Goal: Information Seeking & Learning: Learn about a topic

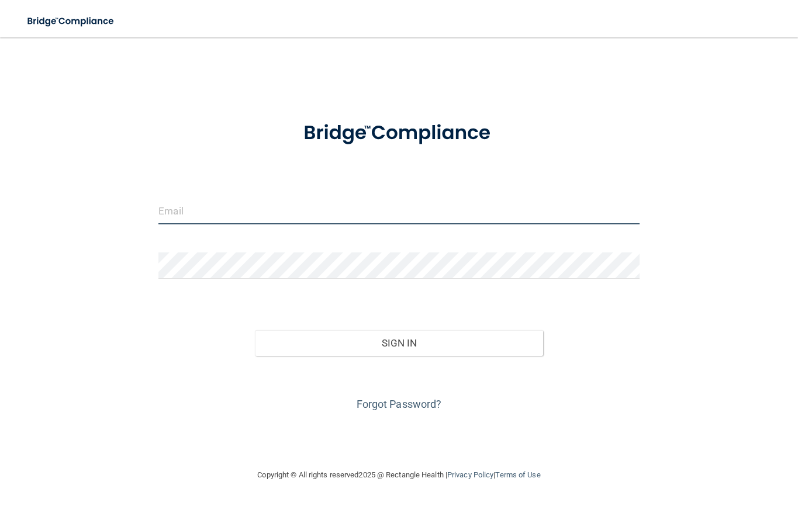
click at [235, 211] on input "email" at bounding box center [398, 211] width 480 height 26
type input "[EMAIL_ADDRESS][DOMAIN_NAME]"
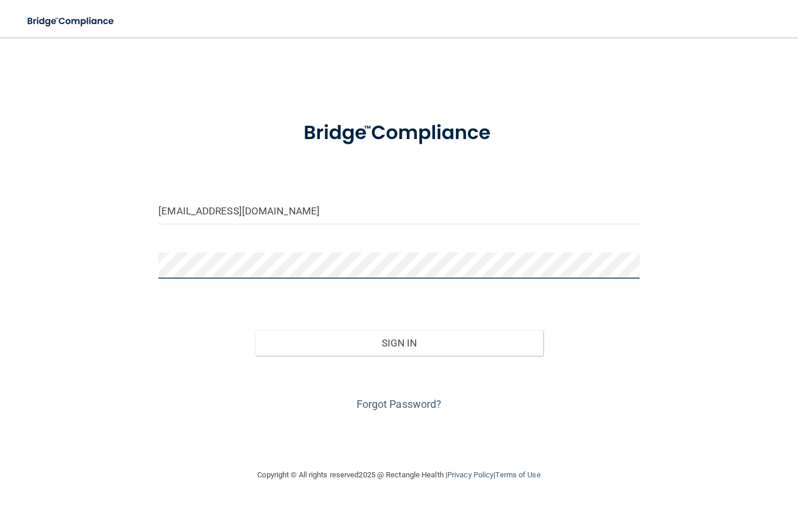
click at [255, 330] on button "Sign In" at bounding box center [399, 343] width 288 height 26
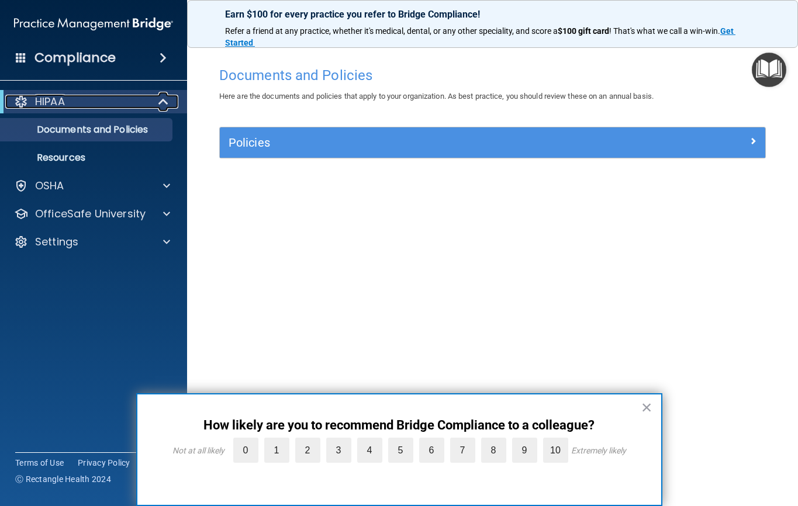
click at [57, 104] on p "HIPAA" at bounding box center [50, 102] width 30 height 14
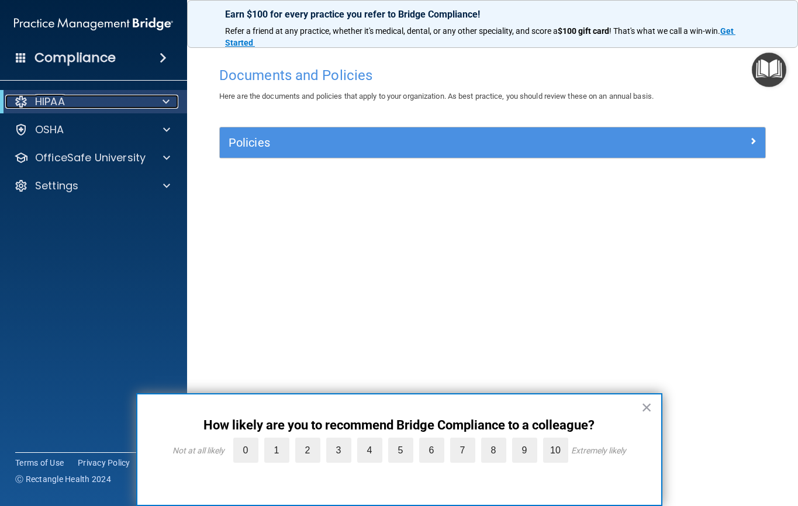
click at [61, 106] on p "HIPAA" at bounding box center [50, 102] width 30 height 14
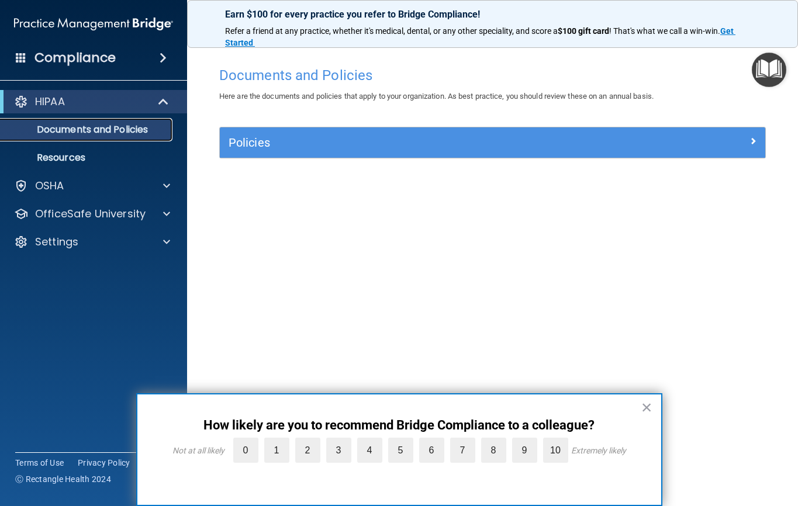
click at [63, 128] on p "Documents and Policies" at bounding box center [88, 130] width 160 height 12
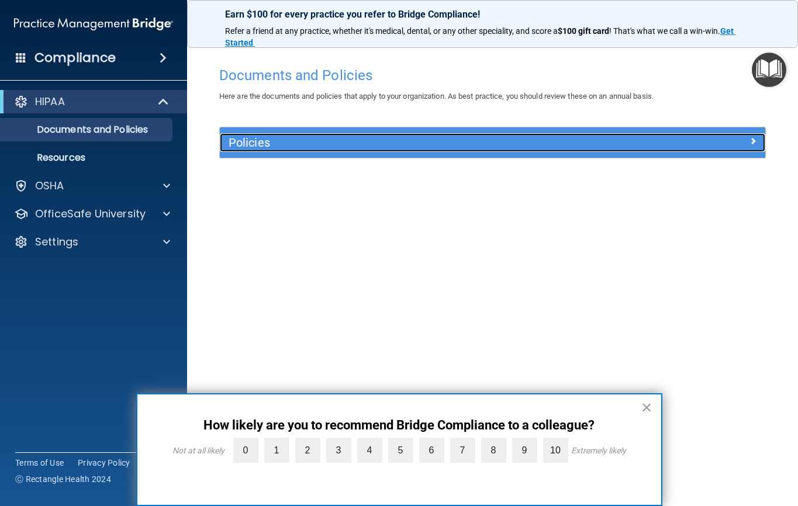
click at [729, 134] on div at bounding box center [697, 140] width 136 height 14
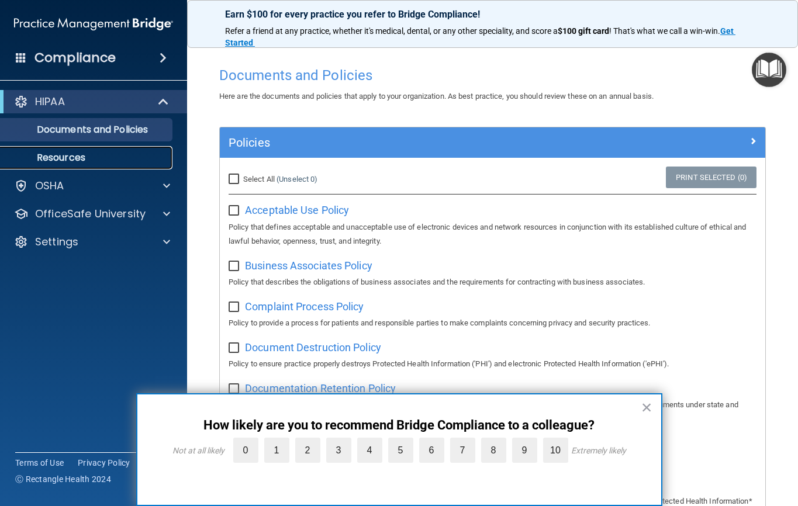
click at [78, 158] on p "Resources" at bounding box center [88, 158] width 160 height 12
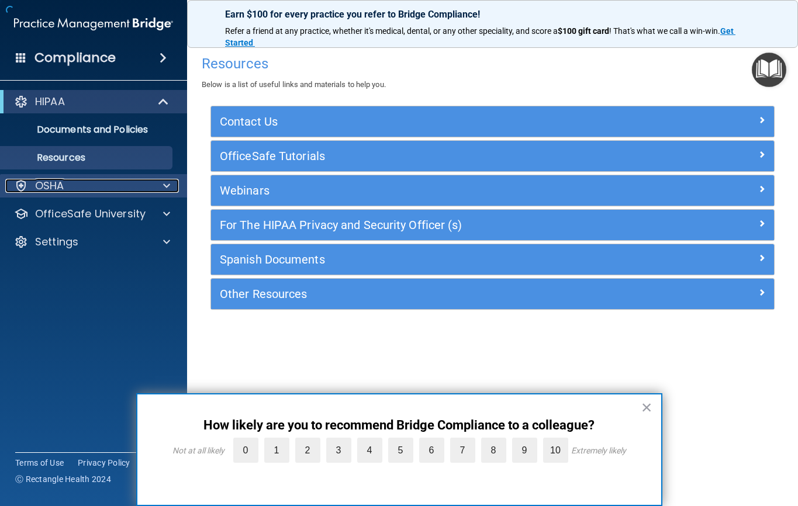
click at [109, 185] on div "OSHA" at bounding box center [77, 186] width 145 height 14
click at [160, 188] on div at bounding box center [164, 186] width 29 height 14
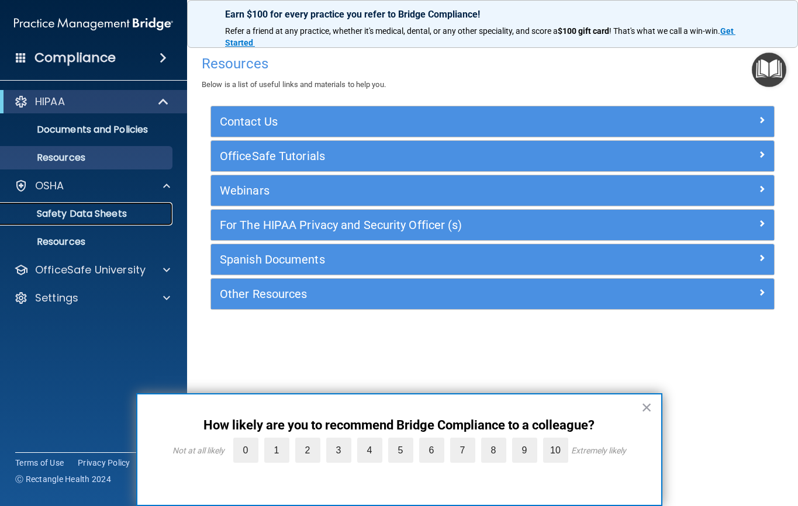
click at [107, 209] on p "Safety Data Sheets" at bounding box center [88, 214] width 160 height 12
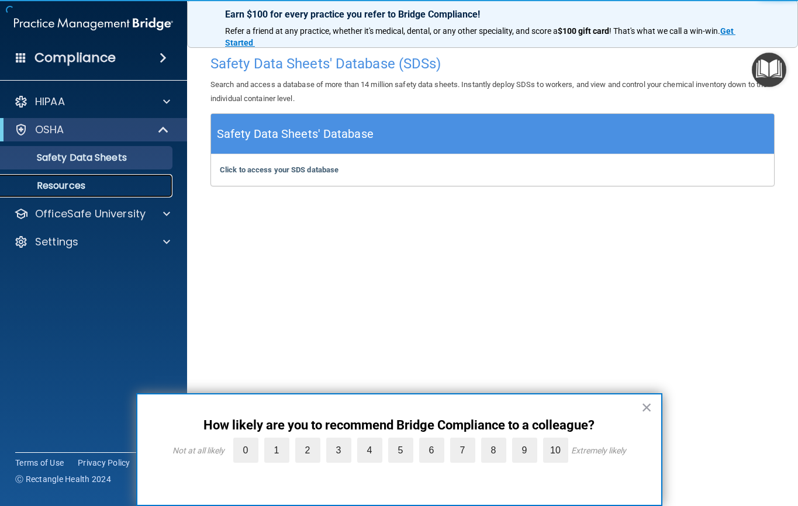
click at [85, 186] on p "Resources" at bounding box center [88, 186] width 160 height 12
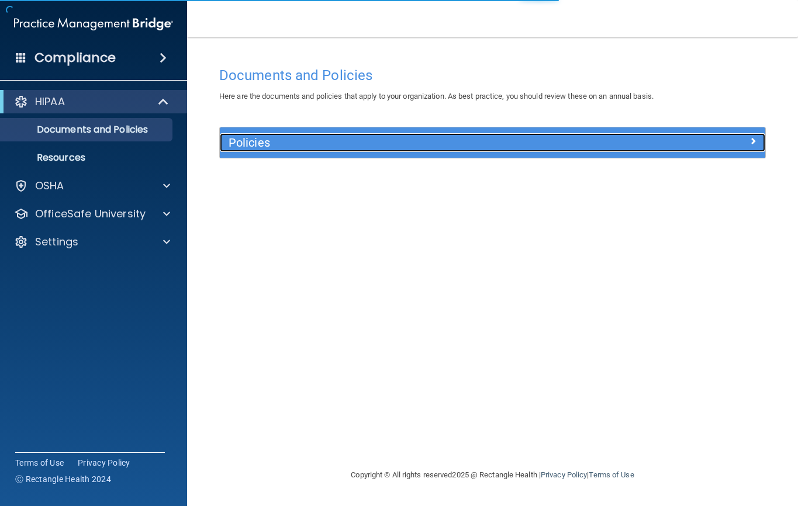
click at [514, 149] on h5 "Policies" at bounding box center [425, 142] width 392 height 13
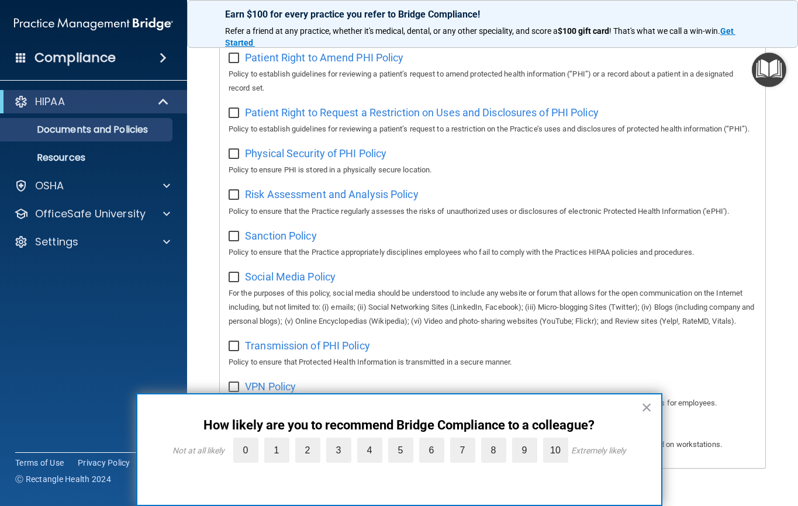
scroll to position [778, 0]
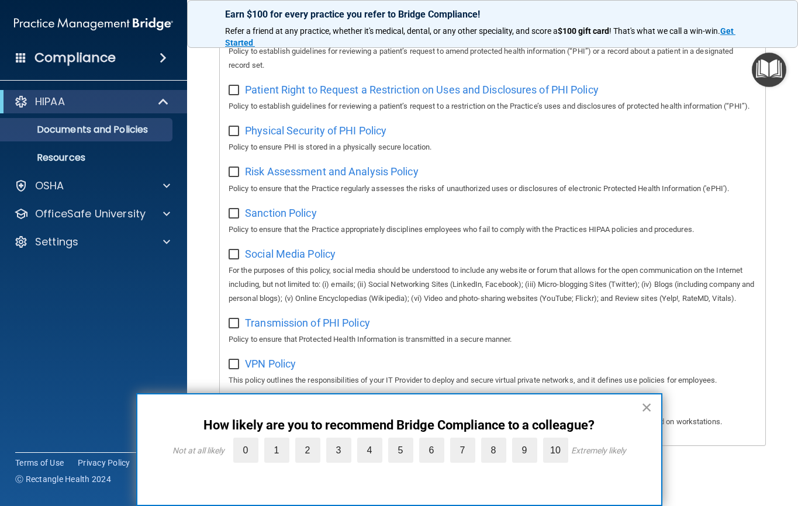
click at [647, 409] on button "×" at bounding box center [646, 407] width 11 height 19
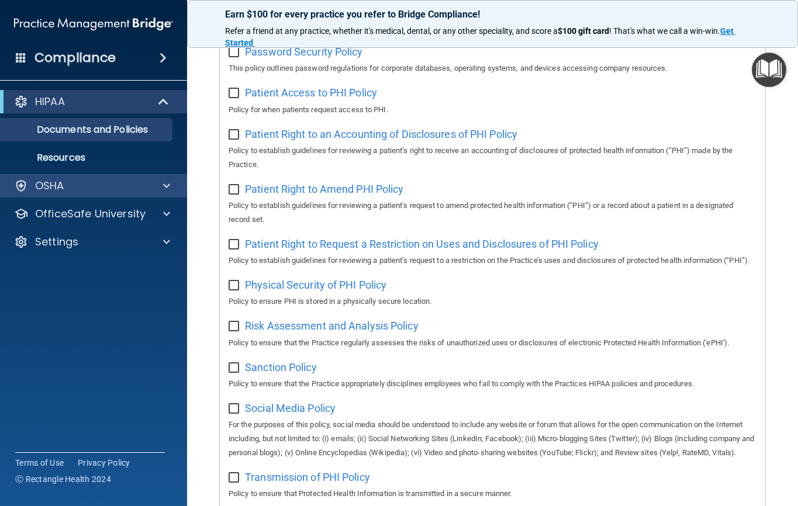
scroll to position [427, 0]
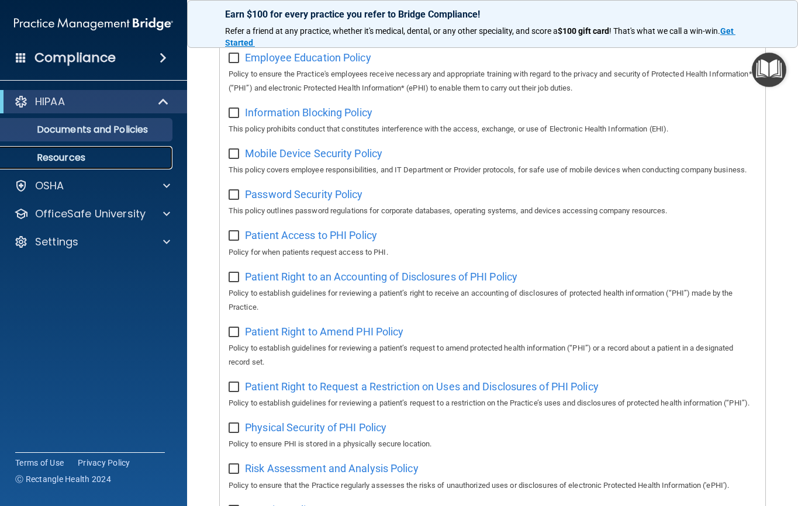
click at [68, 158] on p "Resources" at bounding box center [88, 158] width 160 height 12
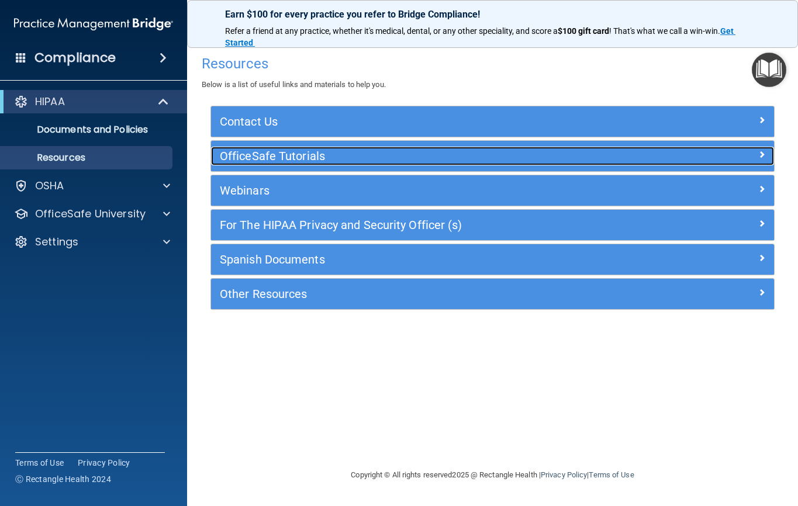
click at [341, 161] on h5 "OfficeSafe Tutorials" at bounding box center [422, 156] width 404 height 13
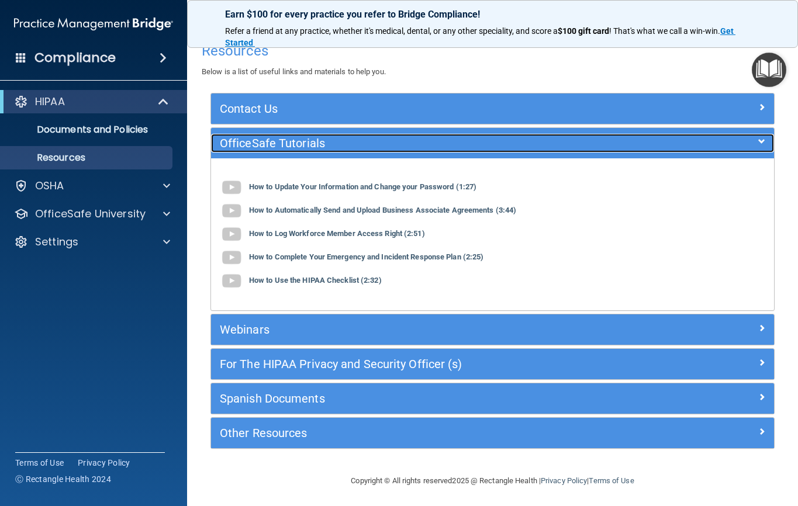
scroll to position [16, 0]
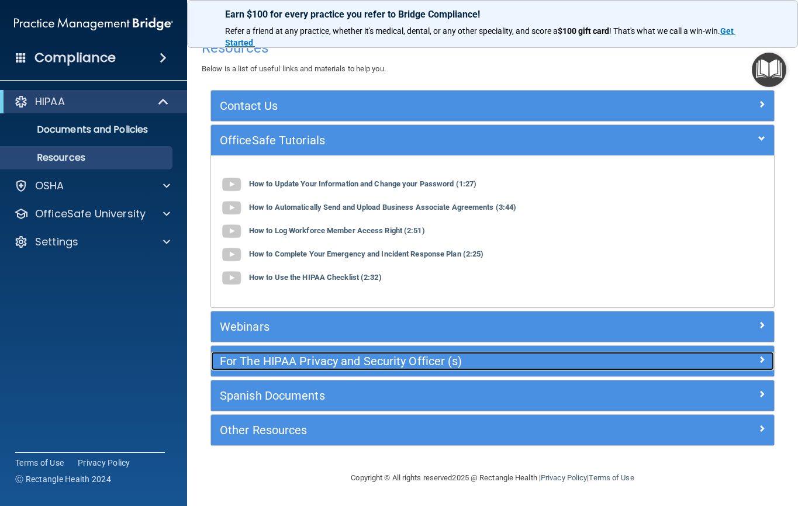
click at [281, 368] on h5 "For The HIPAA Privacy and Security Officer (s)" at bounding box center [422, 361] width 404 height 13
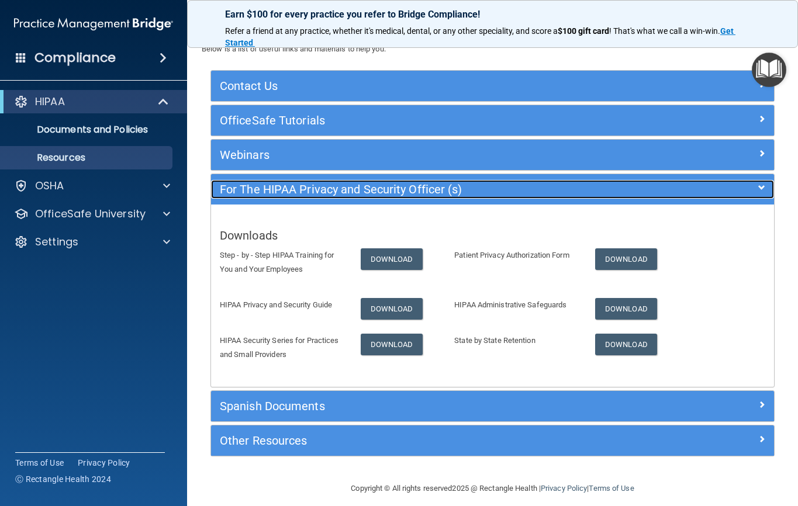
scroll to position [46, 0]
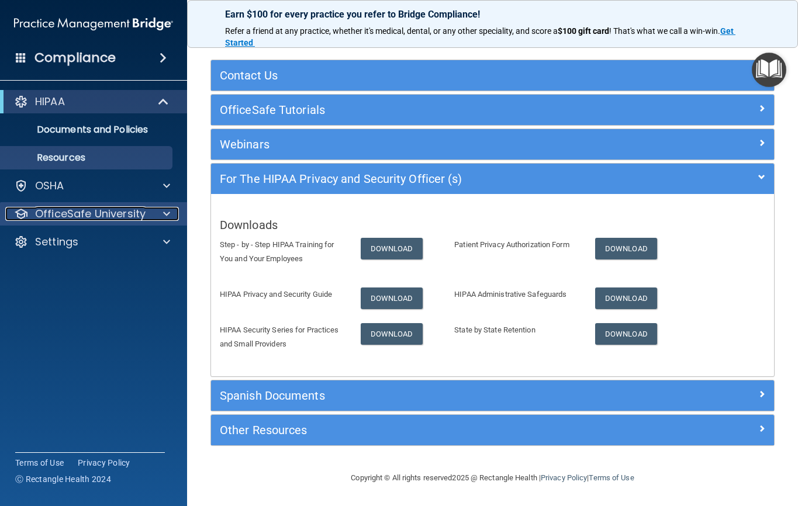
click at [141, 209] on p "OfficeSafe University" at bounding box center [90, 214] width 110 height 14
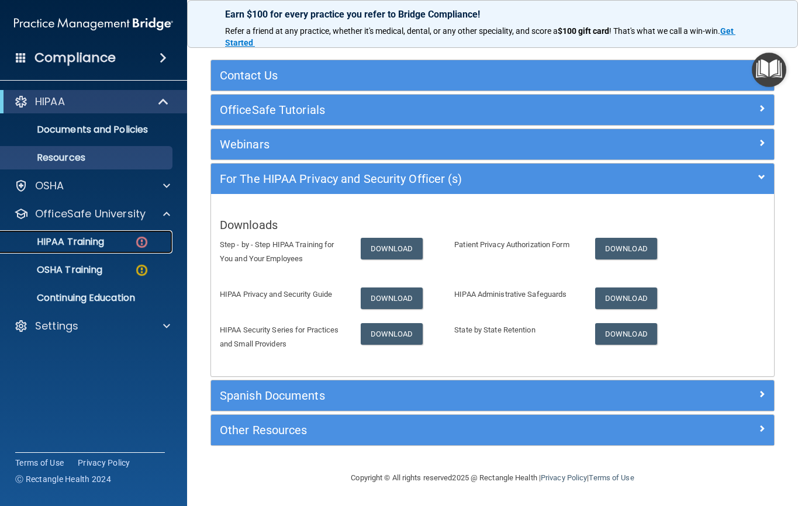
click at [105, 238] on div "HIPAA Training" at bounding box center [88, 242] width 160 height 12
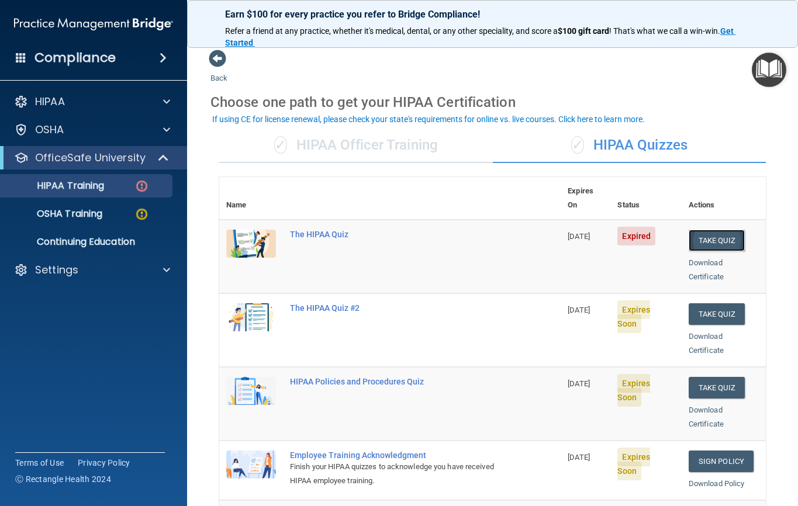
click at [695, 230] on button "Take Quiz" at bounding box center [717, 241] width 56 height 22
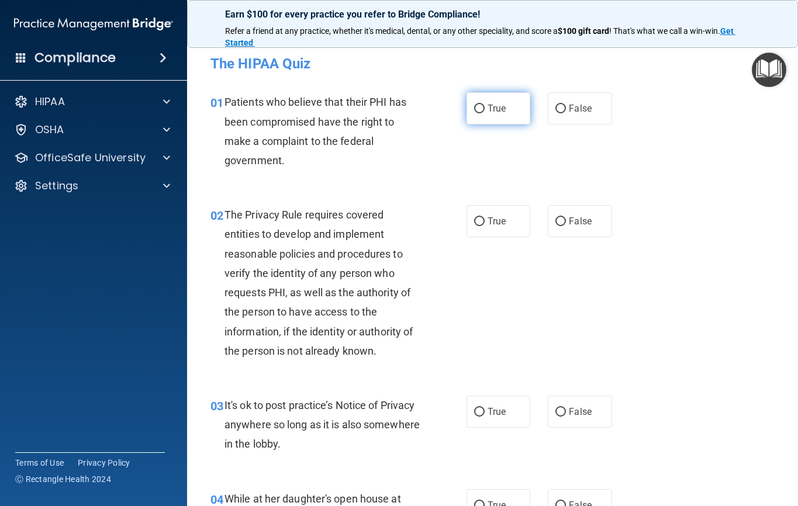
click at [476, 106] on input "True" at bounding box center [479, 109] width 11 height 9
radio input "true"
click at [475, 221] on input "True" at bounding box center [479, 221] width 11 height 9
radio input "true"
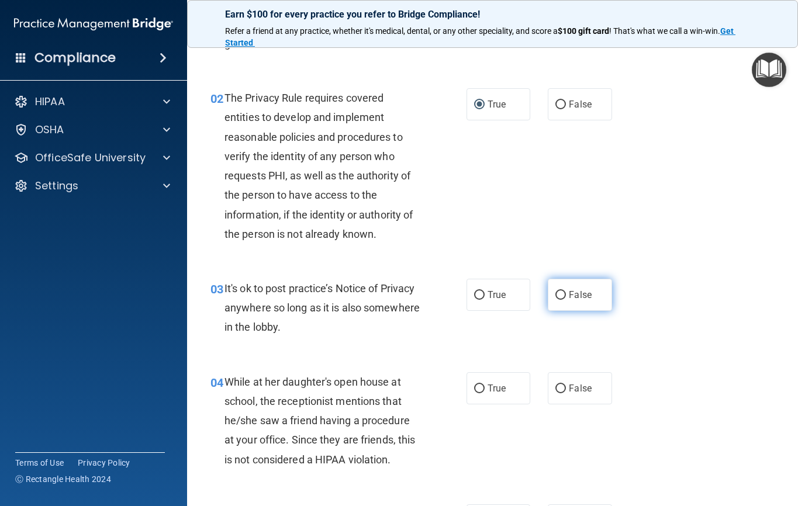
click at [548, 300] on label "False" at bounding box center [580, 295] width 64 height 32
click at [555, 300] on input "False" at bounding box center [560, 295] width 11 height 9
radio input "true"
click at [555, 390] on input "False" at bounding box center [560, 389] width 11 height 9
radio input "true"
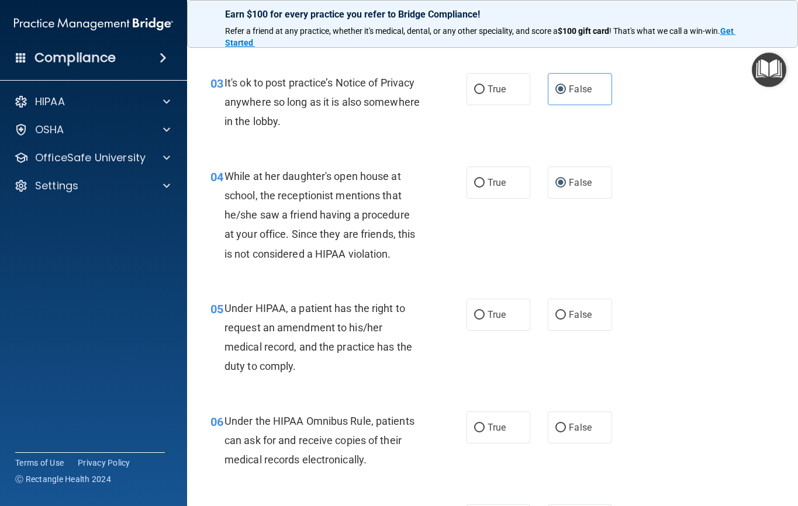
scroll to position [351, 0]
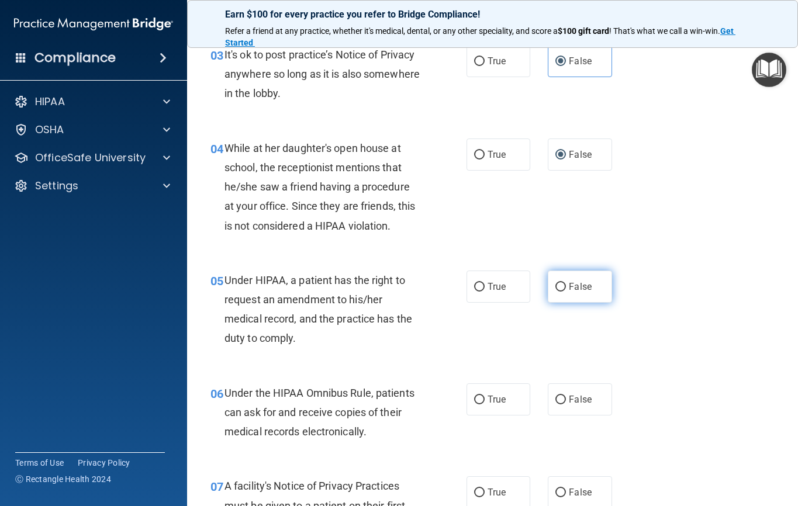
click at [558, 289] on input "False" at bounding box center [560, 287] width 11 height 9
radio input "true"
click at [474, 404] on input "True" at bounding box center [479, 400] width 11 height 9
radio input "true"
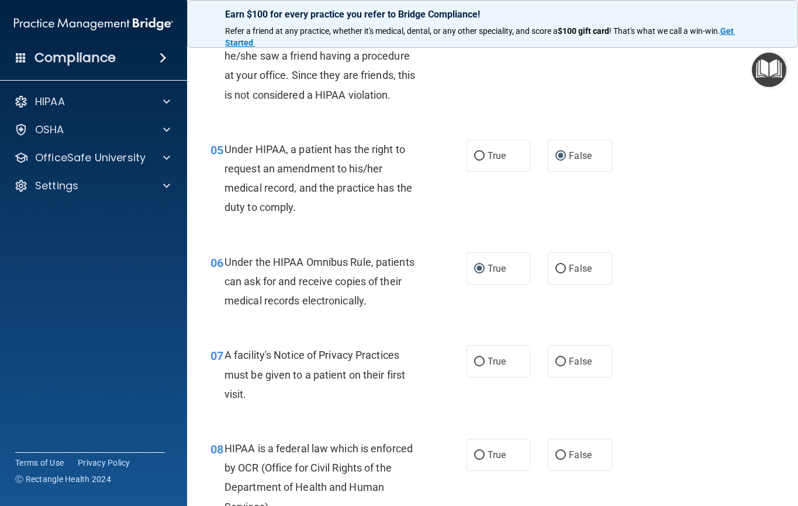
scroll to position [584, 0]
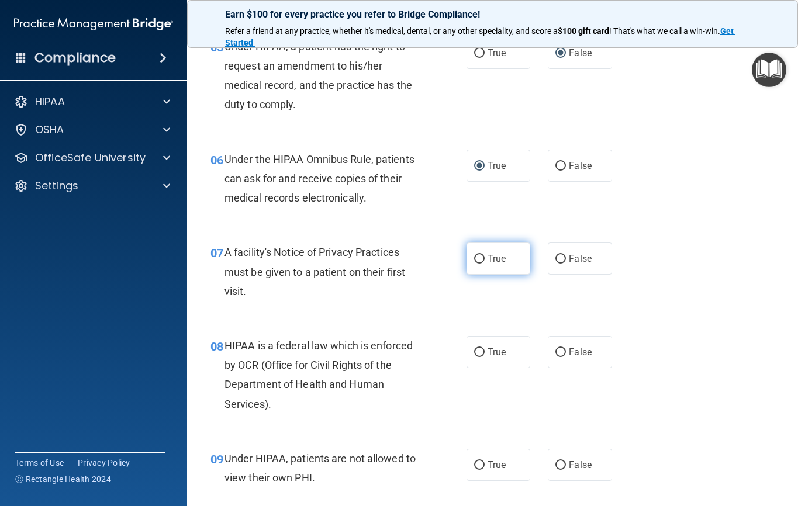
click at [476, 262] on input "True" at bounding box center [479, 259] width 11 height 9
radio input "true"
click at [474, 352] on input "True" at bounding box center [479, 352] width 11 height 9
radio input "true"
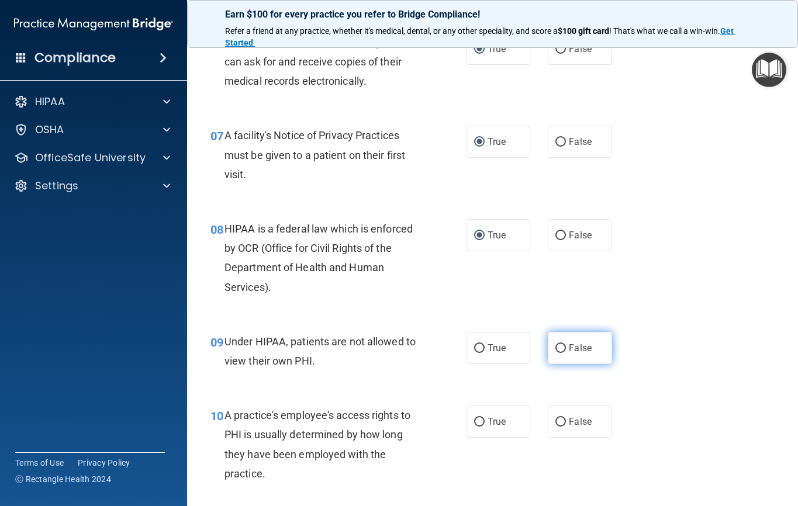
click at [555, 346] on input "False" at bounding box center [560, 348] width 11 height 9
radio input "true"
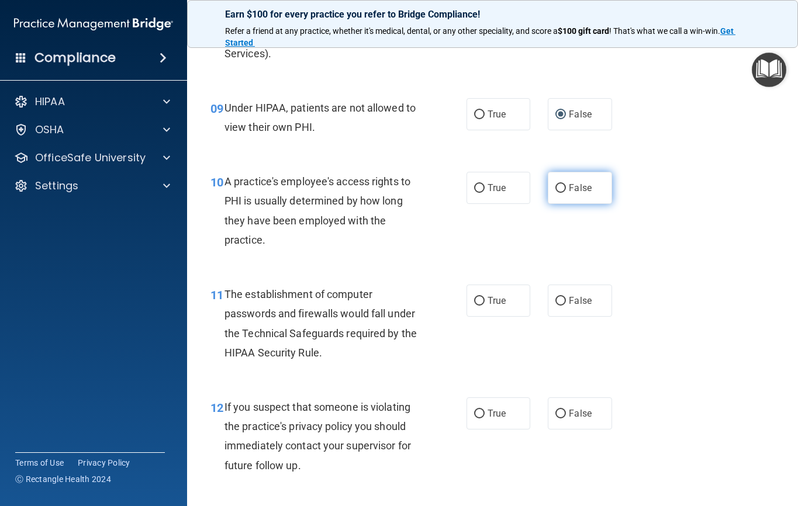
click at [549, 188] on label "False" at bounding box center [580, 188] width 64 height 32
click at [555, 188] on input "False" at bounding box center [560, 188] width 11 height 9
radio input "true"
click at [474, 302] on input "True" at bounding box center [479, 301] width 11 height 9
radio input "true"
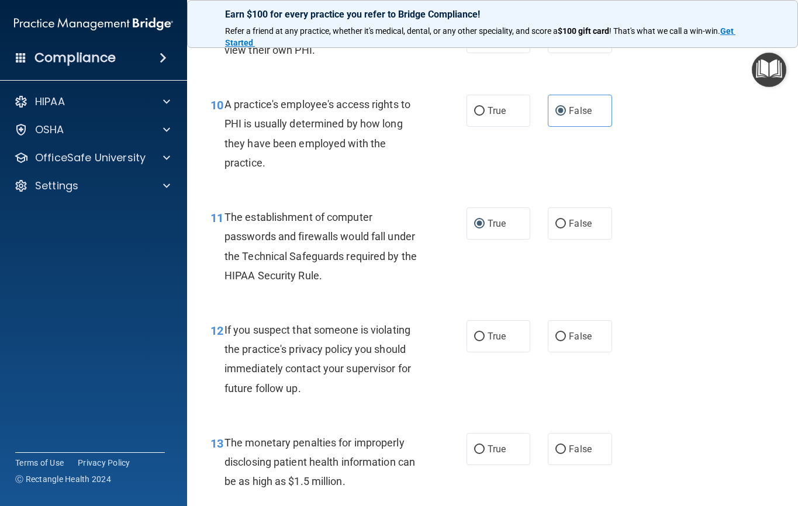
scroll to position [1052, 0]
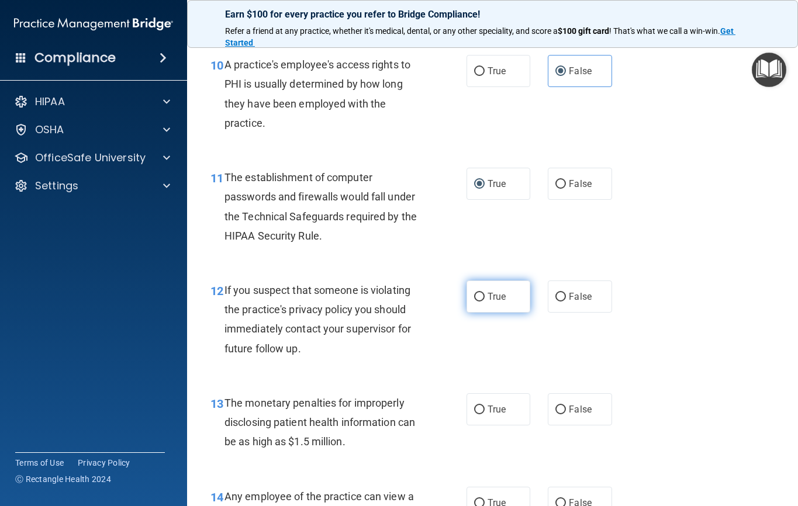
click at [474, 298] on input "True" at bounding box center [479, 297] width 11 height 9
radio input "true"
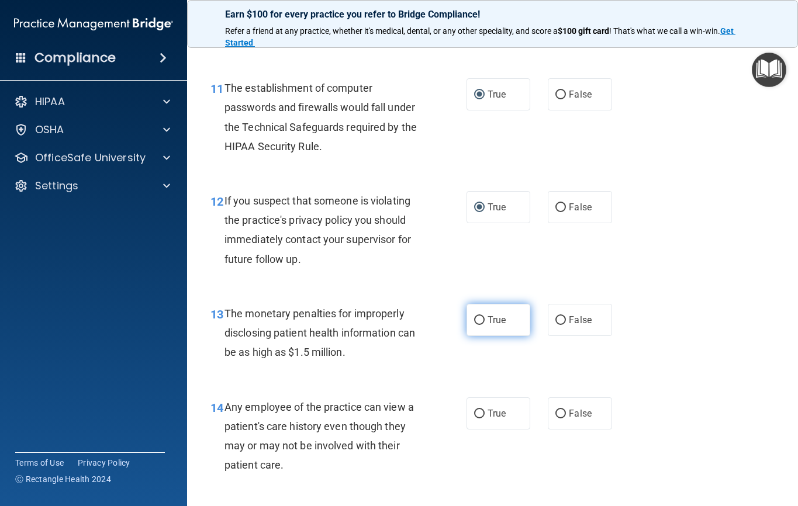
scroll to position [1169, 0]
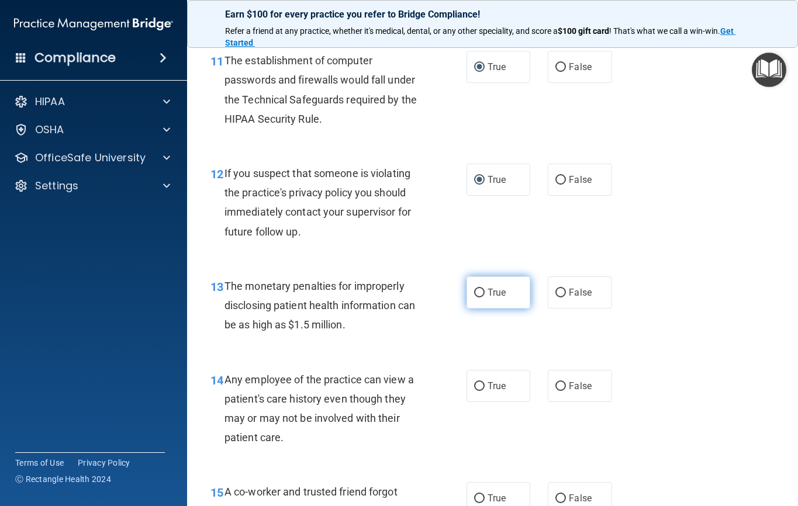
click at [474, 295] on input "True" at bounding box center [479, 293] width 11 height 9
radio input "true"
drag, startPoint x: 555, startPoint y: 383, endPoint x: 555, endPoint y: 374, distance: 8.8
click at [555, 383] on input "False" at bounding box center [560, 386] width 11 height 9
radio input "true"
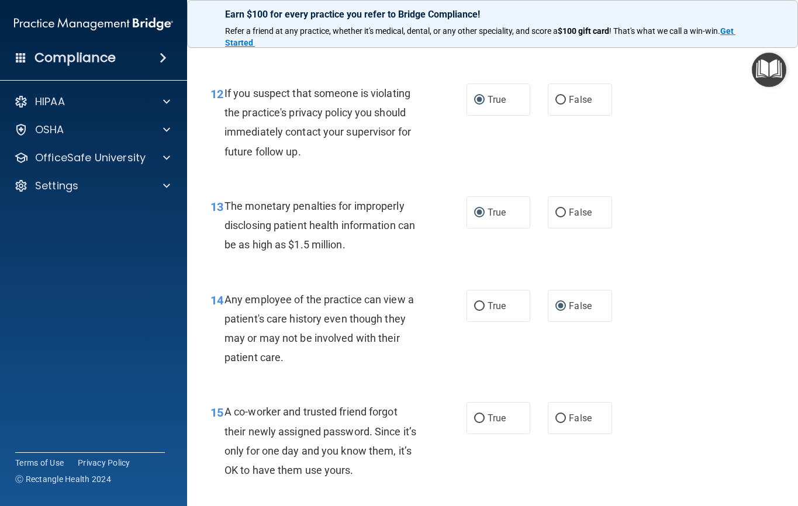
scroll to position [1403, 0]
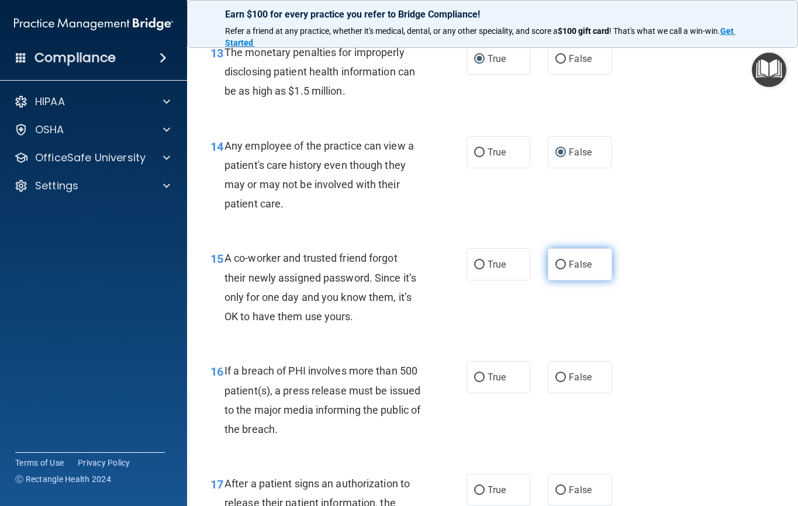
click at [561, 264] on input "False" at bounding box center [560, 265] width 11 height 9
radio input "true"
click at [474, 377] on input "True" at bounding box center [479, 377] width 11 height 9
radio input "true"
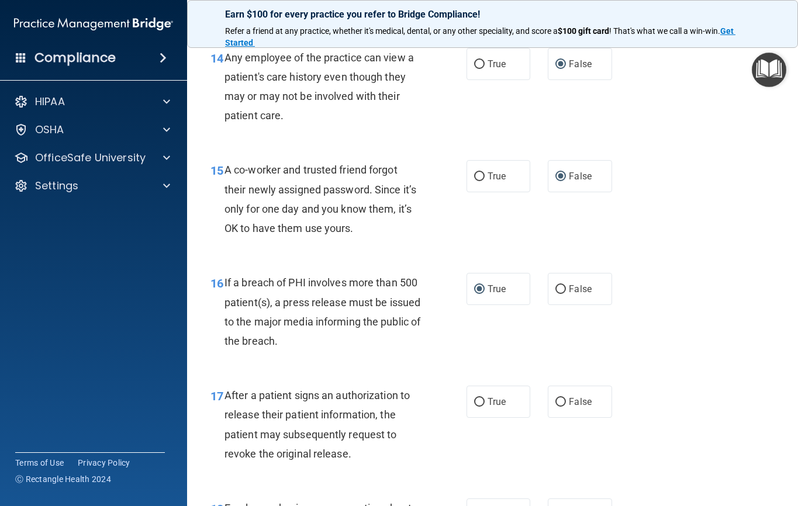
scroll to position [1520, 0]
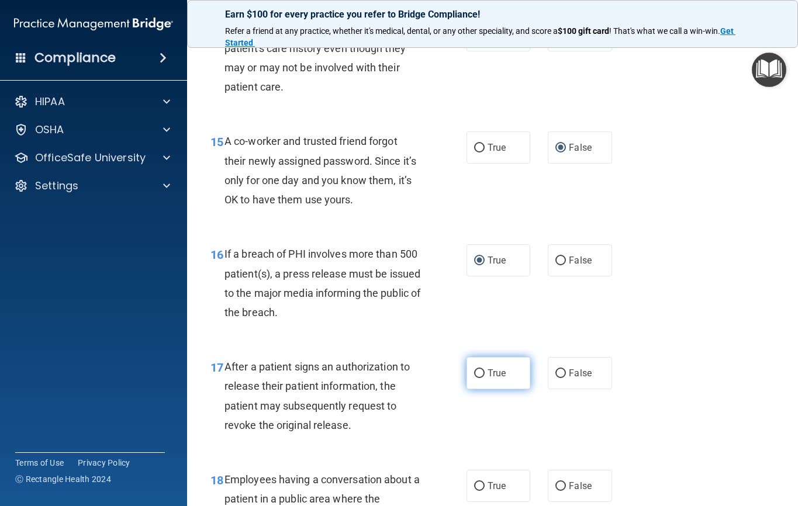
click at [476, 373] on input "True" at bounding box center [479, 373] width 11 height 9
radio input "true"
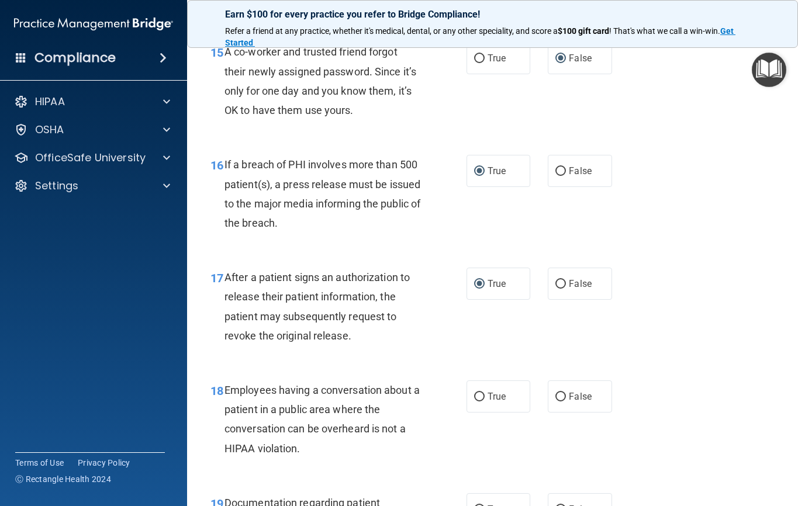
scroll to position [1637, 0]
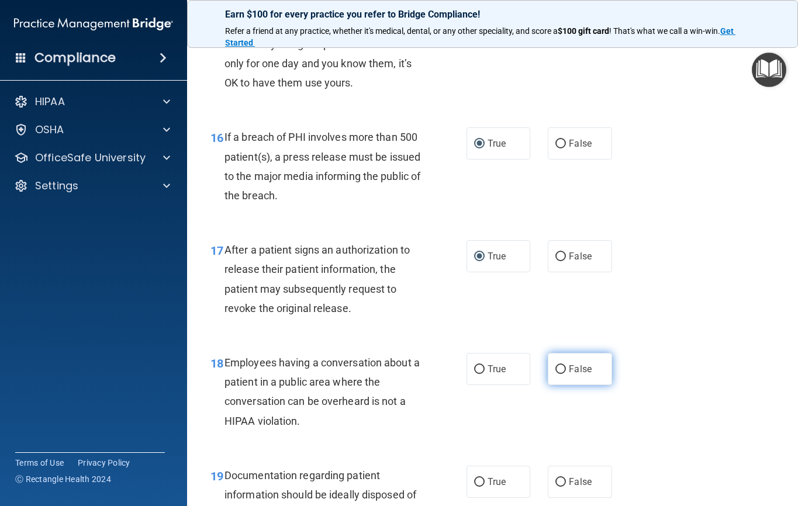
click at [555, 365] on input "False" at bounding box center [560, 369] width 11 height 9
radio input "true"
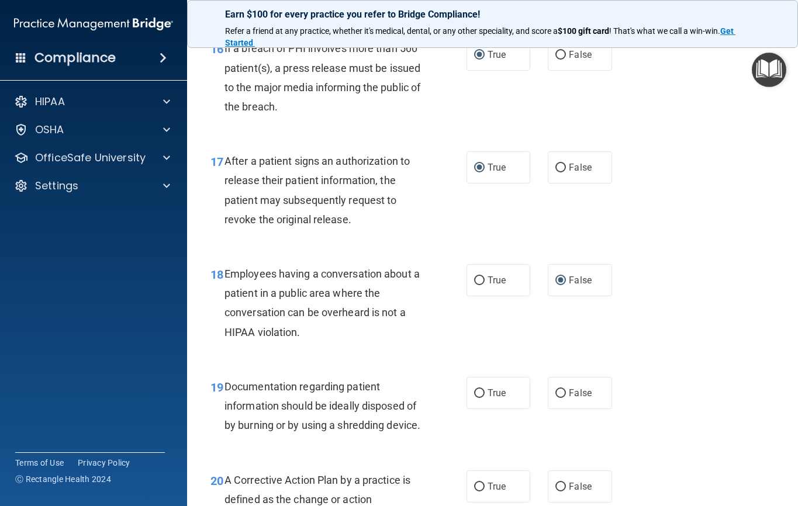
scroll to position [1753, 0]
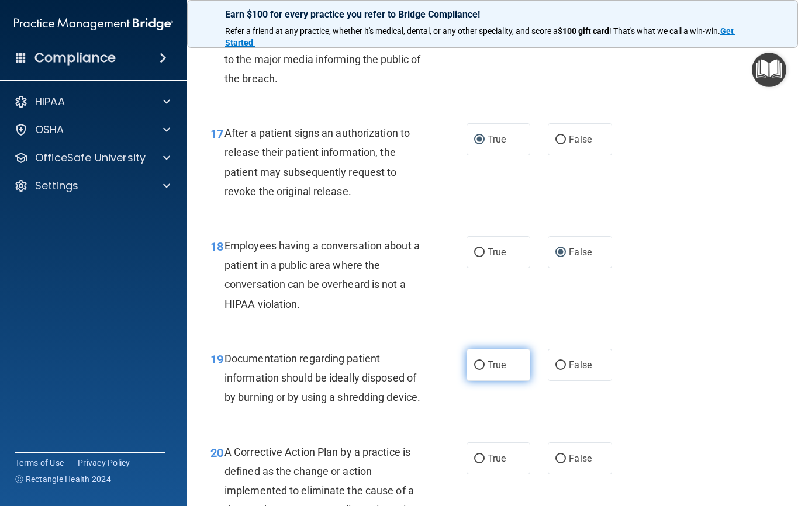
click at [474, 368] on input "True" at bounding box center [479, 365] width 11 height 9
radio input "true"
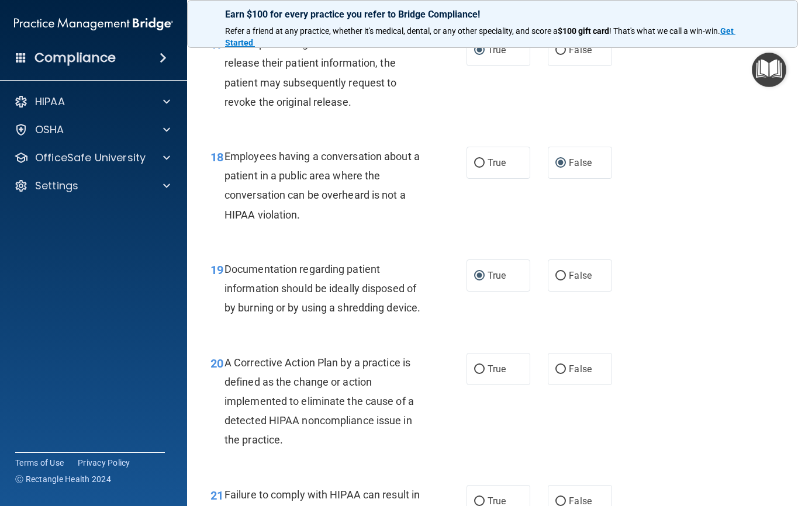
scroll to position [1870, 0]
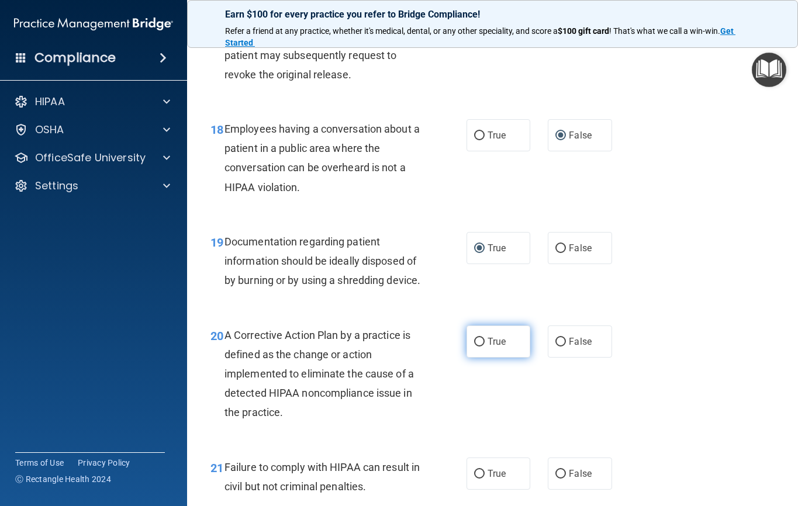
click at [480, 358] on label "True" at bounding box center [498, 342] width 64 height 32
click at [480, 347] on input "True" at bounding box center [479, 342] width 11 height 9
radio input "true"
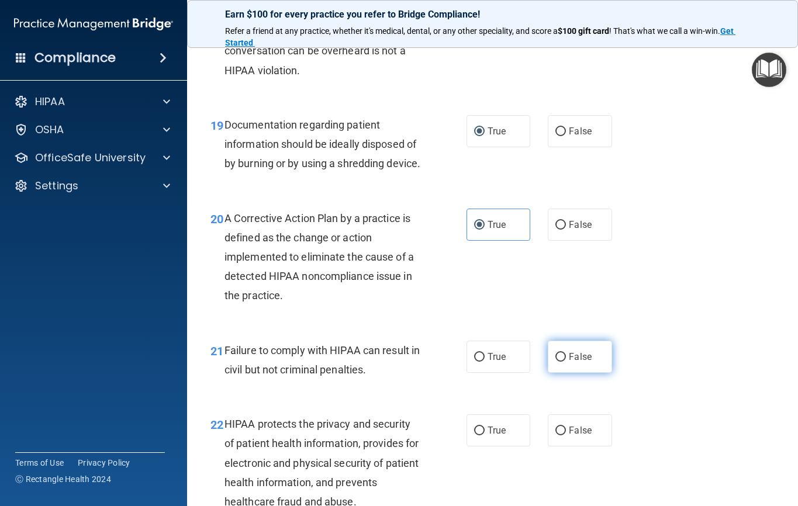
click at [548, 372] on label "False" at bounding box center [580, 357] width 64 height 32
click at [555, 362] on input "False" at bounding box center [560, 357] width 11 height 9
radio input "true"
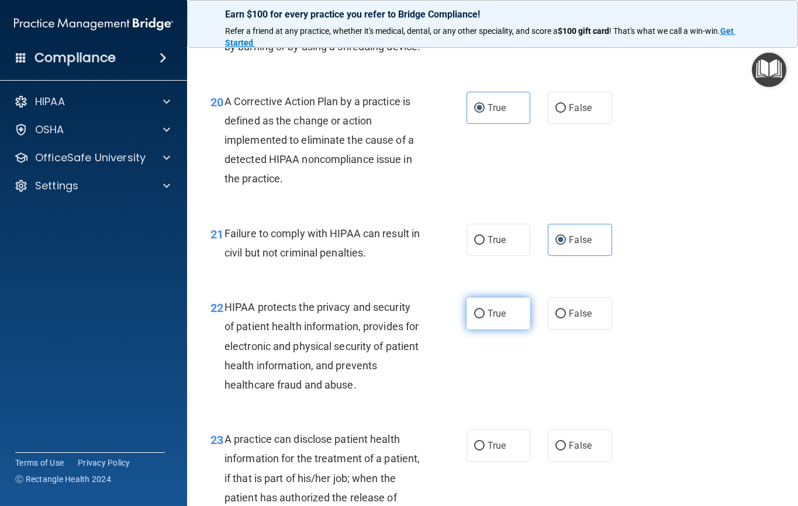
click at [474, 319] on input "True" at bounding box center [479, 314] width 11 height 9
radio input "true"
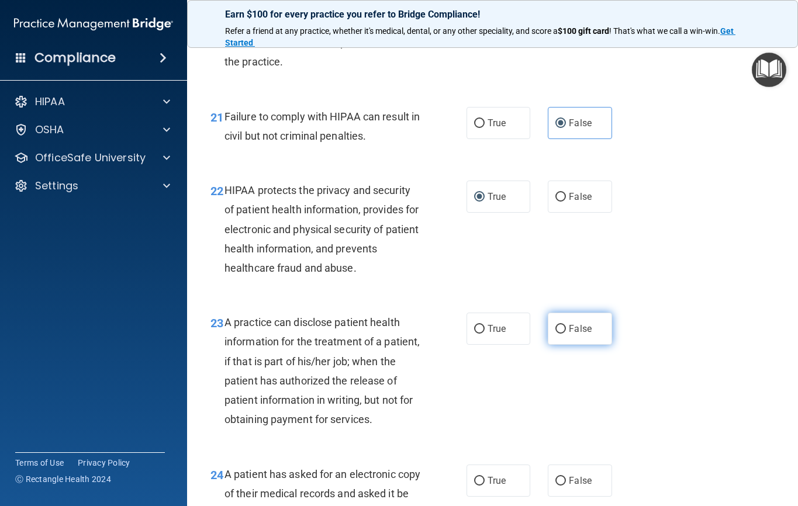
click at [559, 334] on input "False" at bounding box center [560, 329] width 11 height 9
radio input "true"
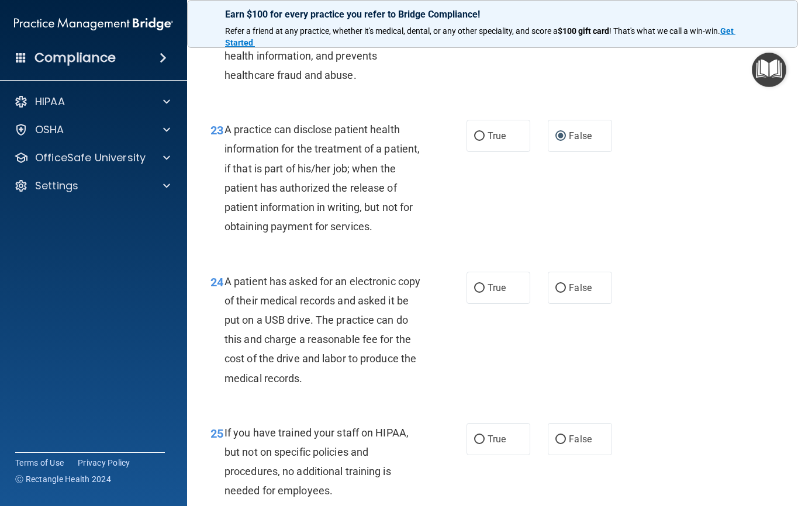
scroll to position [2455, 0]
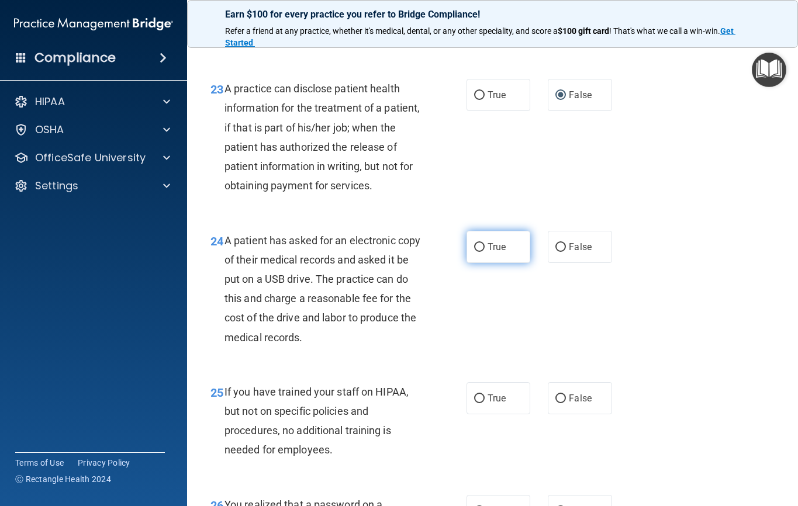
click at [471, 263] on label "True" at bounding box center [498, 247] width 64 height 32
click at [474, 252] on input "True" at bounding box center [479, 247] width 11 height 9
radio input "true"
click at [555, 403] on input "False" at bounding box center [560, 399] width 11 height 9
radio input "true"
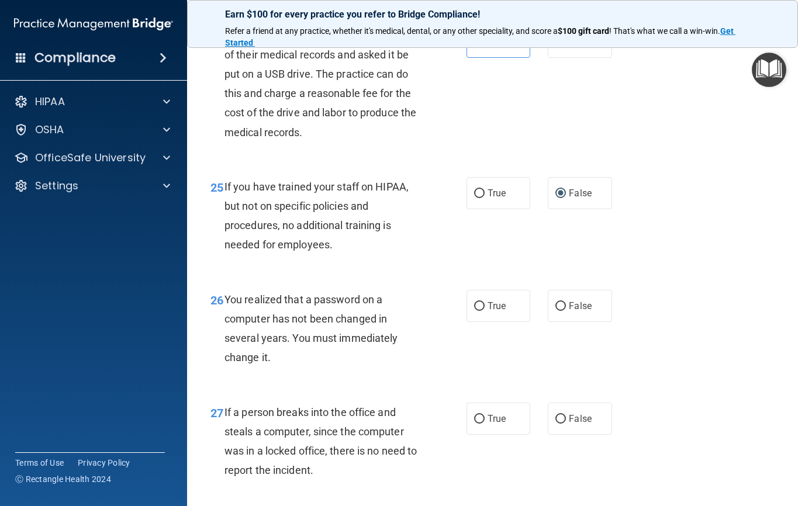
scroll to position [2689, 0]
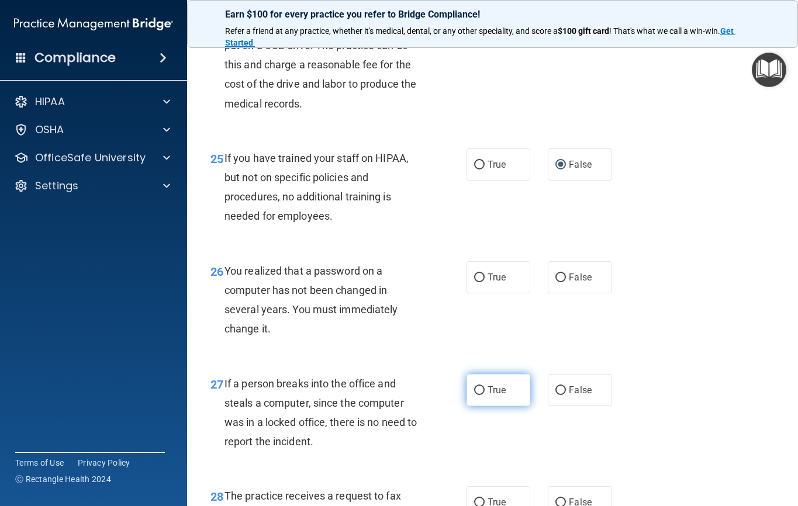
click at [469, 406] on label "True" at bounding box center [498, 390] width 64 height 32
click at [474, 395] on input "True" at bounding box center [479, 390] width 11 height 9
radio input "true"
click at [475, 395] on input "True" at bounding box center [479, 390] width 11 height 9
click at [474, 282] on input "True" at bounding box center [479, 278] width 11 height 9
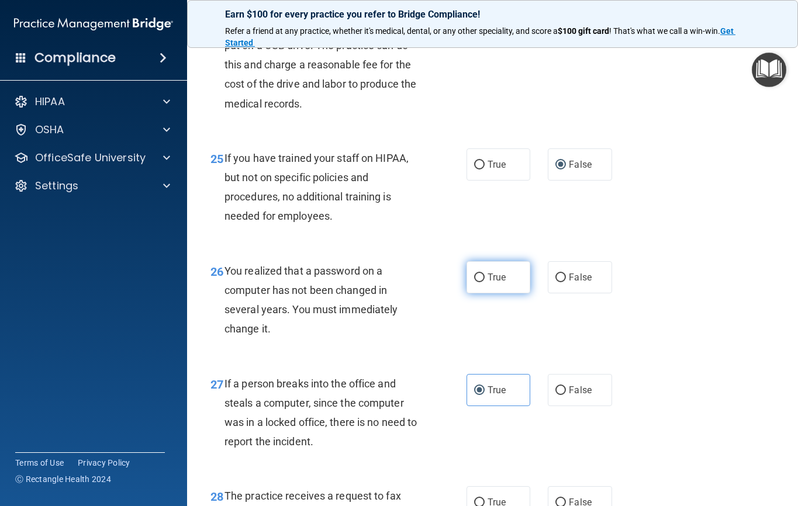
radio input "true"
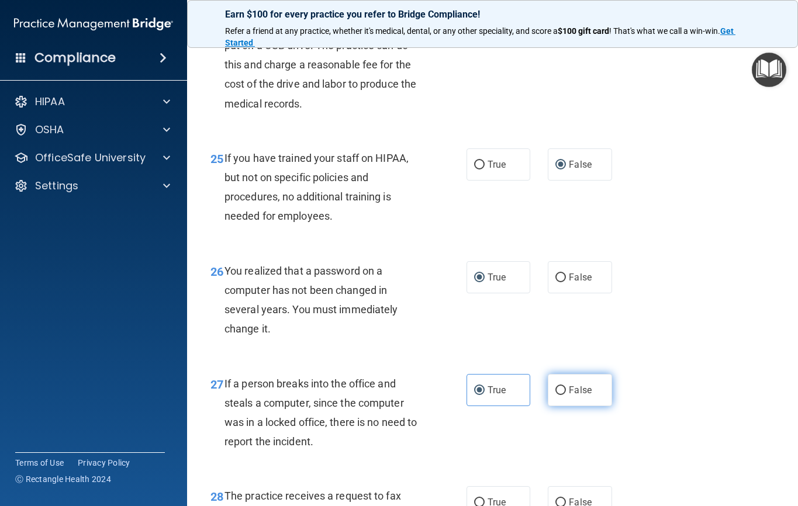
click at [555, 395] on input "False" at bounding box center [560, 390] width 11 height 9
radio input "true"
radio input "false"
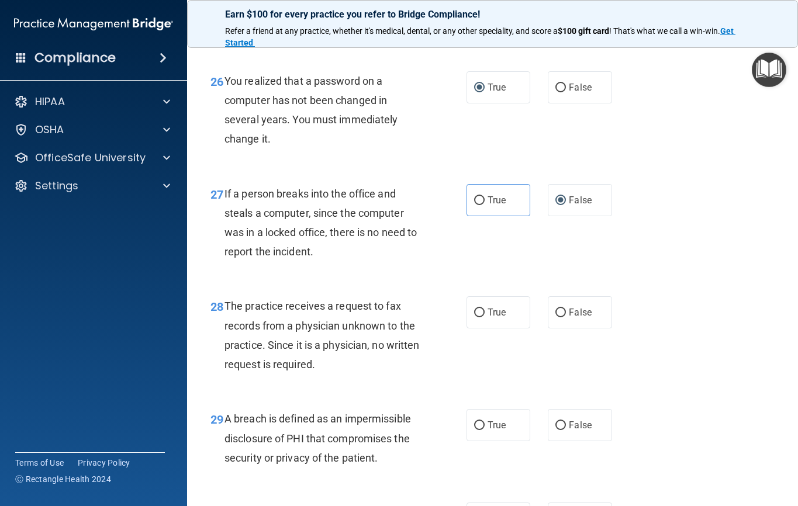
scroll to position [2922, 0]
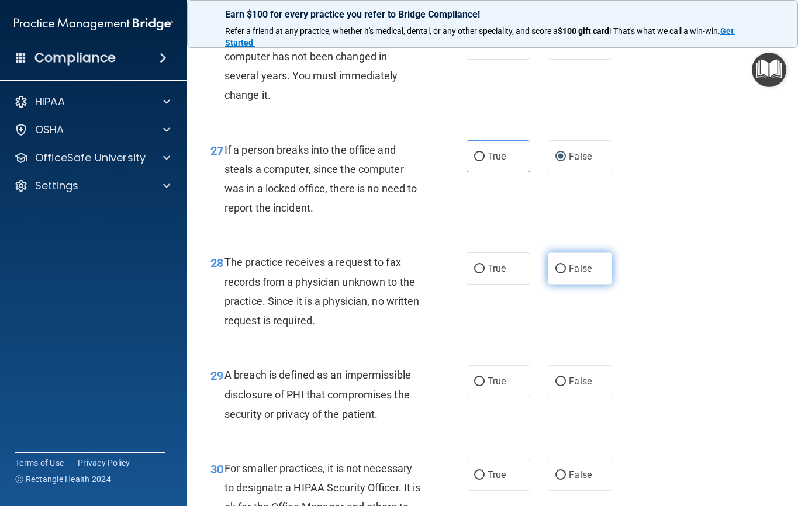
click at [555, 274] on input "False" at bounding box center [560, 269] width 11 height 9
radio input "true"
click at [475, 386] on input "True" at bounding box center [479, 382] width 11 height 9
radio input "true"
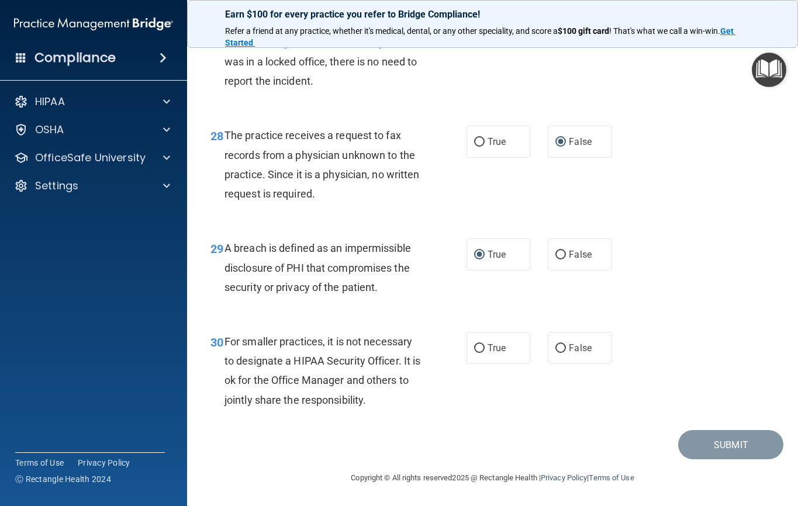
scroll to position [3088, 0]
click at [556, 349] on input "False" at bounding box center [560, 348] width 11 height 9
radio input "true"
click at [729, 447] on button "Submit" at bounding box center [730, 445] width 105 height 30
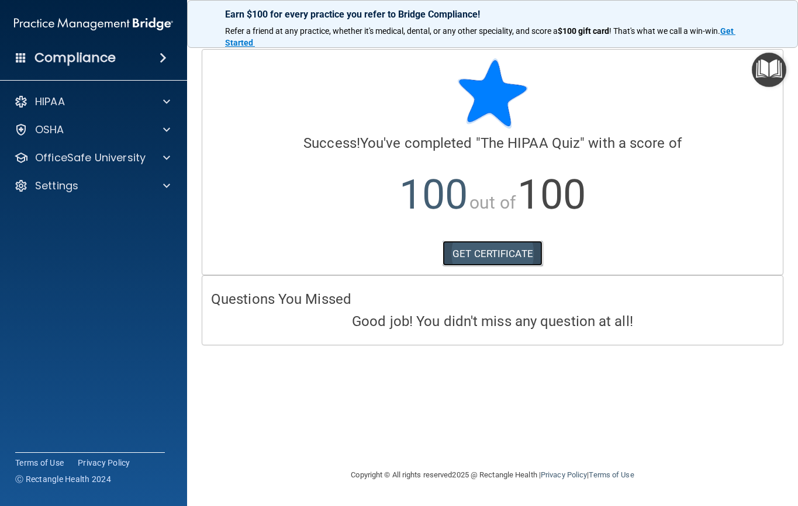
click at [487, 245] on link "GET CERTIFICATE" at bounding box center [492, 254] width 100 height 26
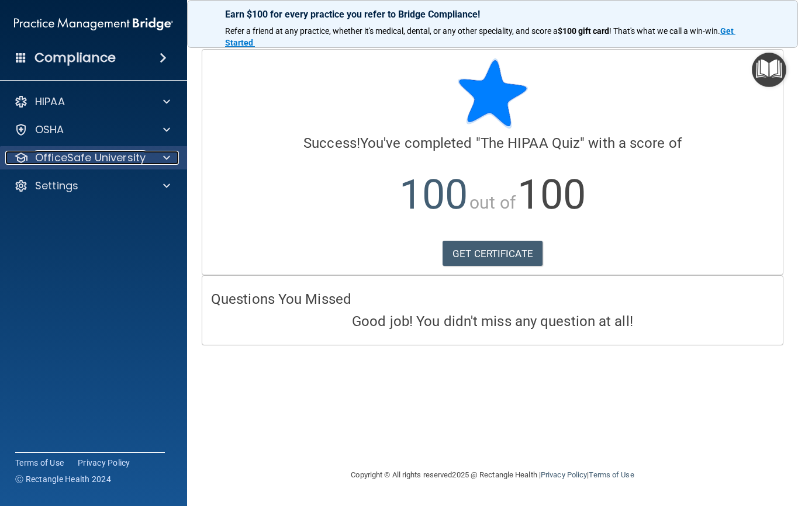
click at [98, 161] on p "OfficeSafe University" at bounding box center [90, 158] width 110 height 14
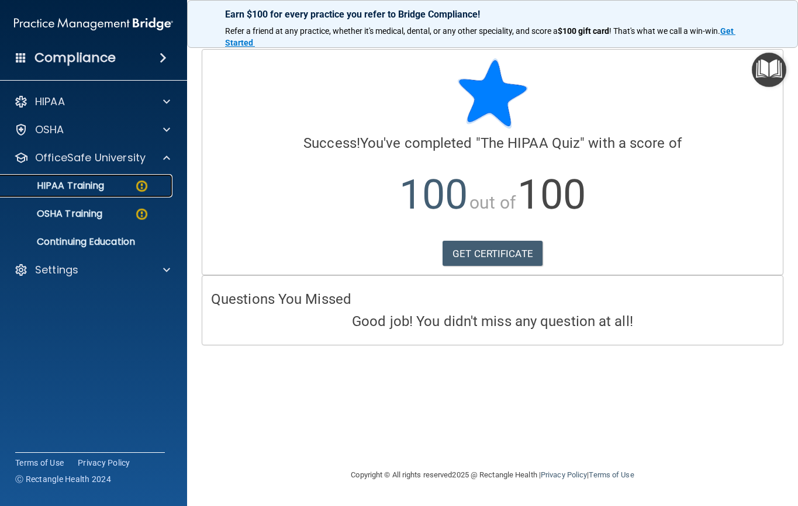
click at [122, 189] on div "HIPAA Training" at bounding box center [88, 186] width 160 height 12
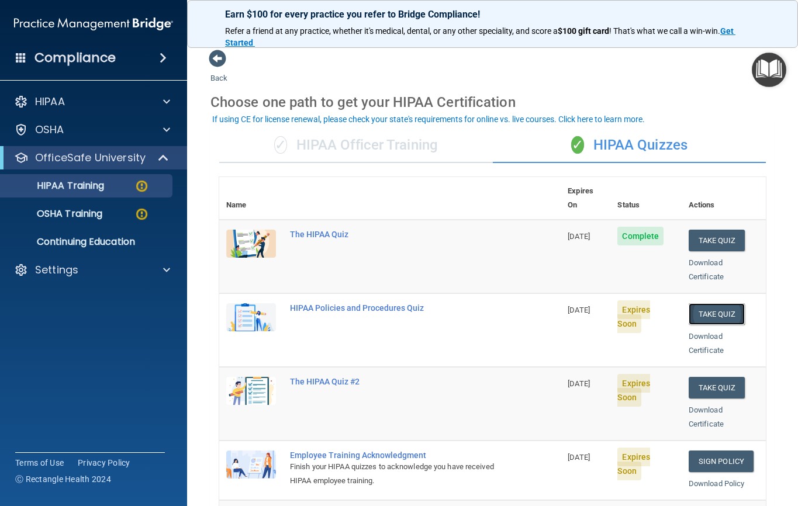
click at [717, 303] on button "Take Quiz" at bounding box center [717, 314] width 56 height 22
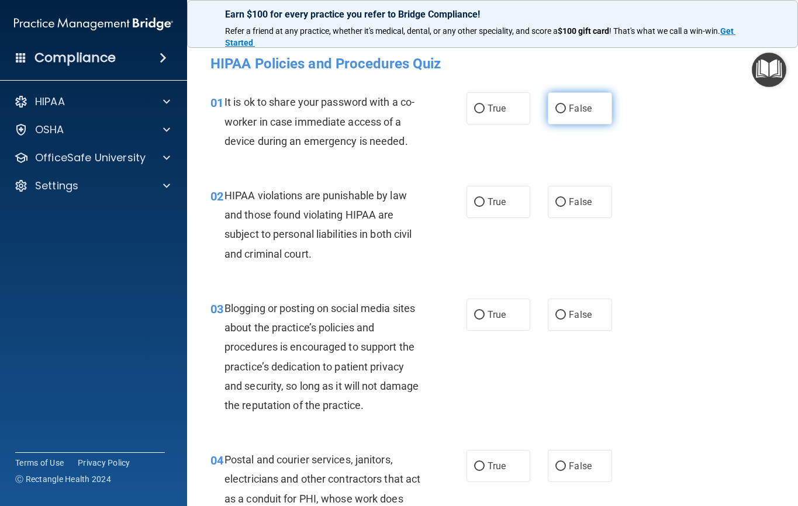
click at [556, 109] on input "False" at bounding box center [560, 109] width 11 height 9
radio input "true"
click at [466, 209] on label "True" at bounding box center [498, 202] width 64 height 32
click at [474, 207] on input "True" at bounding box center [479, 202] width 11 height 9
radio input "true"
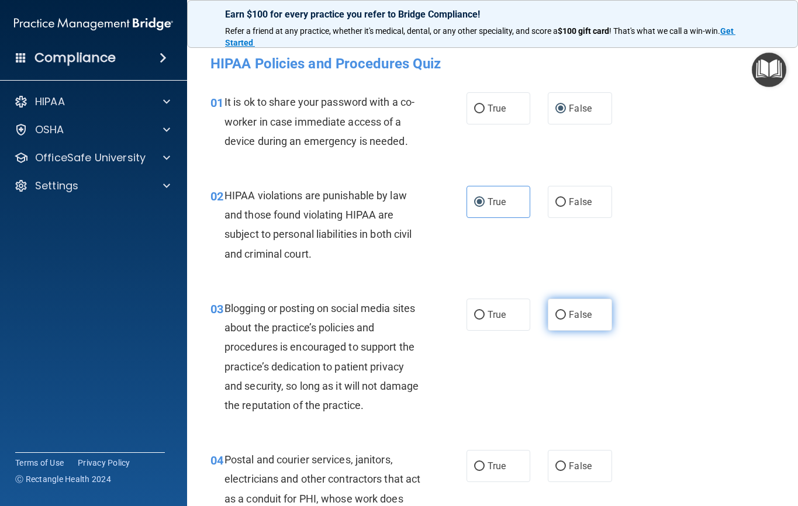
click at [555, 315] on input "False" at bounding box center [560, 315] width 11 height 9
radio input "true"
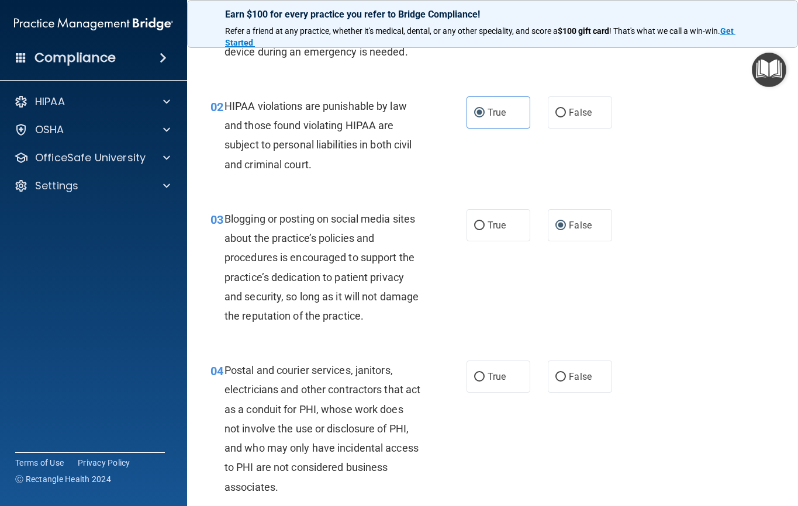
scroll to position [117, 0]
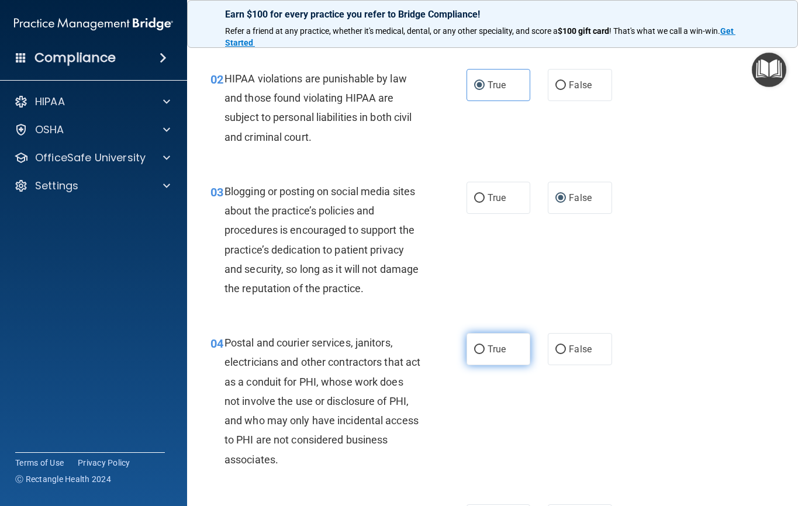
click at [474, 352] on input "True" at bounding box center [479, 349] width 11 height 9
radio input "true"
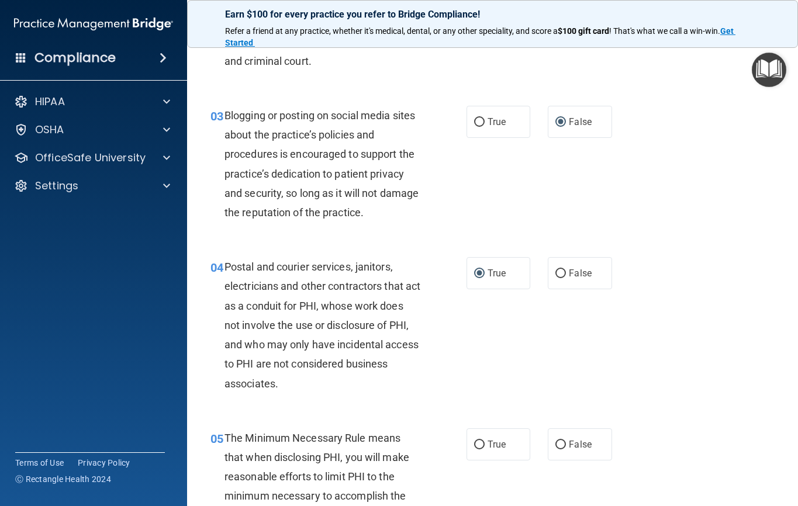
scroll to position [234, 0]
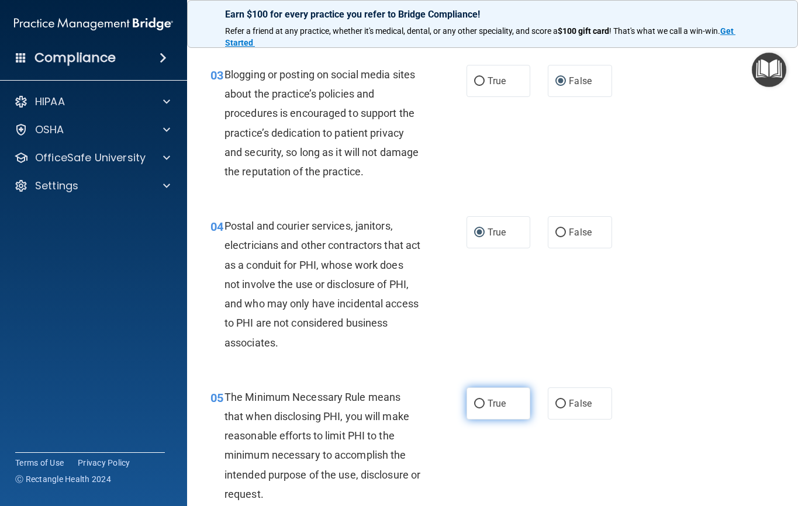
click at [474, 400] on input "True" at bounding box center [479, 404] width 11 height 9
radio input "true"
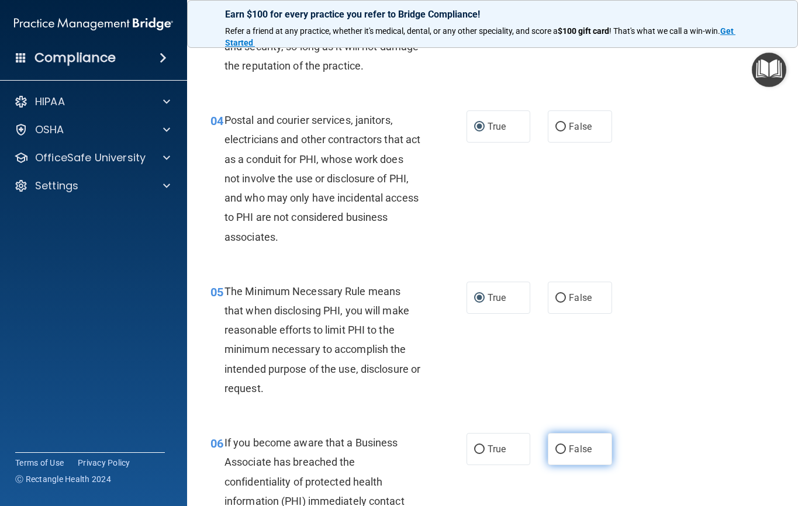
scroll to position [468, 0]
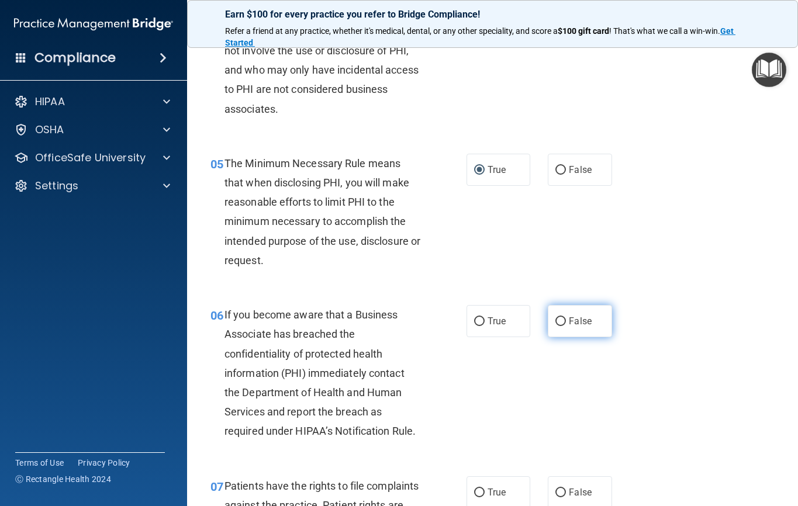
click at [555, 320] on input "False" at bounding box center [560, 321] width 11 height 9
radio input "true"
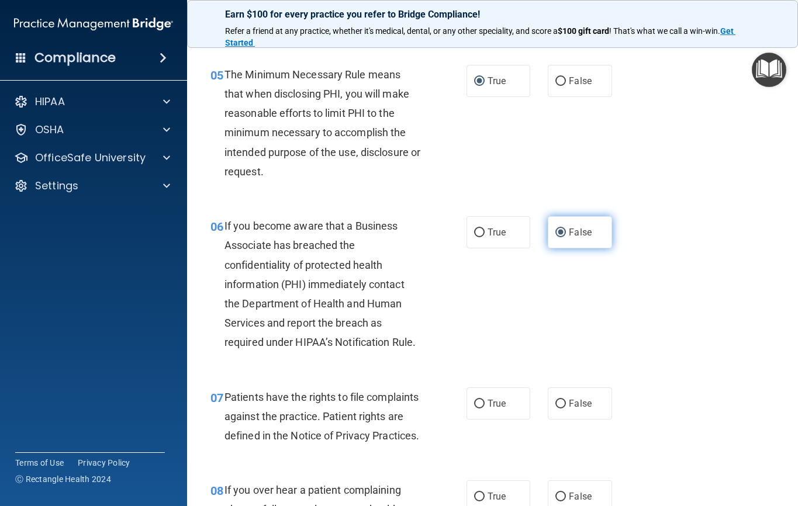
scroll to position [584, 0]
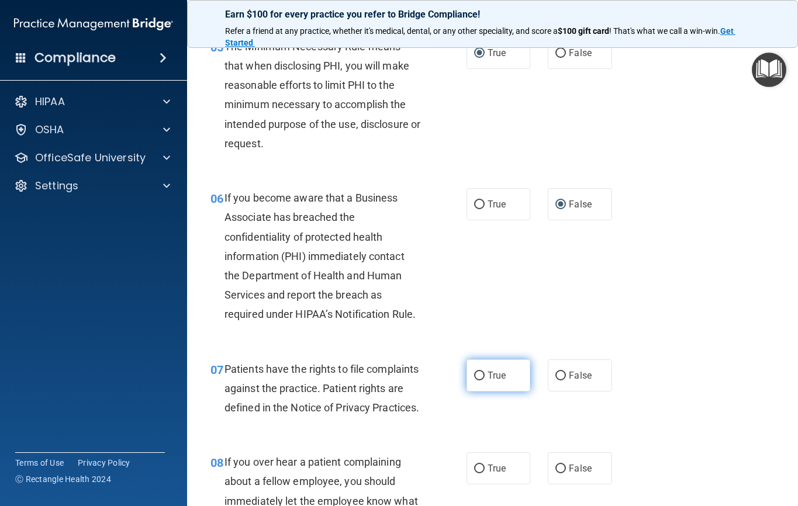
click at [479, 372] on input "True" at bounding box center [479, 376] width 11 height 9
radio input "true"
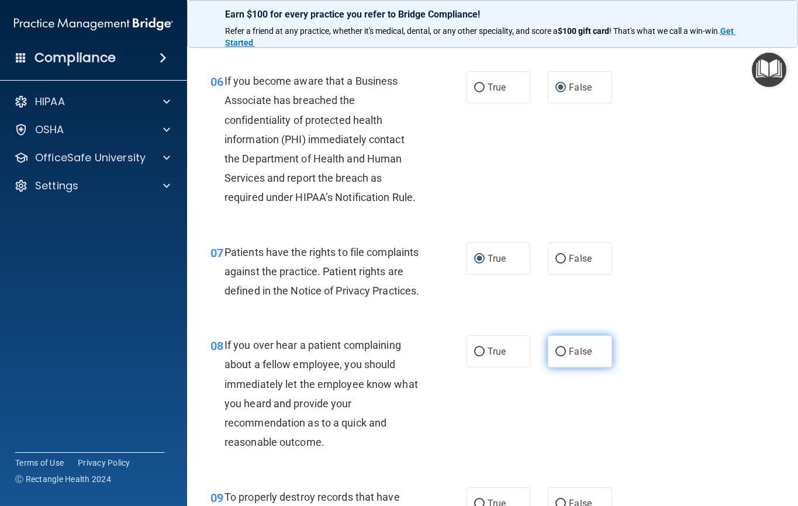
click at [549, 368] on label "False" at bounding box center [580, 351] width 64 height 32
click at [555, 357] on input "False" at bounding box center [560, 352] width 11 height 9
radio input "true"
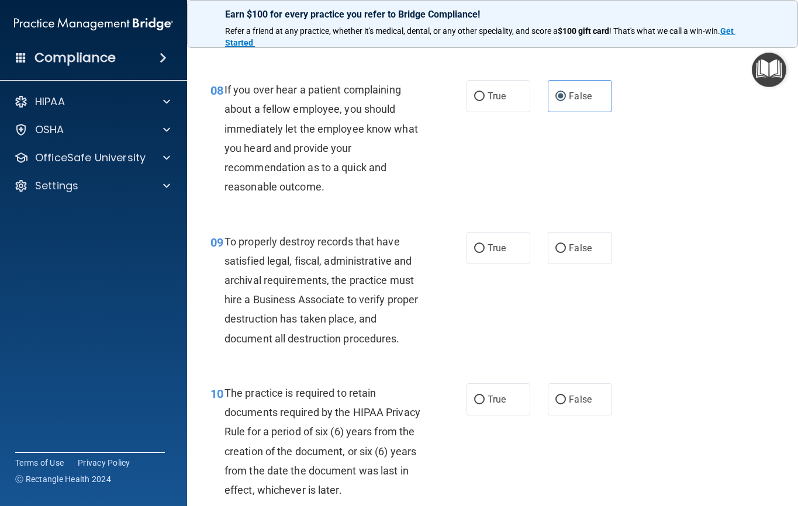
scroll to position [1052, 0]
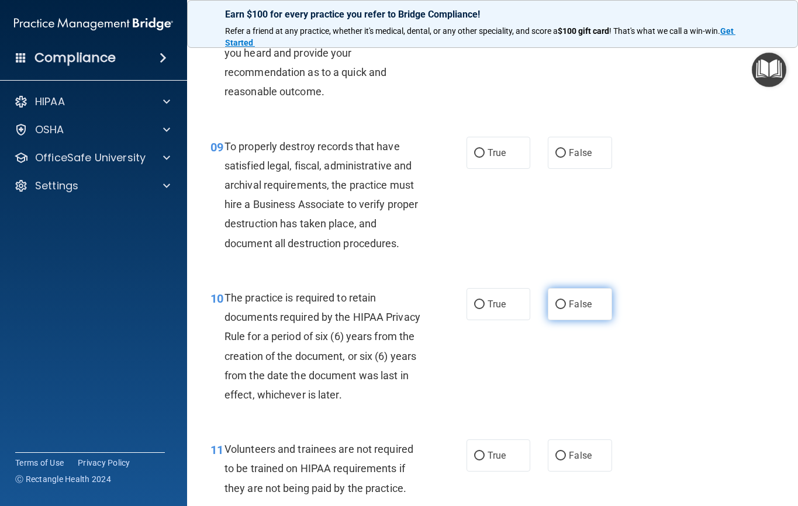
click at [558, 309] on input "False" at bounding box center [560, 304] width 11 height 9
radio input "true"
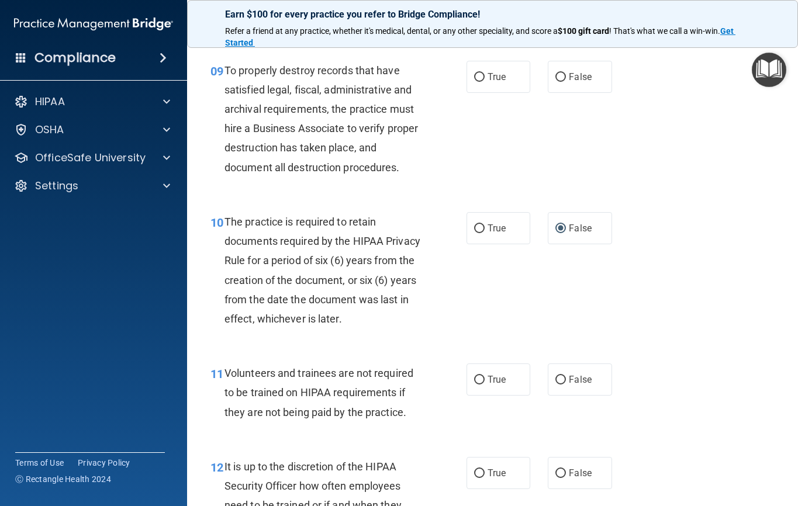
scroll to position [1169, 0]
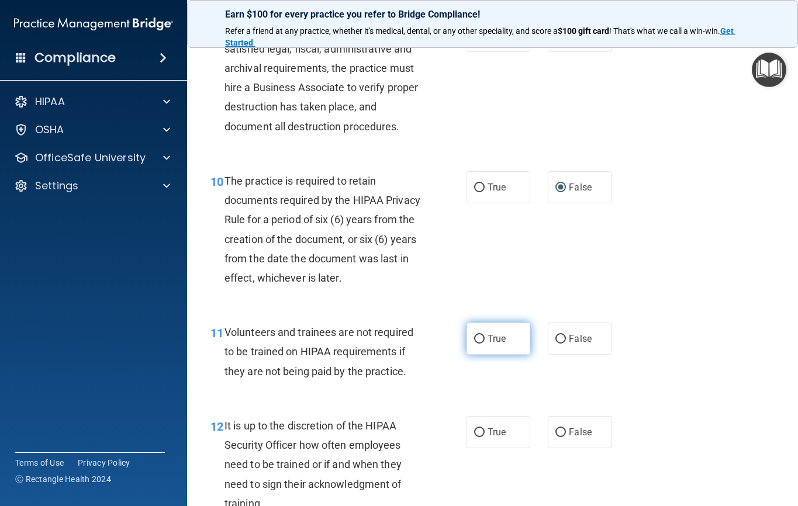
click at [474, 344] on input "True" at bounding box center [479, 339] width 11 height 9
radio input "true"
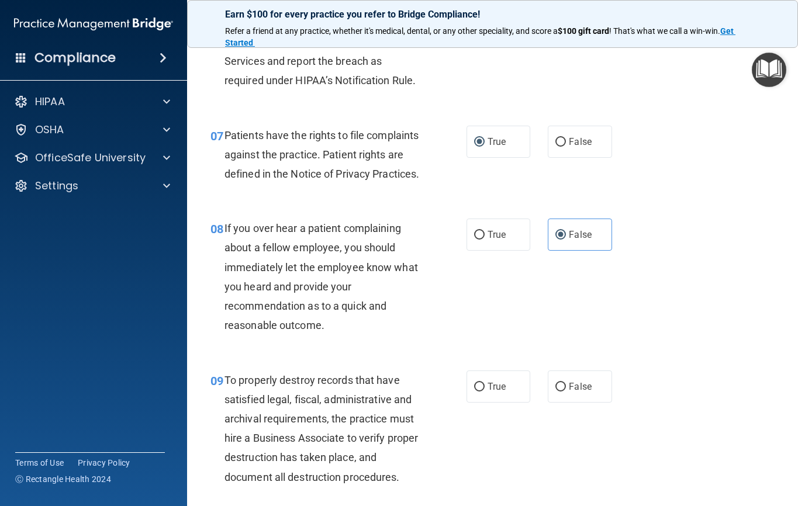
scroll to position [935, 0]
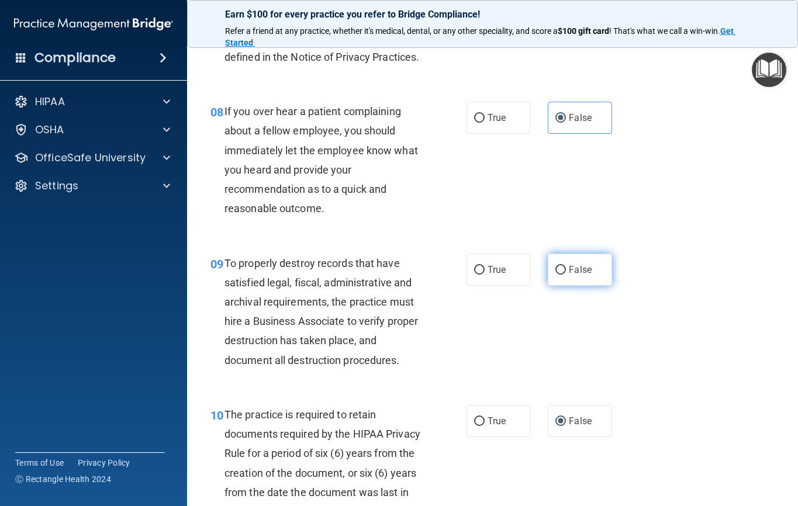
click at [557, 275] on input "False" at bounding box center [560, 270] width 11 height 9
radio input "true"
click at [476, 426] on input "True" at bounding box center [479, 421] width 11 height 9
radio input "true"
radio input "false"
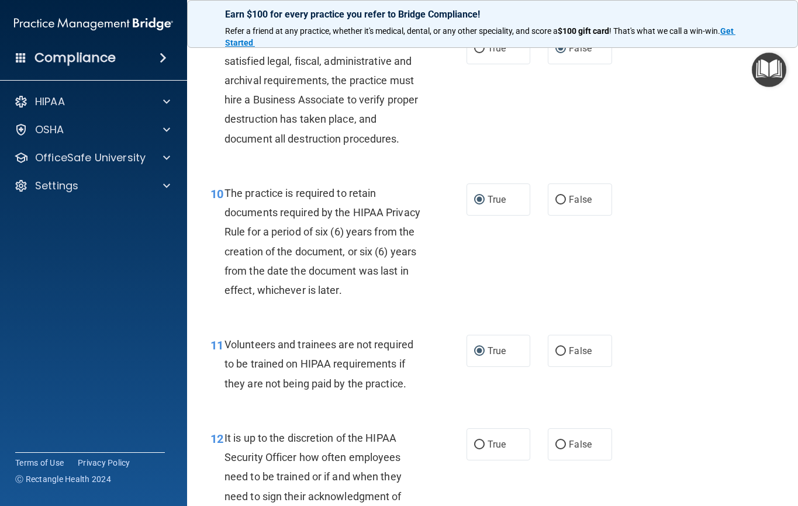
scroll to position [1169, 0]
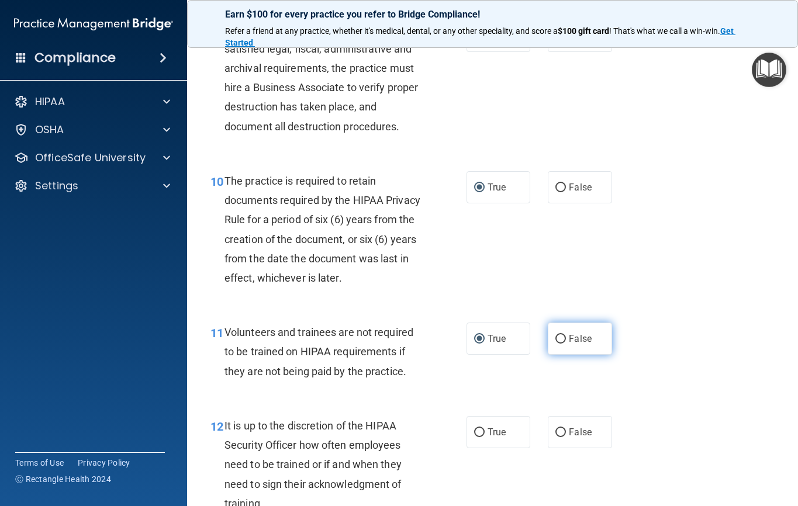
click at [555, 344] on input "False" at bounding box center [560, 339] width 11 height 9
radio input "true"
radio input "false"
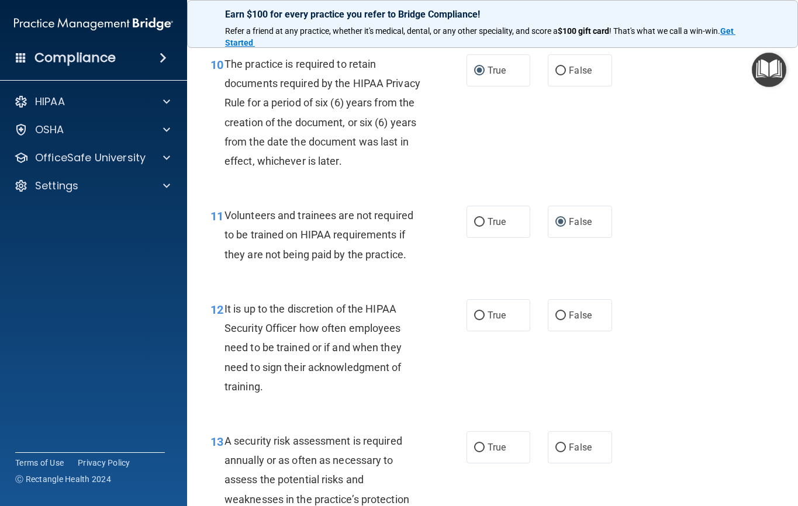
scroll to position [1403, 0]
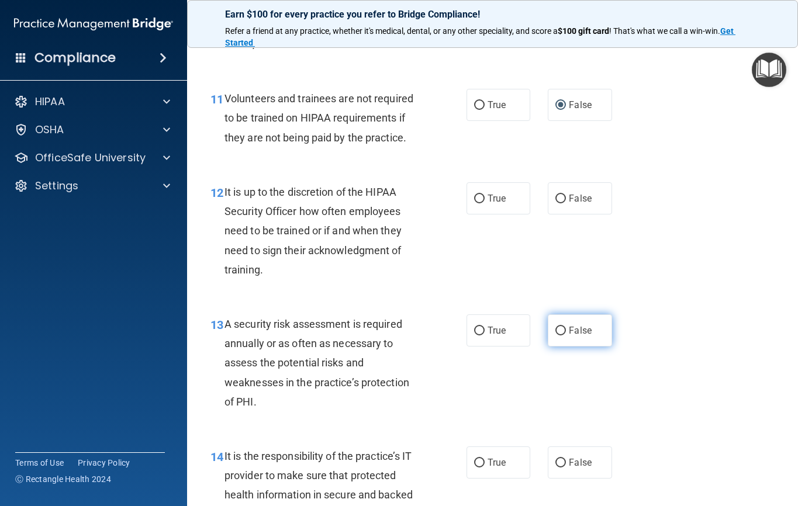
click at [555, 335] on input "False" at bounding box center [560, 331] width 11 height 9
radio input "true"
click at [555, 203] on input "False" at bounding box center [560, 199] width 11 height 9
radio input "true"
click at [478, 335] on input "True" at bounding box center [479, 331] width 11 height 9
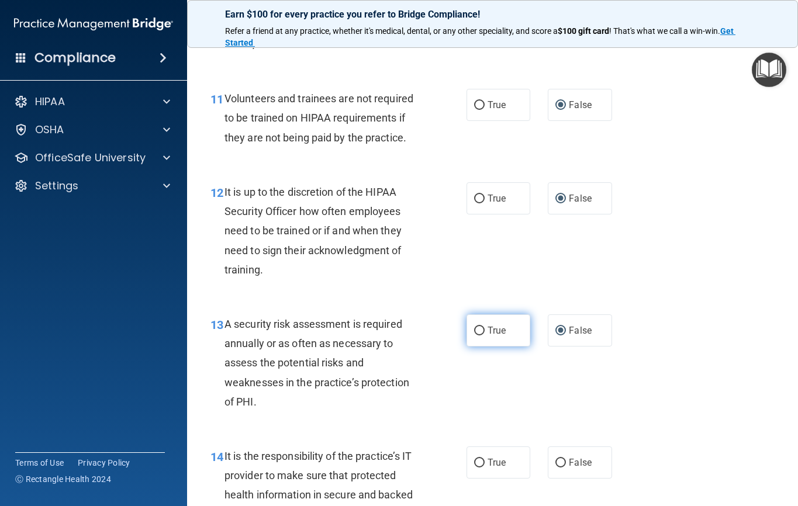
radio input "true"
radio input "false"
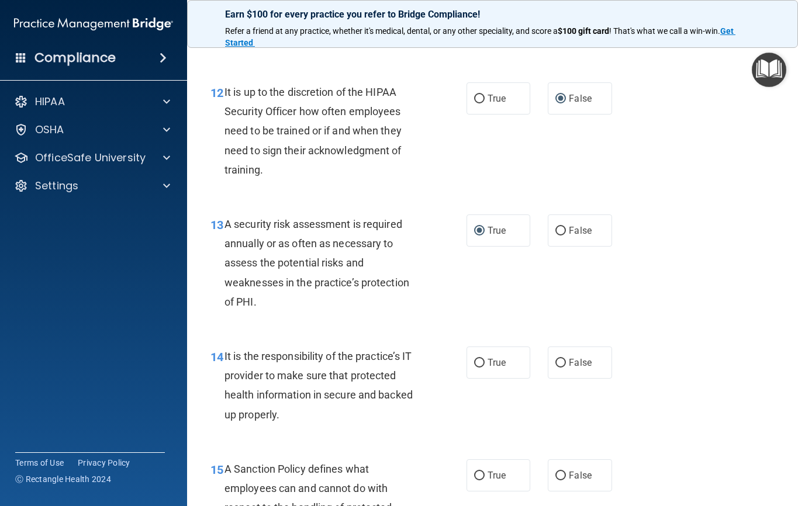
scroll to position [1637, 0]
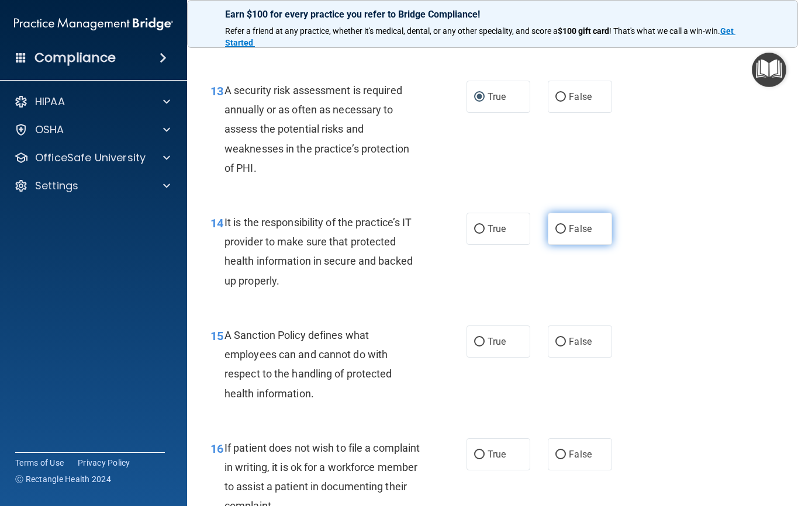
click at [549, 245] on label "False" at bounding box center [580, 229] width 64 height 32
click at [555, 234] on input "False" at bounding box center [560, 229] width 11 height 9
radio input "true"
click at [555, 347] on input "False" at bounding box center [560, 342] width 11 height 9
radio input "true"
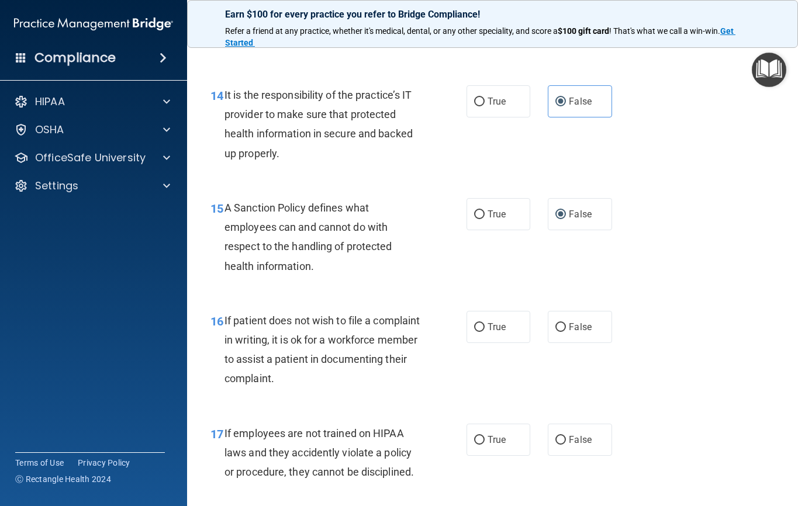
scroll to position [1870, 0]
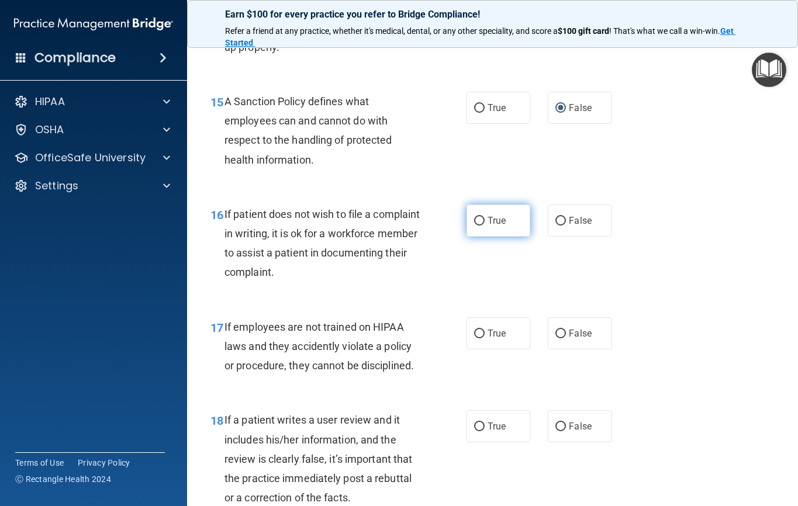
click at [474, 226] on input "True" at bounding box center [479, 221] width 11 height 9
radio input "true"
click at [555, 338] on input "False" at bounding box center [560, 334] width 11 height 9
radio input "true"
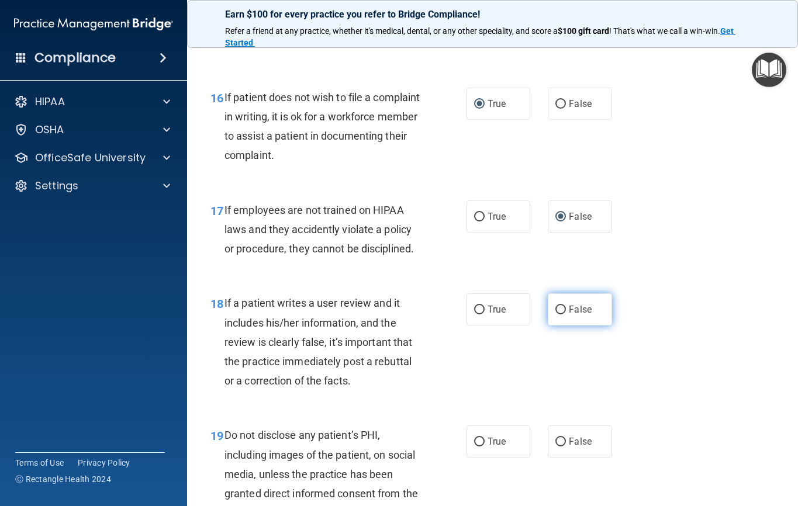
click at [559, 314] on input "False" at bounding box center [560, 310] width 11 height 9
radio input "true"
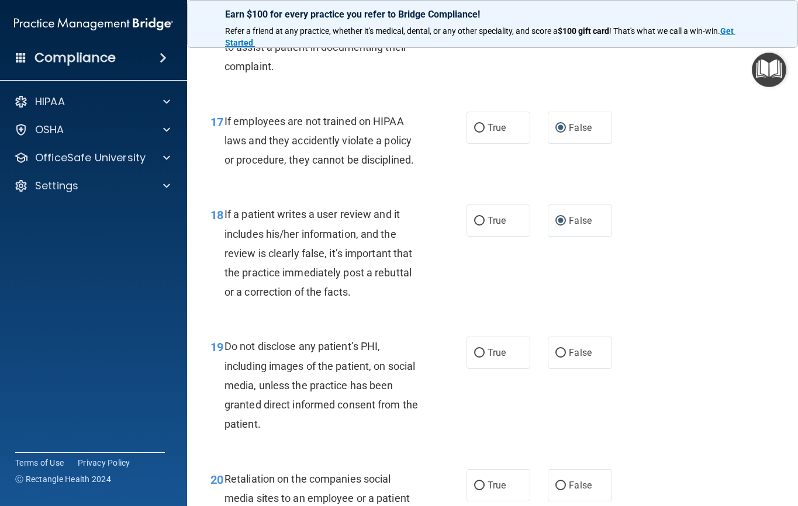
scroll to position [2104, 0]
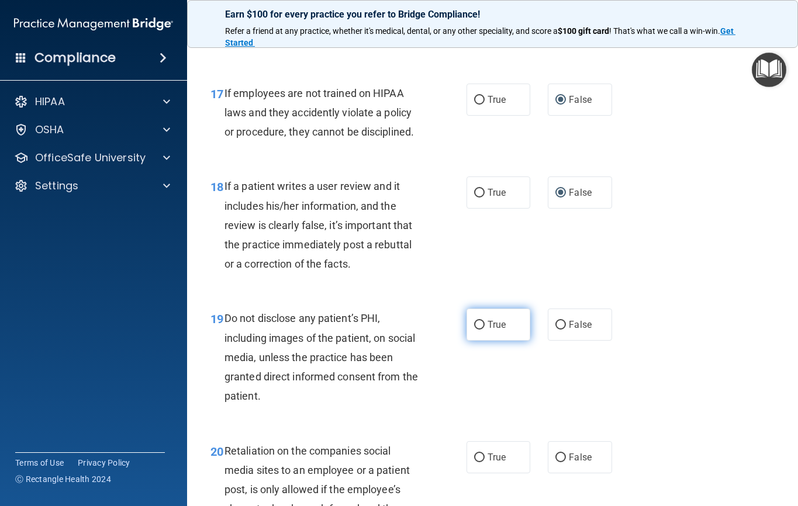
click at [475, 330] on input "True" at bounding box center [479, 325] width 11 height 9
radio input "true"
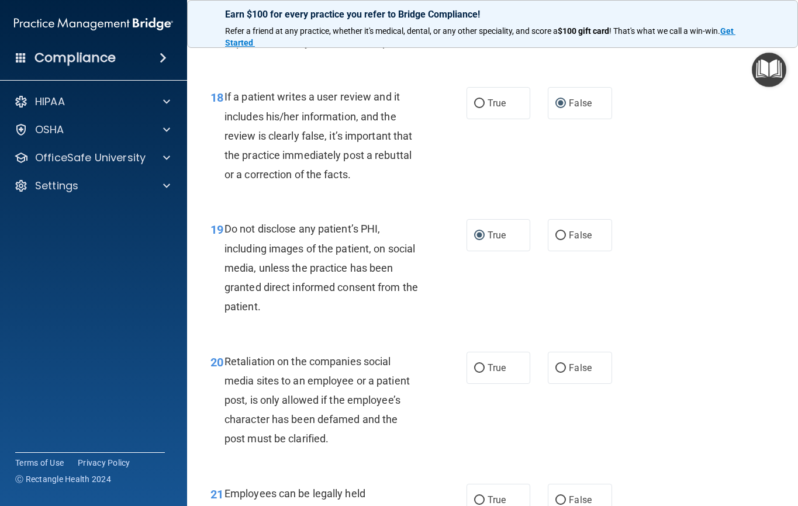
scroll to position [2221, 0]
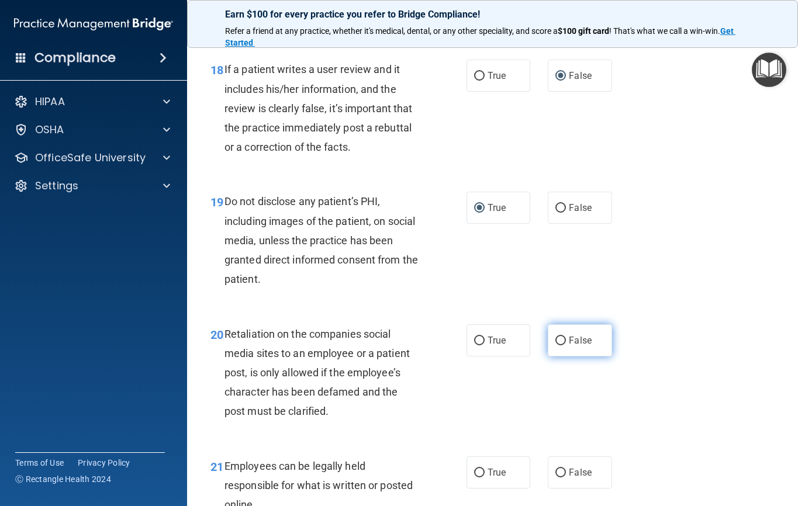
click at [557, 353] on label "False" at bounding box center [580, 340] width 64 height 32
click at [557, 345] on input "False" at bounding box center [560, 341] width 11 height 9
radio input "true"
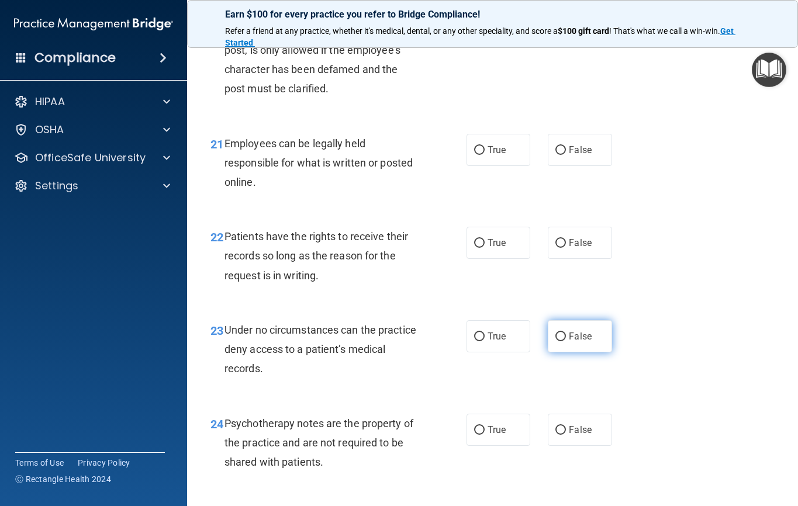
scroll to position [2572, 0]
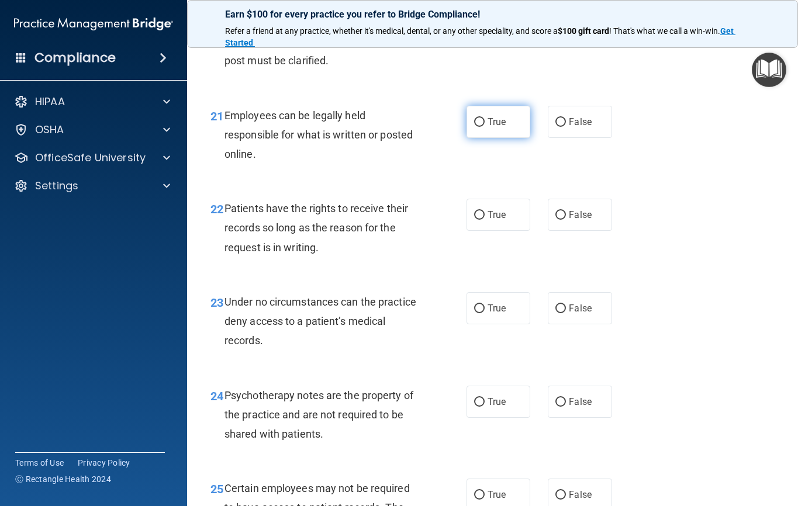
click at [469, 138] on label "True" at bounding box center [498, 122] width 64 height 32
click at [474, 127] on input "True" at bounding box center [479, 122] width 11 height 9
radio input "true"
click at [555, 220] on input "False" at bounding box center [560, 215] width 11 height 9
radio input "true"
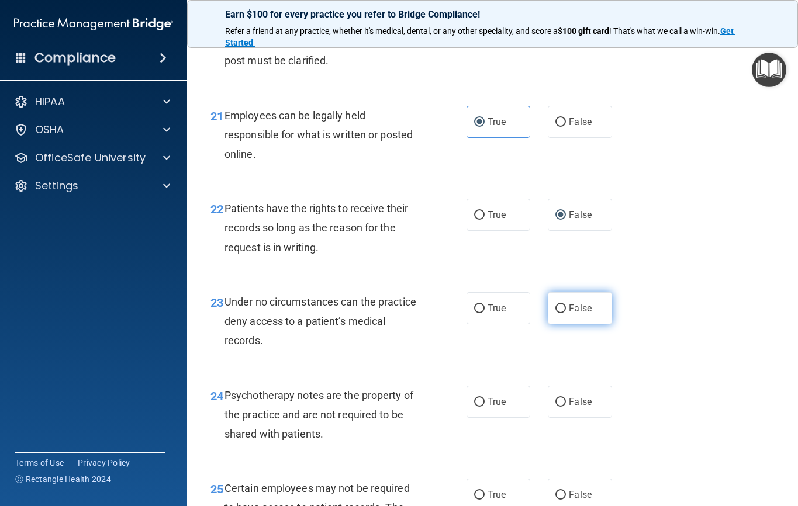
click at [557, 313] on input "False" at bounding box center [560, 309] width 11 height 9
radio input "true"
click at [474, 407] on input "True" at bounding box center [479, 402] width 11 height 9
radio input "true"
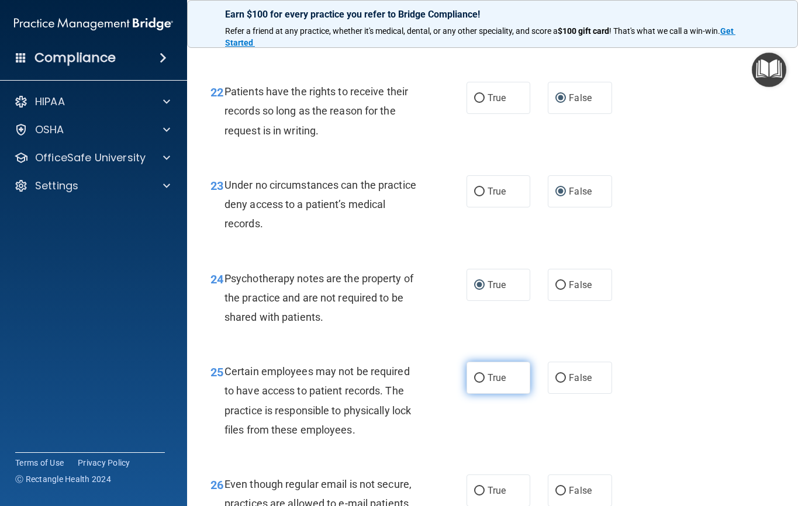
click at [476, 383] on input "True" at bounding box center [479, 378] width 11 height 9
radio input "true"
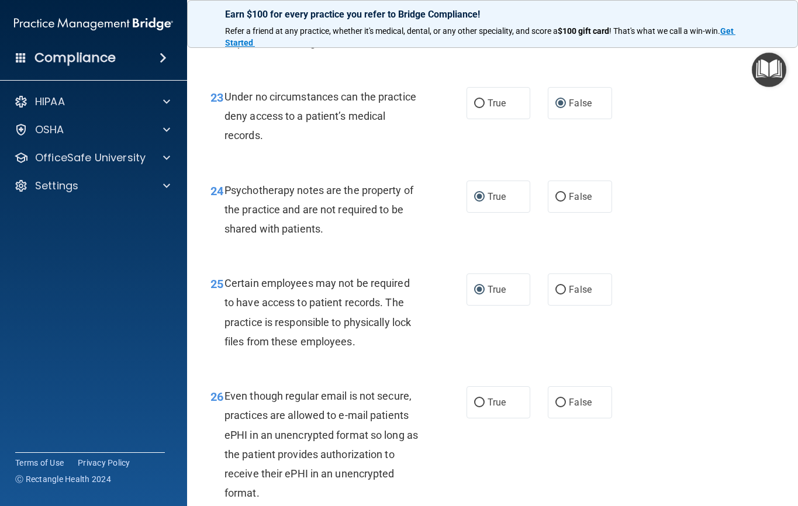
scroll to position [2805, 0]
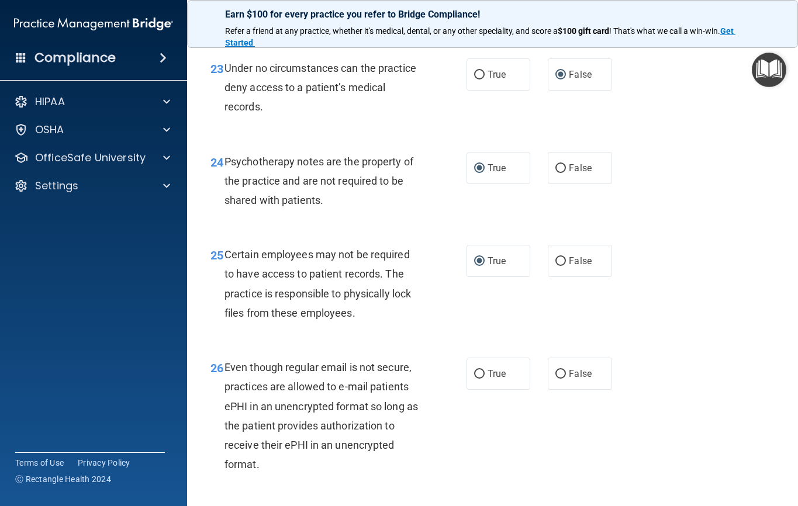
drag, startPoint x: 469, startPoint y: 390, endPoint x: 498, endPoint y: 371, distance: 35.3
click at [469, 389] on label "True" at bounding box center [498, 374] width 64 height 32
click at [478, 379] on input "True" at bounding box center [479, 374] width 11 height 9
radio input "true"
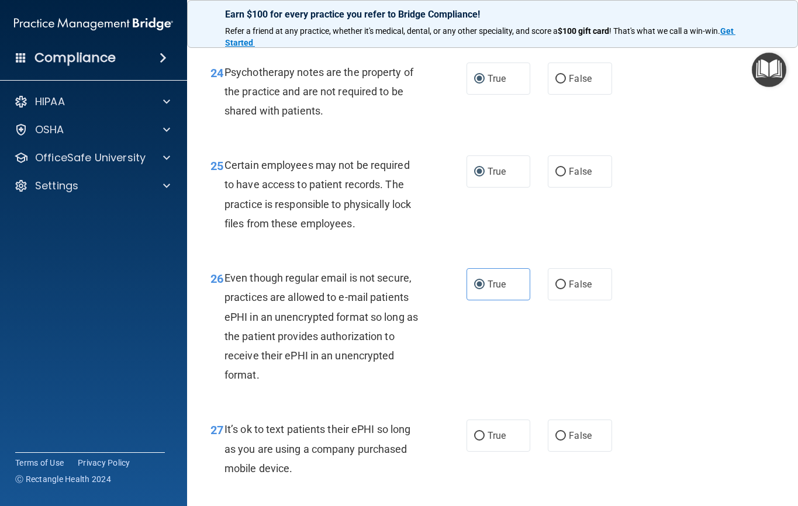
scroll to position [2922, 0]
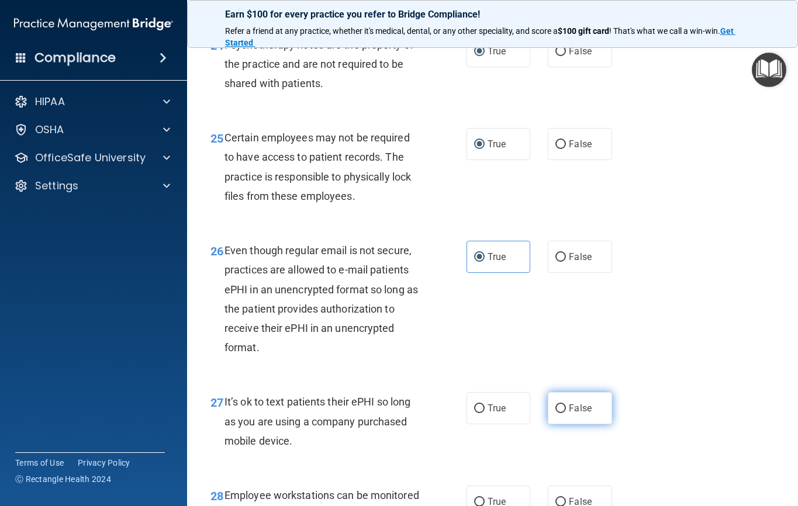
click at [557, 413] on input "False" at bounding box center [560, 408] width 11 height 9
radio input "true"
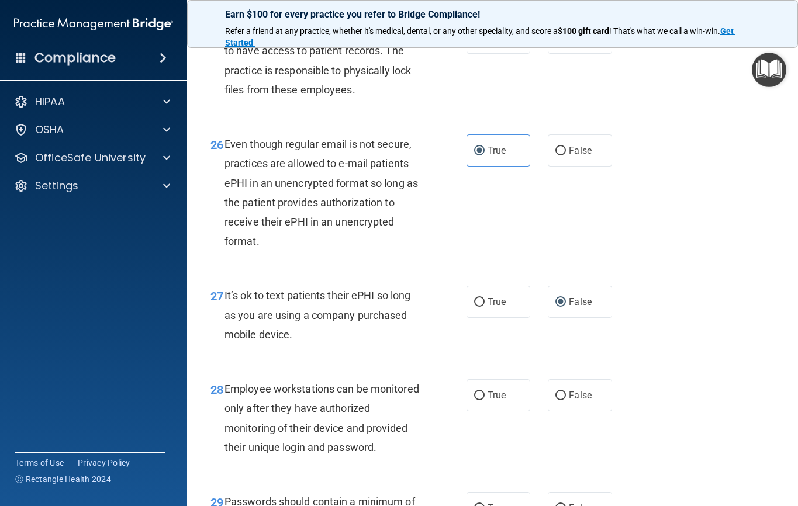
scroll to position [3156, 0]
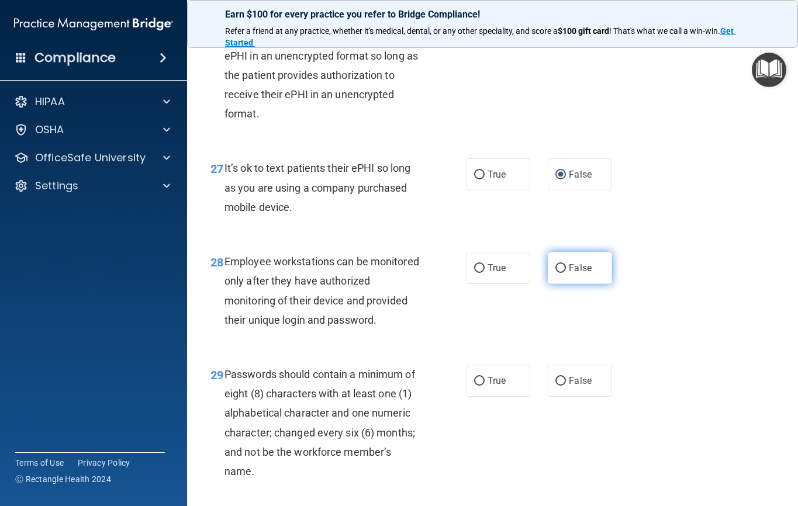
click at [555, 273] on input "False" at bounding box center [560, 268] width 11 height 9
radio input "true"
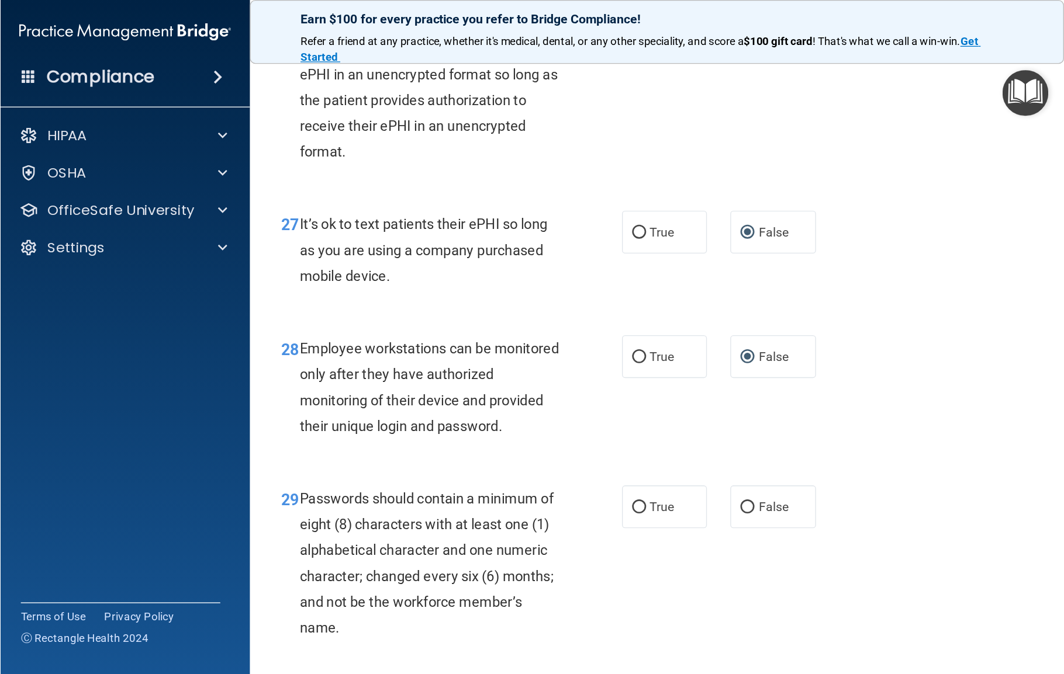
scroll to position [3273, 0]
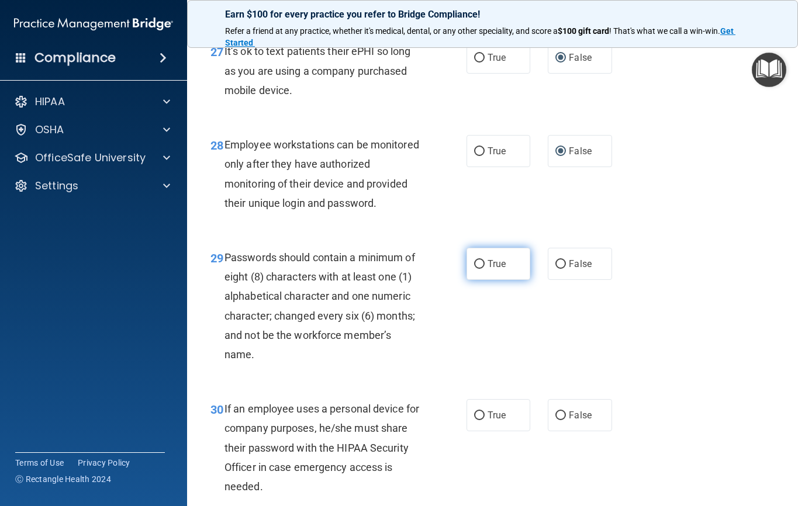
click at [474, 280] on label "True" at bounding box center [498, 264] width 64 height 32
click at [474, 269] on input "True" at bounding box center [479, 264] width 11 height 9
radio input "true"
click at [555, 420] on input "False" at bounding box center [560, 415] width 11 height 9
radio input "true"
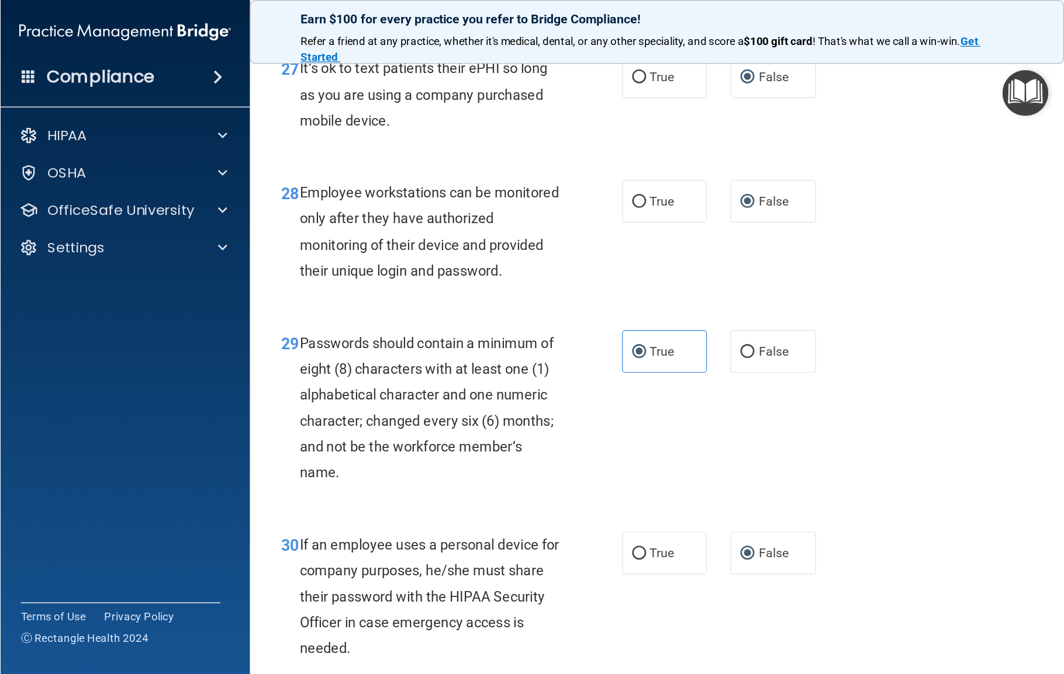
scroll to position [2375, 0]
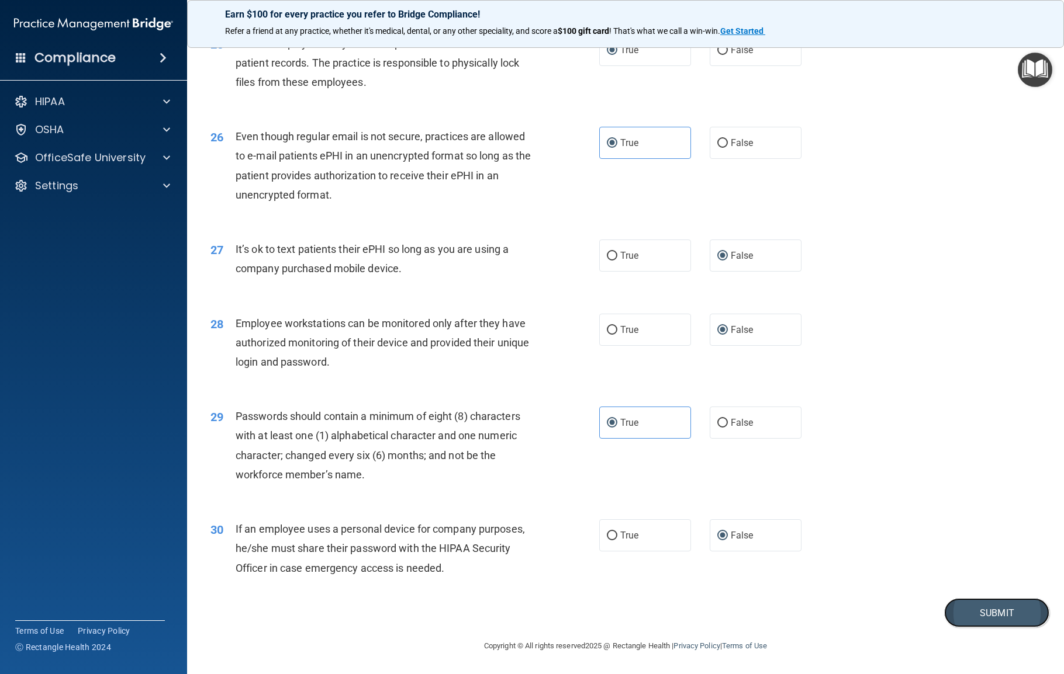
click at [797, 506] on button "Submit" at bounding box center [996, 613] width 105 height 30
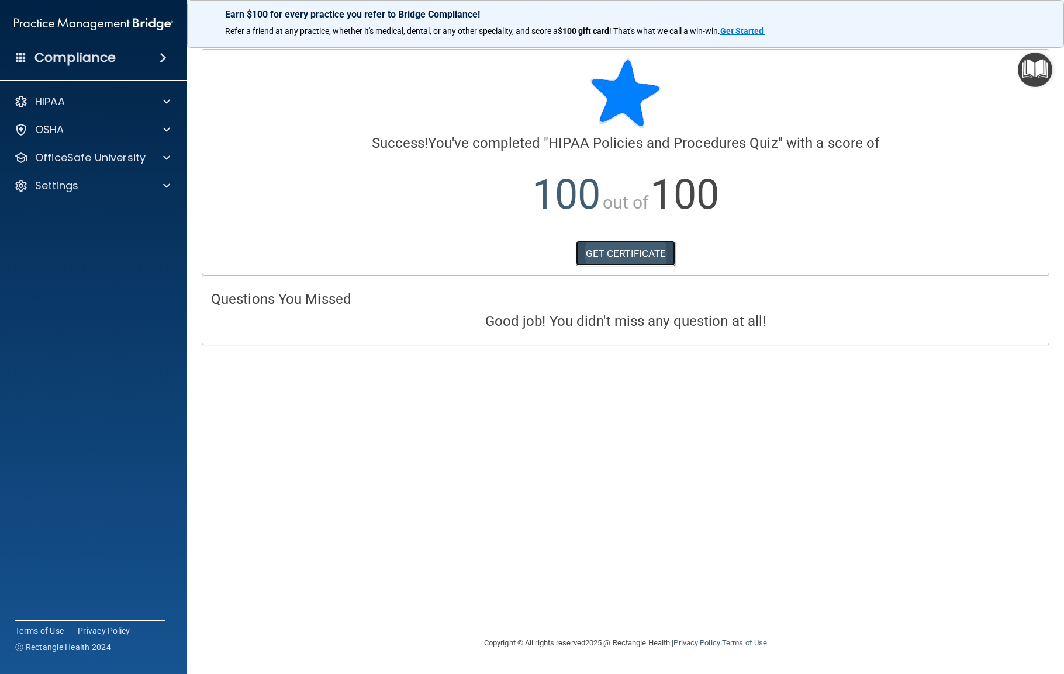
click at [618, 244] on link "GET CERTIFICATE" at bounding box center [626, 254] width 100 height 26
click at [101, 162] on p "OfficeSafe University" at bounding box center [90, 158] width 110 height 14
click at [92, 190] on p "HIPAA Training" at bounding box center [56, 186] width 96 height 12
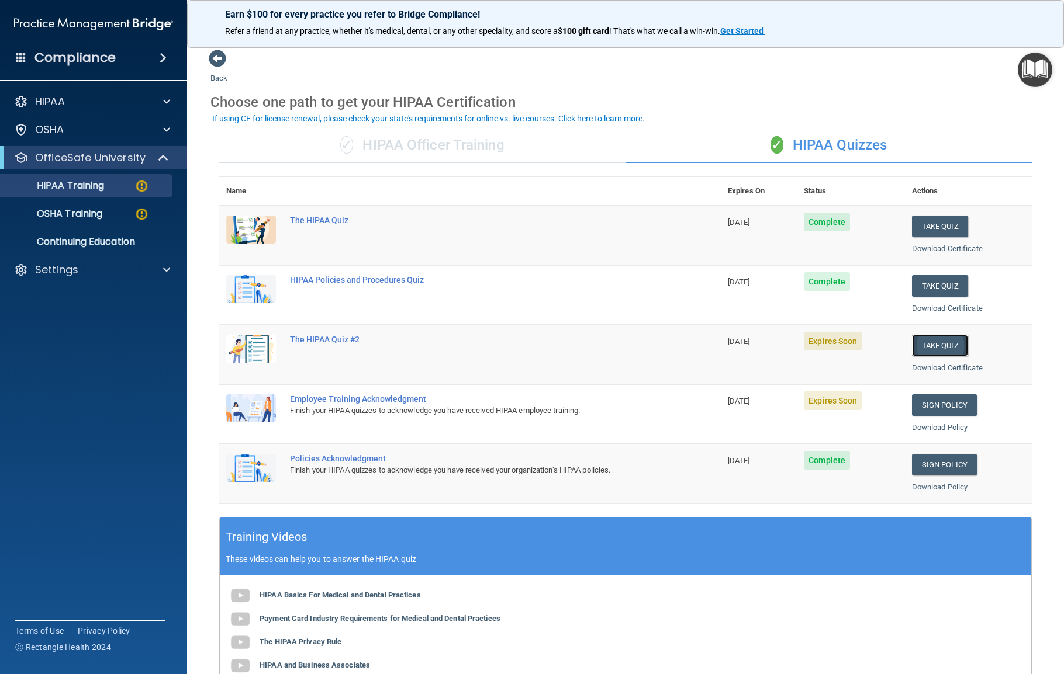
click at [797, 346] on button "Take Quiz" at bounding box center [940, 346] width 56 height 22
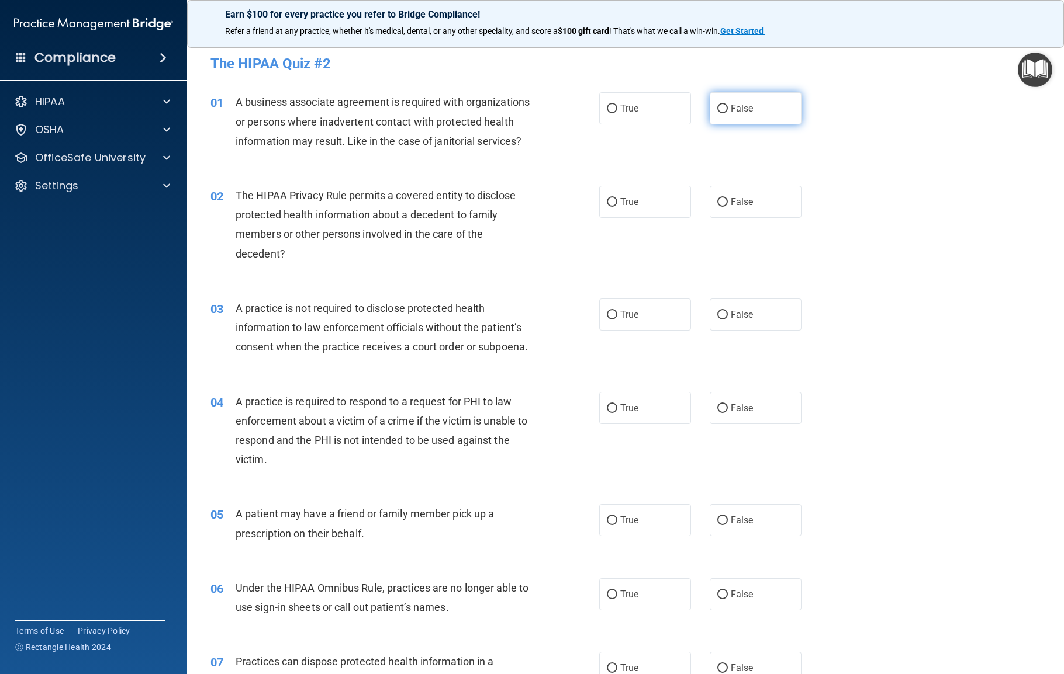
click at [717, 113] on input "False" at bounding box center [722, 109] width 11 height 9
radio input "true"
click at [608, 207] on input "True" at bounding box center [612, 202] width 11 height 9
radio input "true"
click at [717, 320] on input "False" at bounding box center [722, 315] width 11 height 9
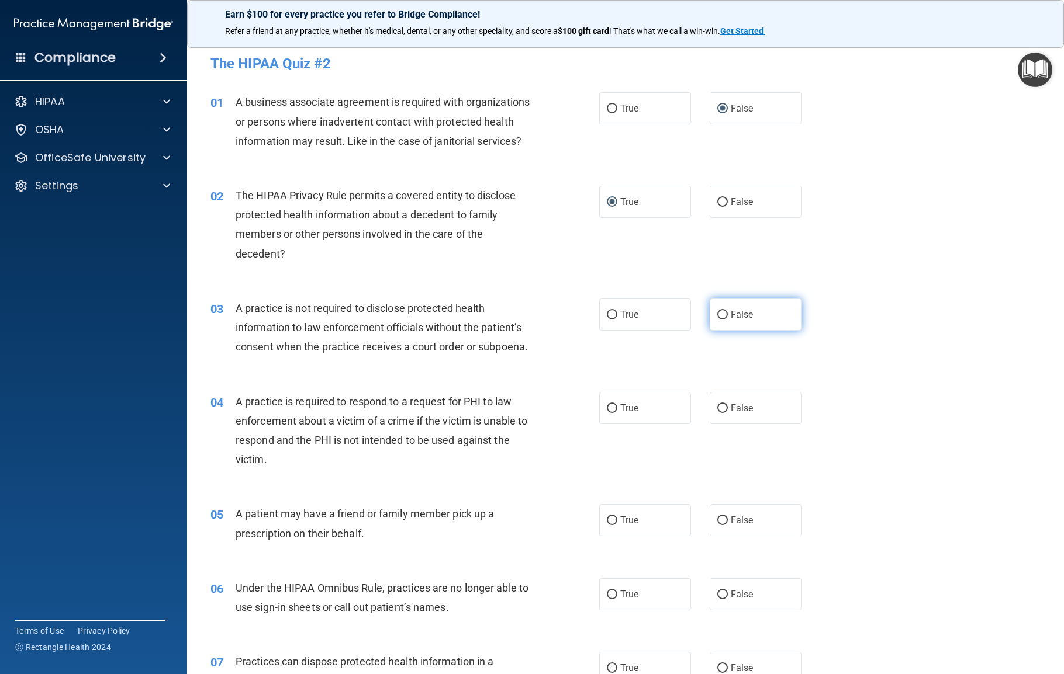
radio input "true"
click at [601, 424] on label "True" at bounding box center [645, 408] width 92 height 32
click at [607, 413] on input "True" at bounding box center [612, 408] width 11 height 9
radio input "true"
click at [607, 506] on input "True" at bounding box center [612, 521] width 11 height 9
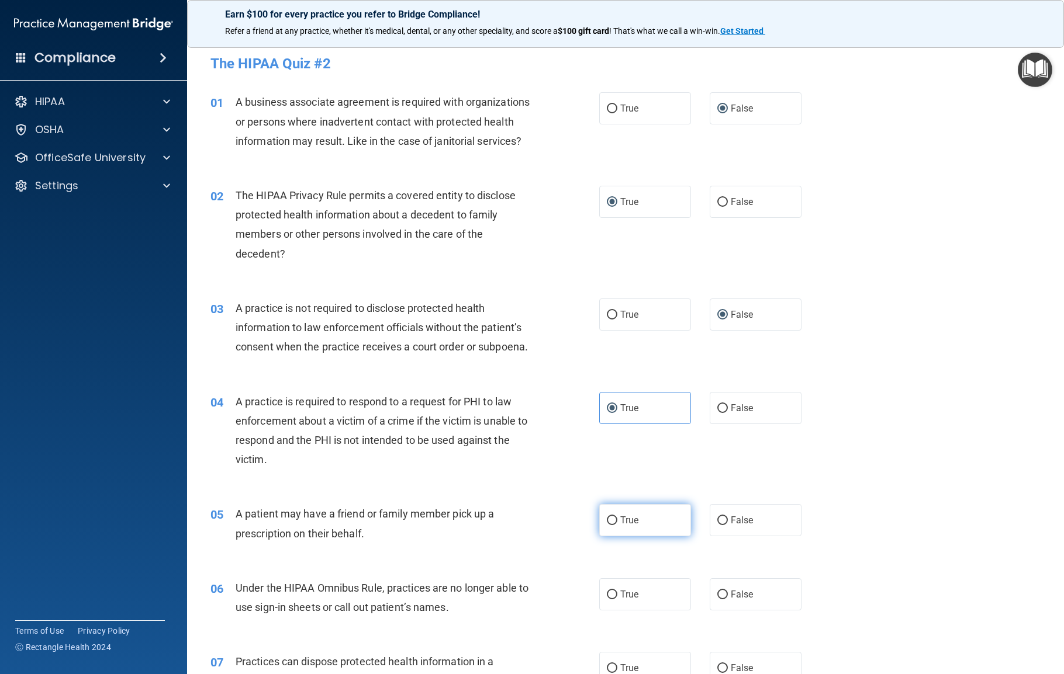
radio input "true"
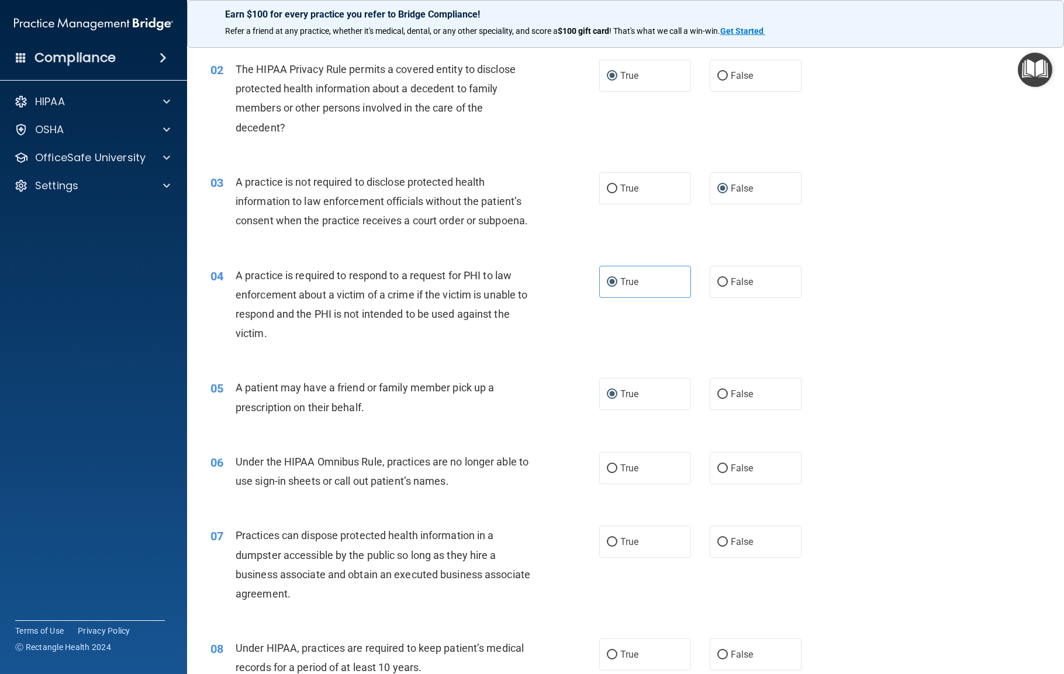
scroll to position [155, 0]
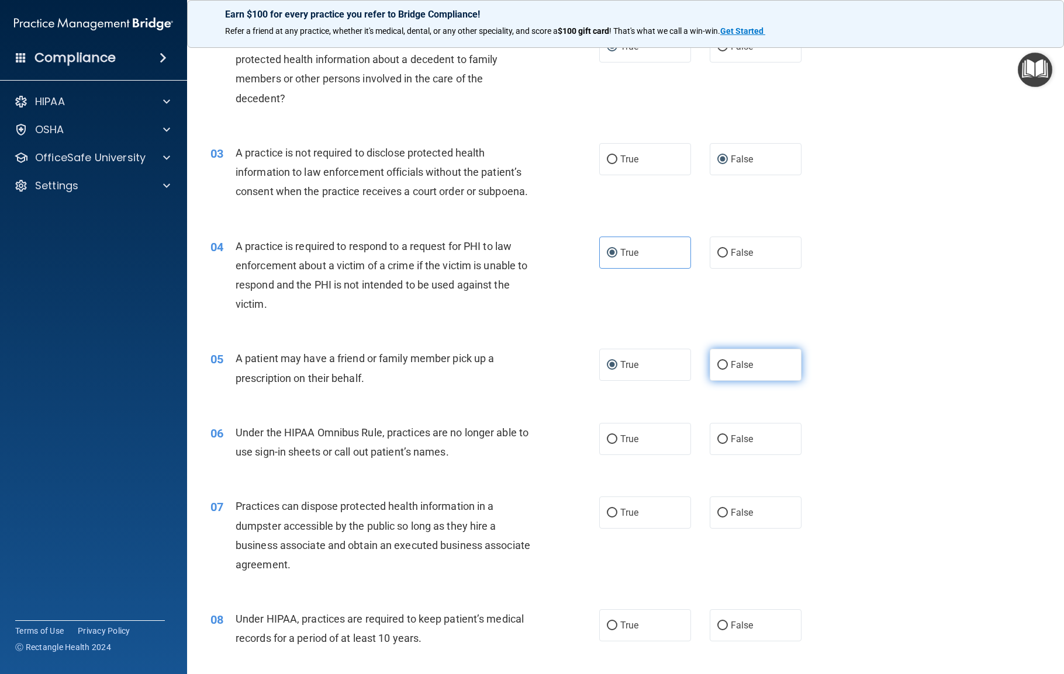
click at [721, 381] on label "False" at bounding box center [756, 365] width 92 height 32
click at [721, 370] on input "False" at bounding box center [722, 365] width 11 height 9
radio input "true"
click at [600, 269] on label "True" at bounding box center [645, 253] width 92 height 32
click at [607, 258] on input "True" at bounding box center [612, 253] width 11 height 9
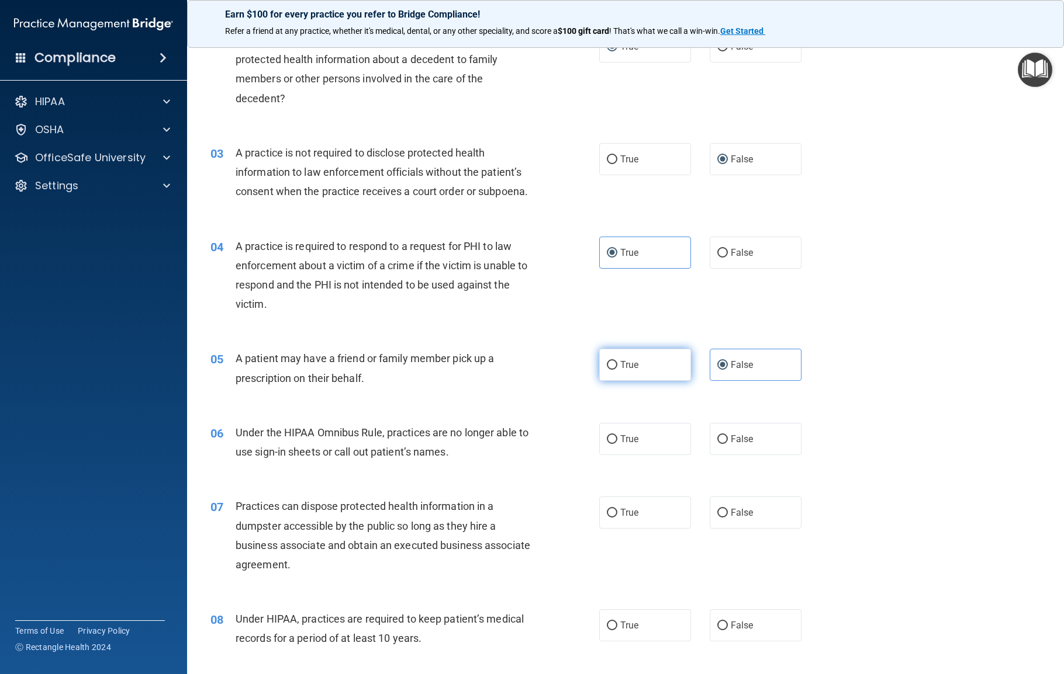
click at [609, 370] on input "True" at bounding box center [612, 365] width 11 height 9
radio input "true"
radio input "false"
click at [717, 444] on input "False" at bounding box center [722, 439] width 11 height 9
radio input "true"
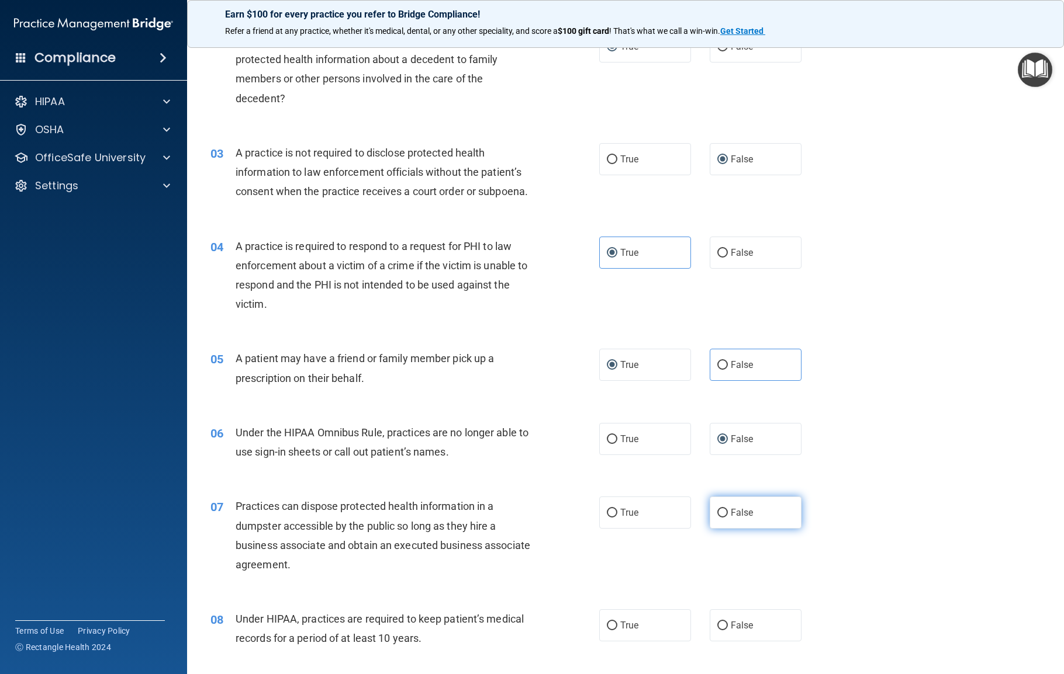
click at [718, 506] on input "False" at bounding box center [722, 513] width 11 height 9
radio input "true"
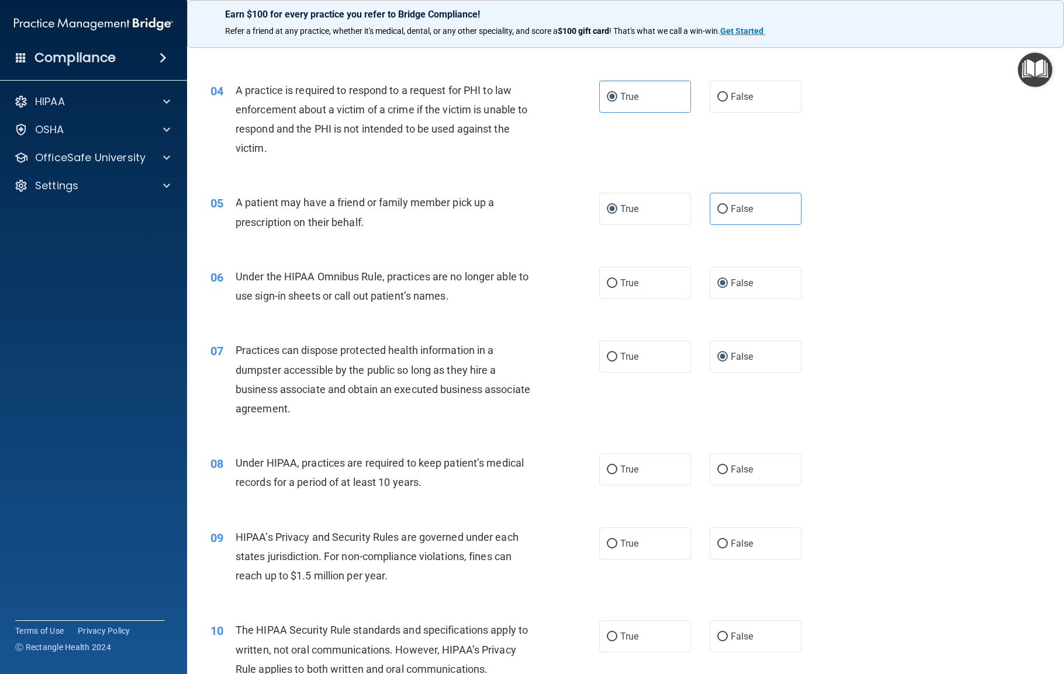
scroll to position [468, 0]
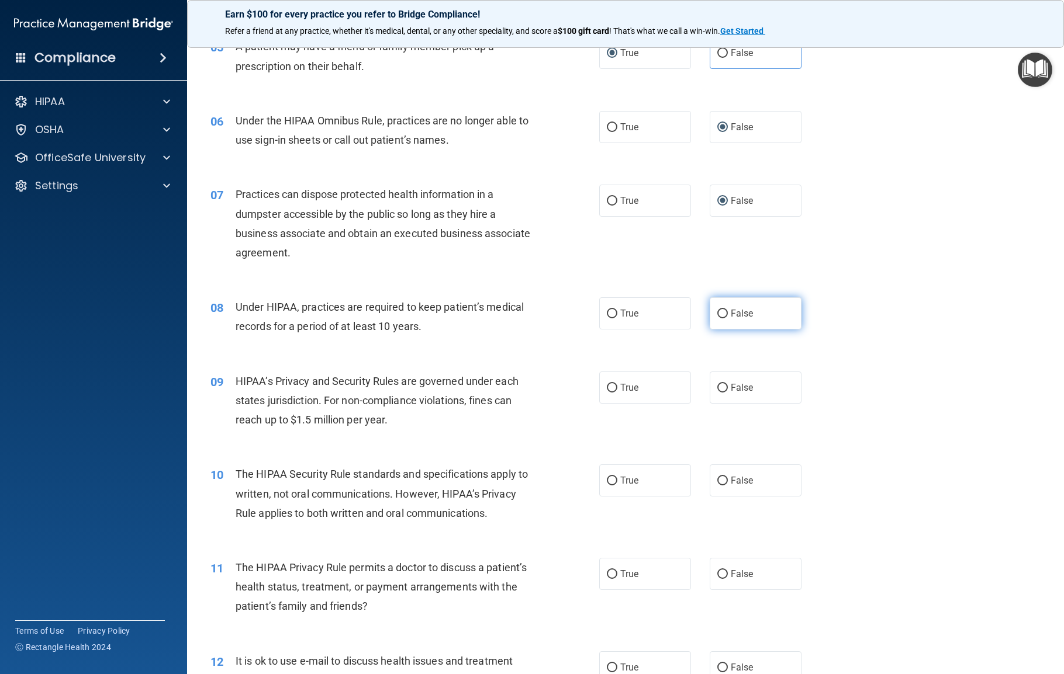
click at [717, 319] on input "False" at bounding box center [722, 314] width 11 height 9
radio input "true"
click at [717, 393] on input "False" at bounding box center [722, 388] width 11 height 9
radio input "true"
click at [607, 486] on input "True" at bounding box center [612, 481] width 11 height 9
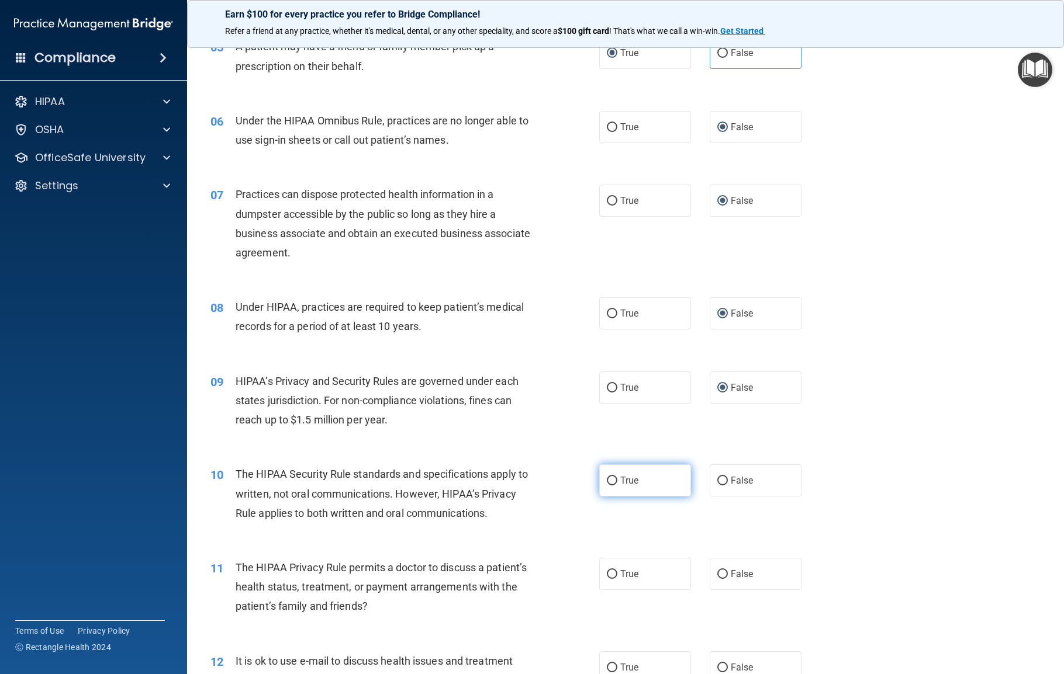
radio input "true"
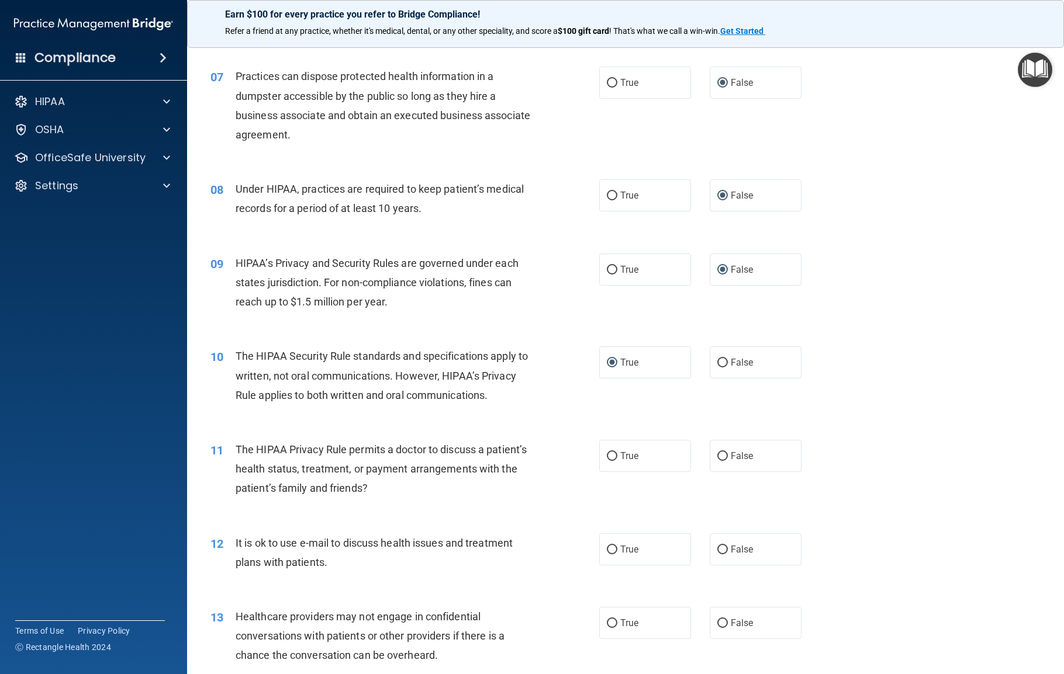
scroll to position [623, 0]
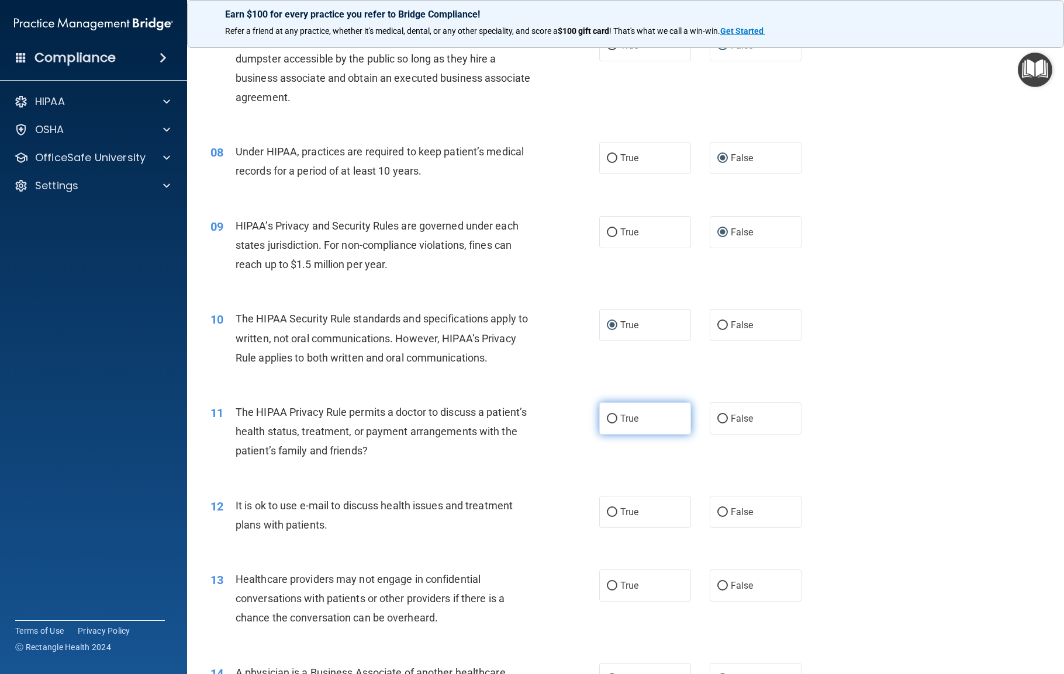
click at [607, 424] on input "True" at bounding box center [612, 419] width 11 height 9
radio input "true"
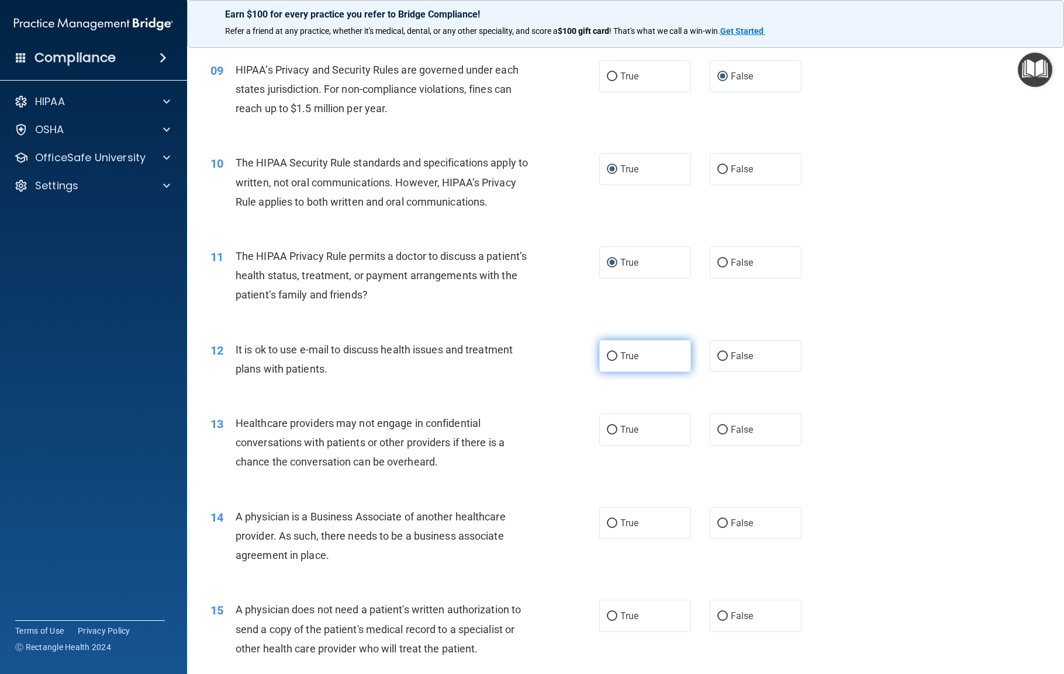
click at [607, 361] on input "True" at bounding box center [612, 356] width 11 height 9
radio input "true"
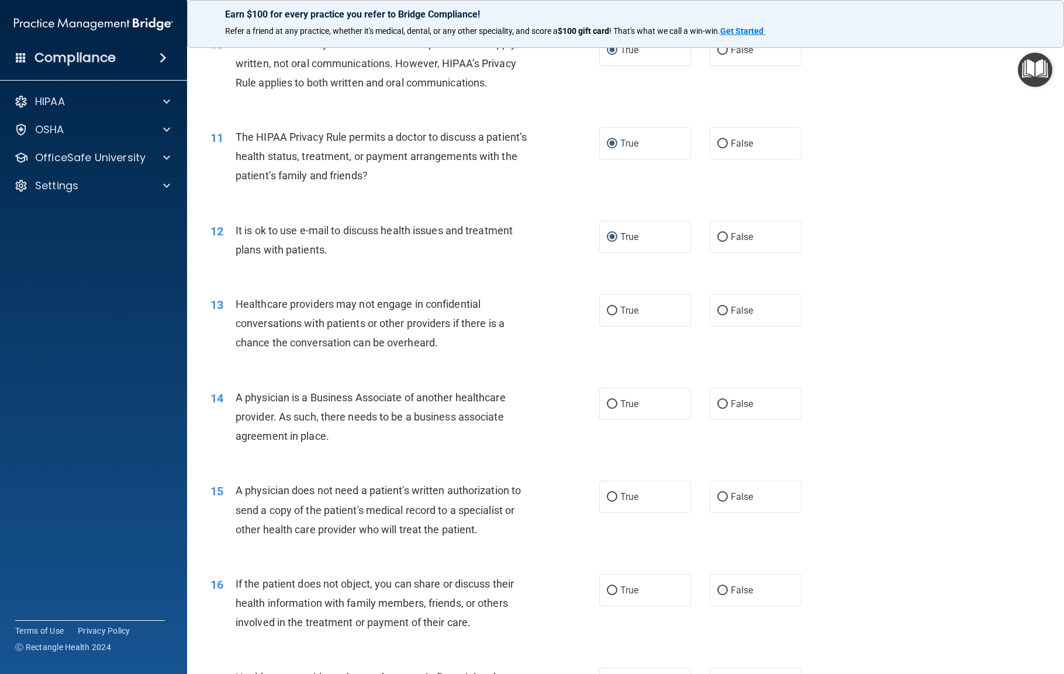
scroll to position [935, 0]
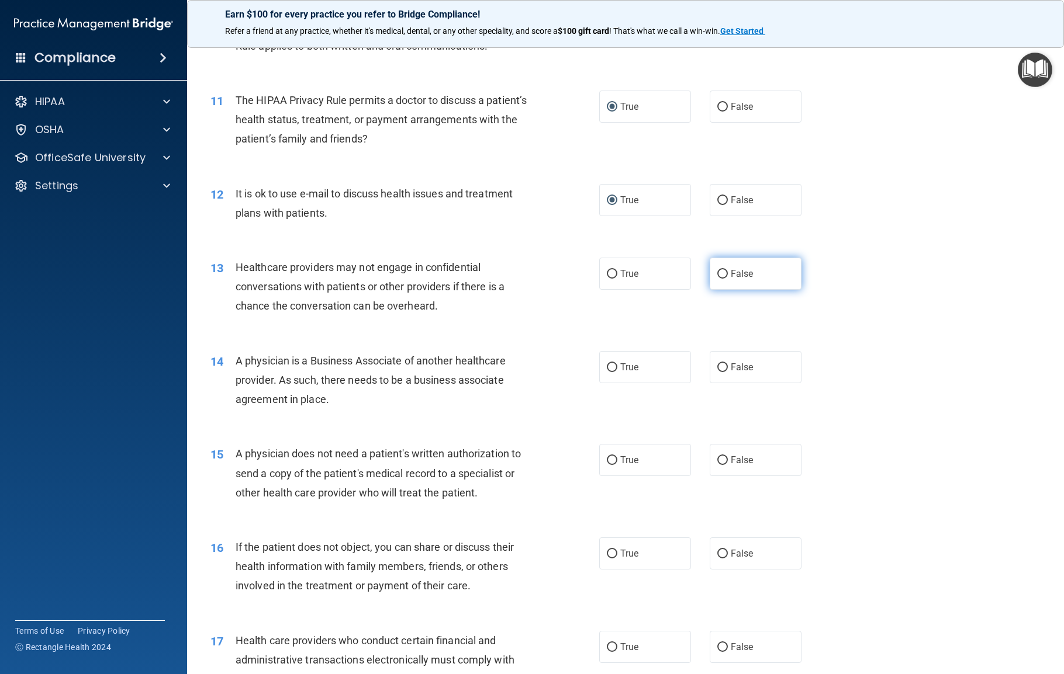
click at [719, 279] on input "False" at bounding box center [722, 274] width 11 height 9
radio input "true"
click at [718, 383] on label "False" at bounding box center [756, 367] width 92 height 32
click at [718, 372] on input "False" at bounding box center [722, 368] width 11 height 9
radio input "true"
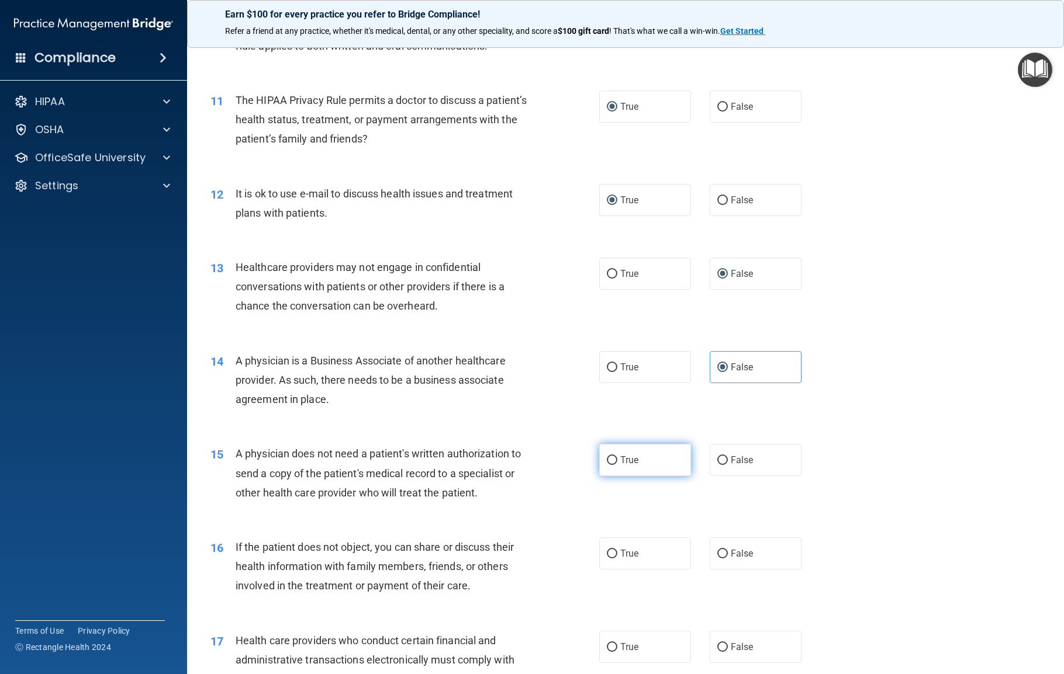
click at [608, 465] on input "True" at bounding box center [612, 460] width 11 height 9
radio input "true"
drag, startPoint x: 606, startPoint y: 611, endPoint x: 618, endPoint y: 593, distance: 22.2
click at [607, 506] on input "True" at bounding box center [612, 554] width 11 height 9
radio input "true"
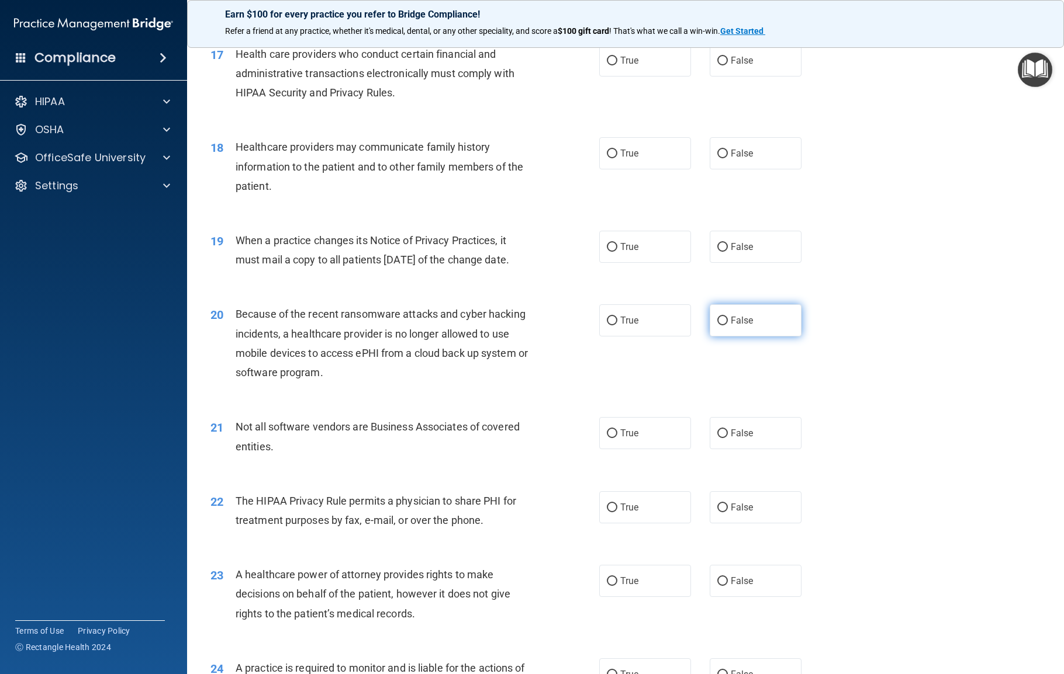
scroll to position [1558, 0]
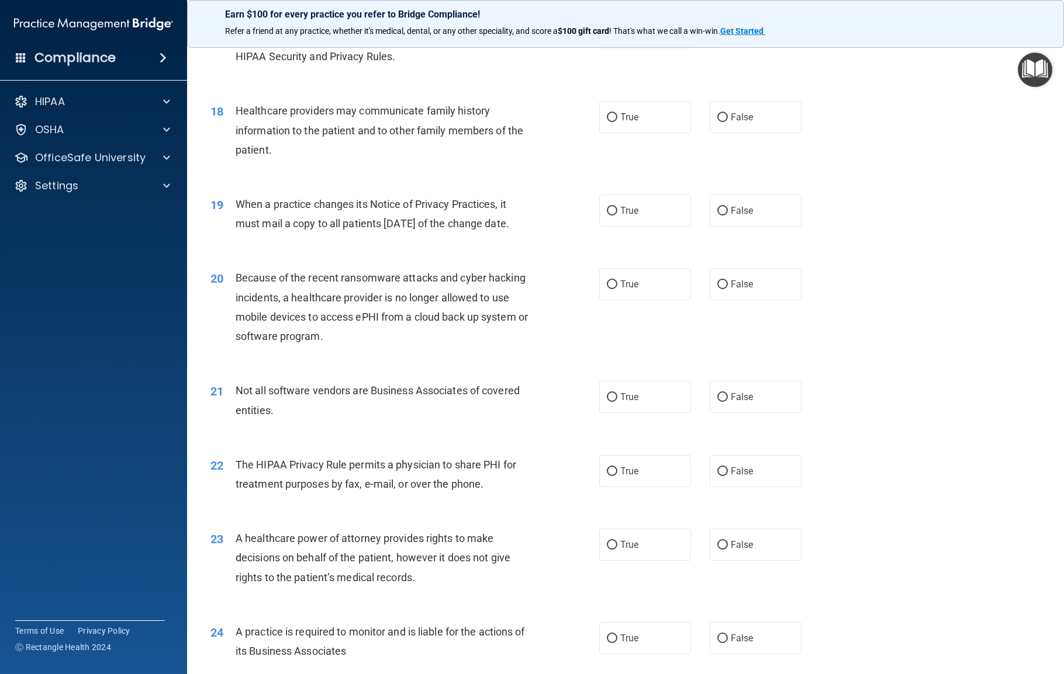
click at [607, 29] on input "True" at bounding box center [612, 24] width 11 height 9
radio input "true"
drag, startPoint x: 715, startPoint y: 171, endPoint x: 712, endPoint y: 176, distance: 6.3
click at [717, 122] on input "False" at bounding box center [722, 117] width 11 height 9
radio input "true"
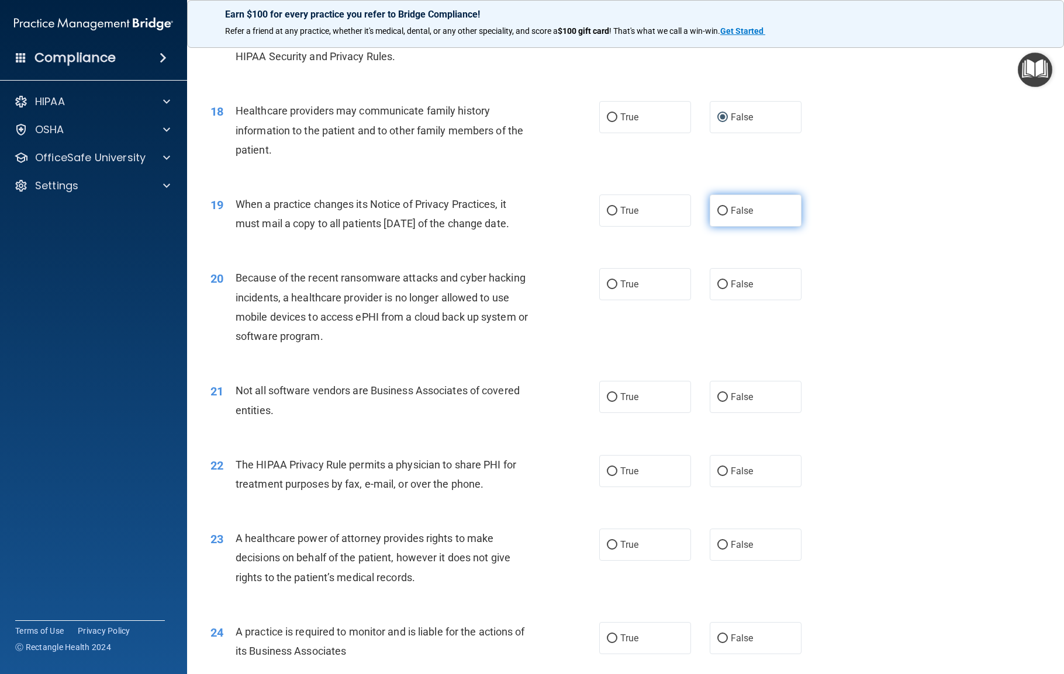
click at [717, 216] on input "False" at bounding box center [722, 211] width 11 height 9
radio input "true"
click at [717, 289] on input "False" at bounding box center [722, 285] width 11 height 9
radio input "true"
click at [610, 402] on input "True" at bounding box center [612, 397] width 11 height 9
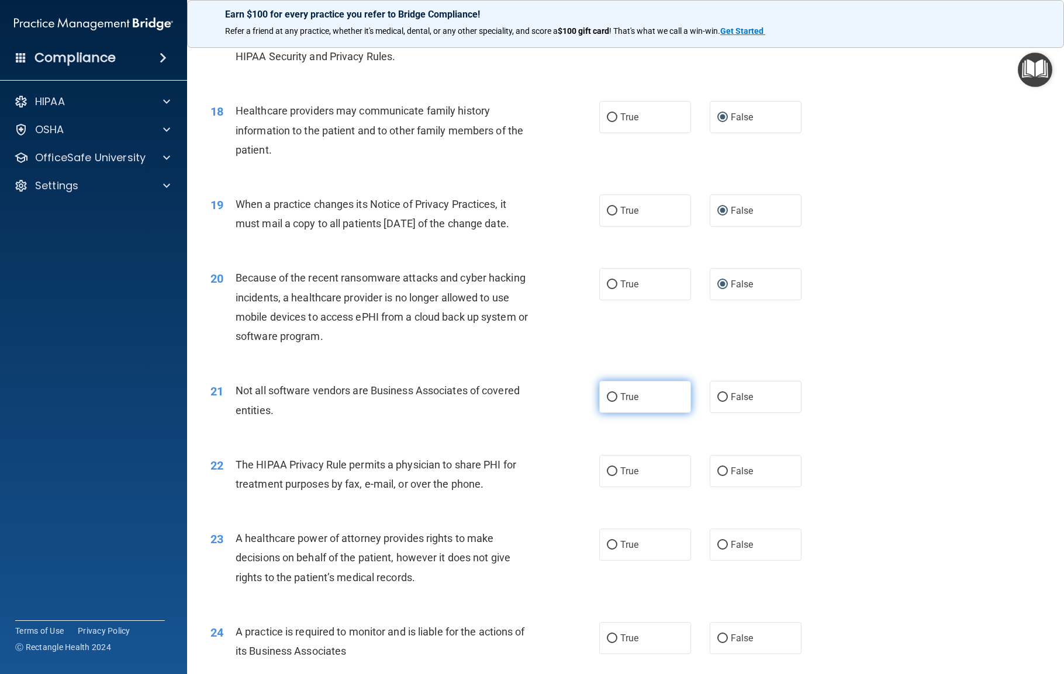
radio input "true"
click at [609, 476] on input "True" at bounding box center [612, 472] width 11 height 9
radio input "true"
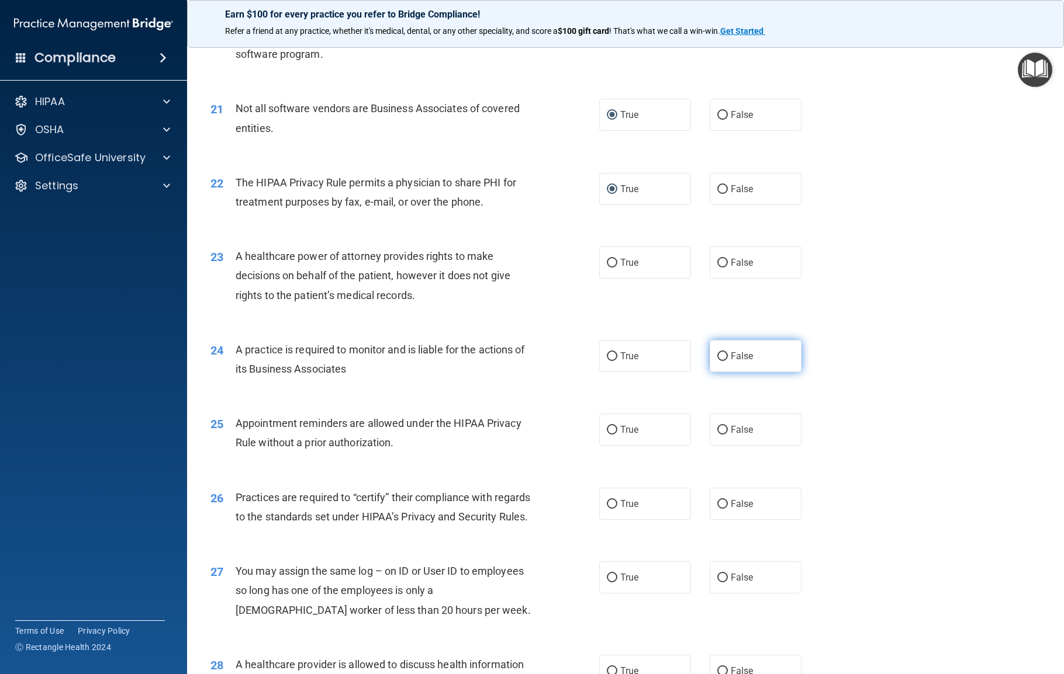
scroll to position [1870, 0]
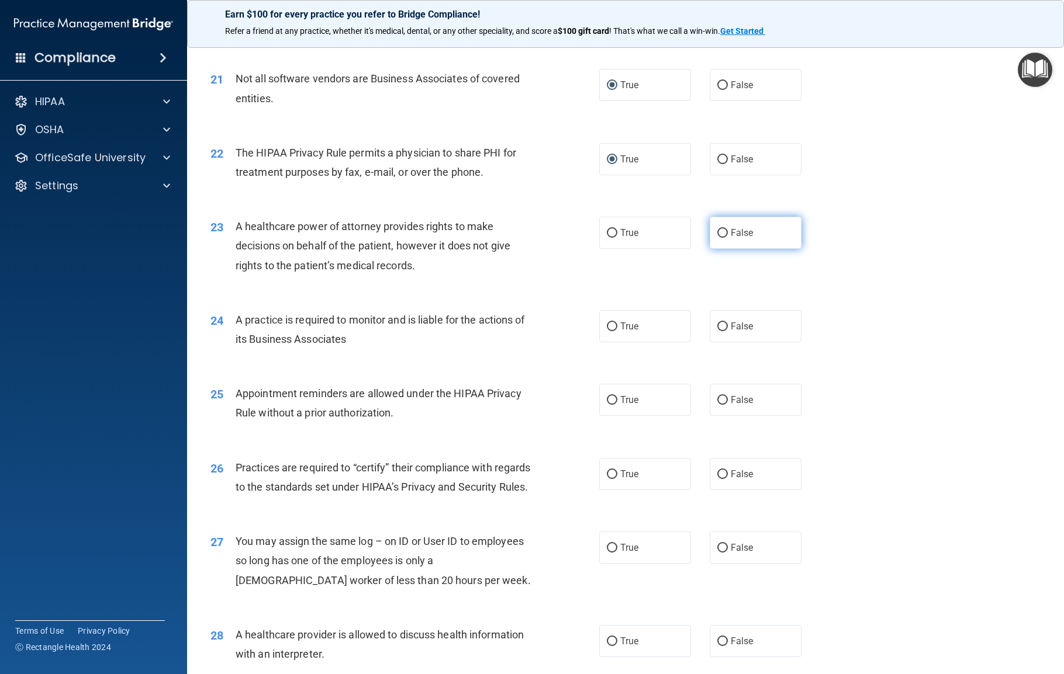
click at [717, 238] on input "False" at bounding box center [722, 233] width 11 height 9
radio input "true"
click at [717, 331] on input "False" at bounding box center [722, 327] width 11 height 9
radio input "true"
click at [607, 405] on input "True" at bounding box center [612, 400] width 11 height 9
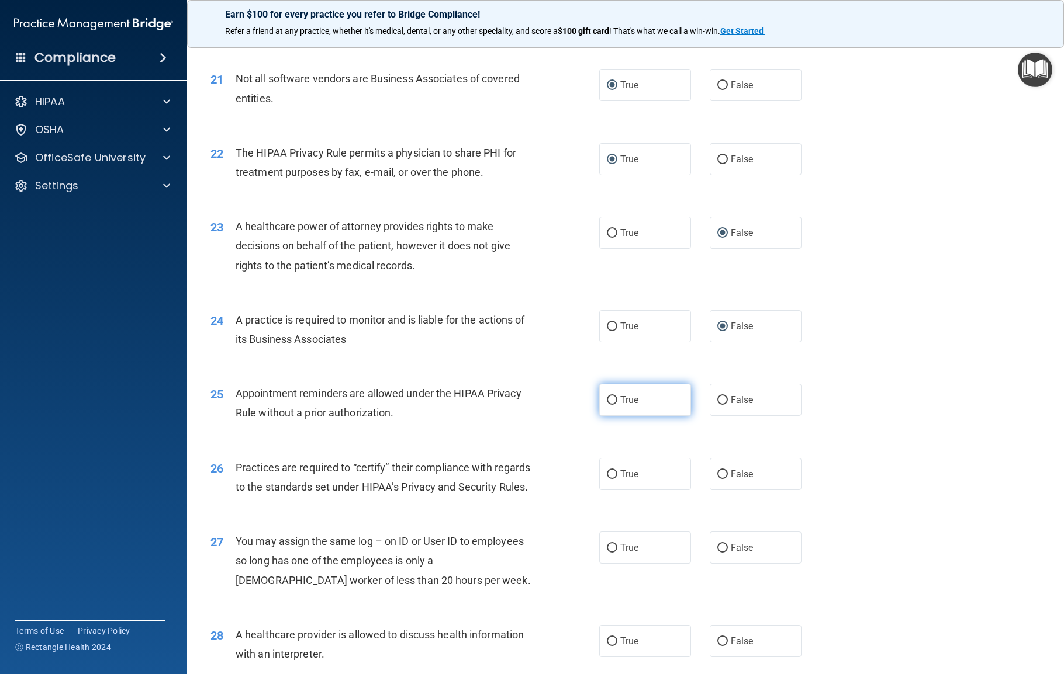
radio input "true"
click at [717, 479] on input "False" at bounding box center [722, 474] width 11 height 9
radio input "true"
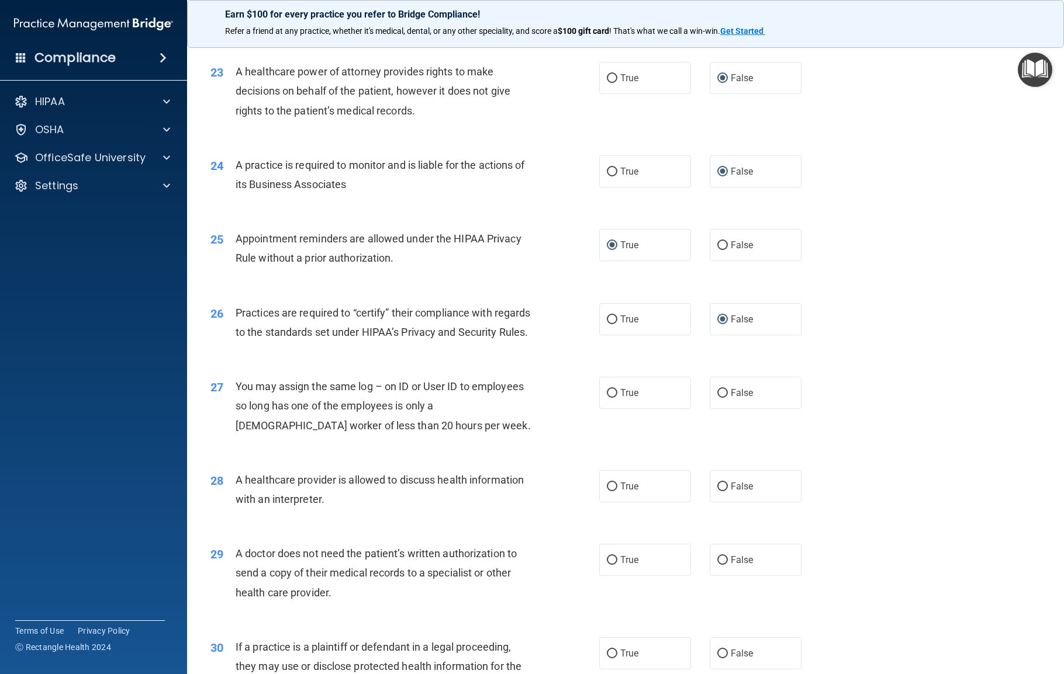
scroll to position [2182, 0]
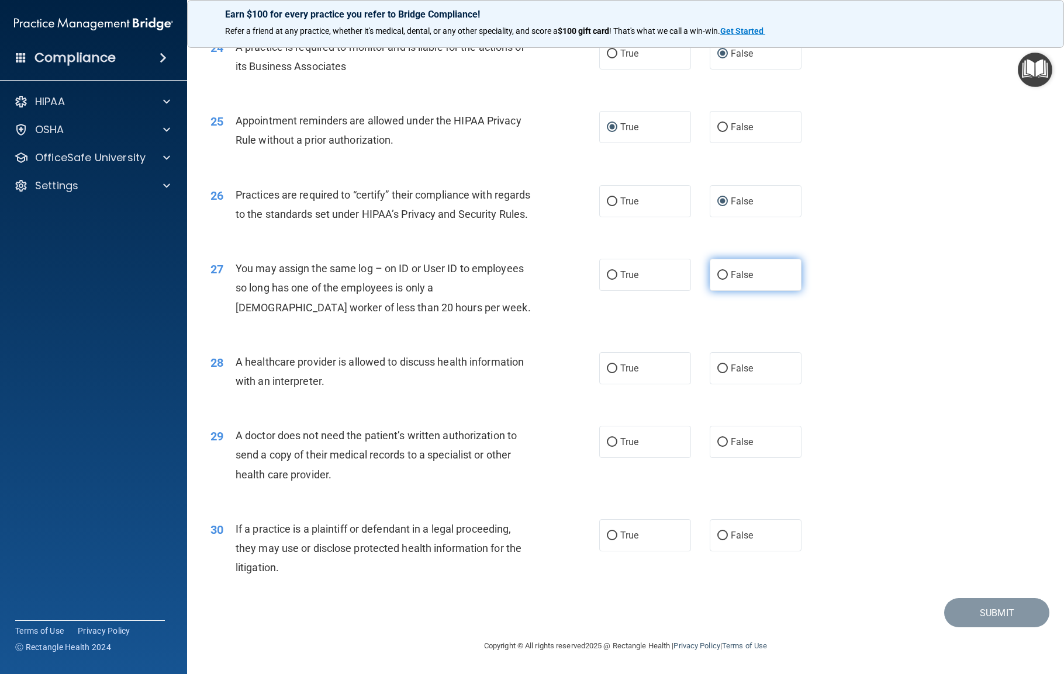
click at [717, 280] on input "False" at bounding box center [722, 275] width 11 height 9
radio input "true"
click at [606, 385] on label "True" at bounding box center [645, 368] width 92 height 32
click at [607, 373] on input "True" at bounding box center [612, 369] width 11 height 9
radio input "true"
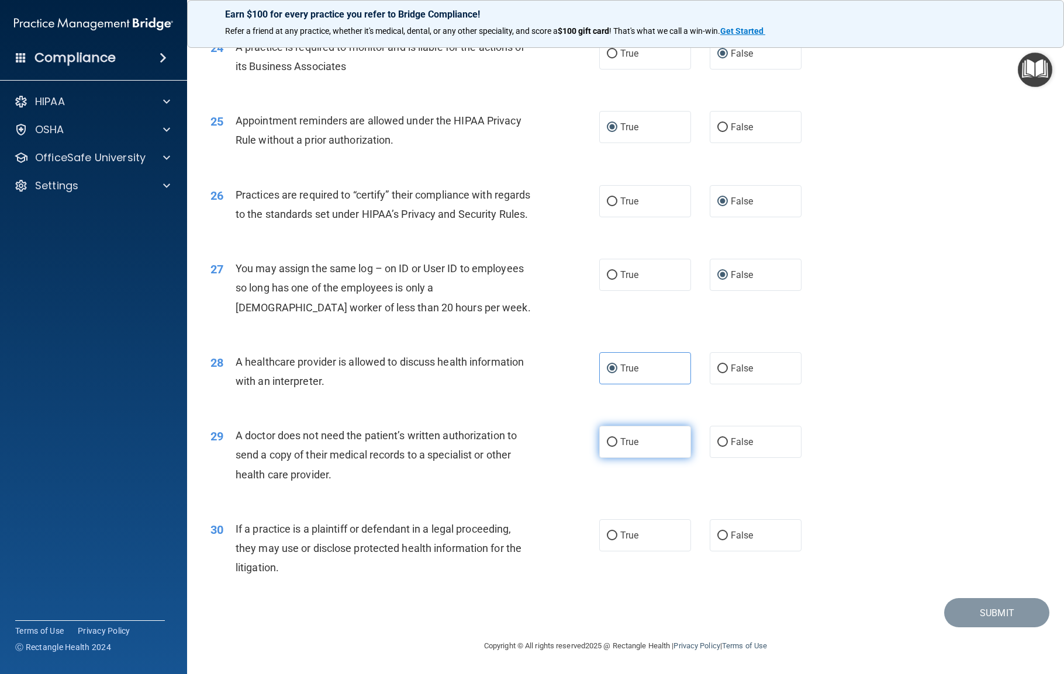
drag, startPoint x: 602, startPoint y: 500, endPoint x: 610, endPoint y: 506, distance: 10.1
click at [607, 447] on input "True" at bounding box center [612, 442] width 11 height 9
radio input "true"
click at [607, 506] on input "True" at bounding box center [612, 536] width 11 height 9
radio input "true"
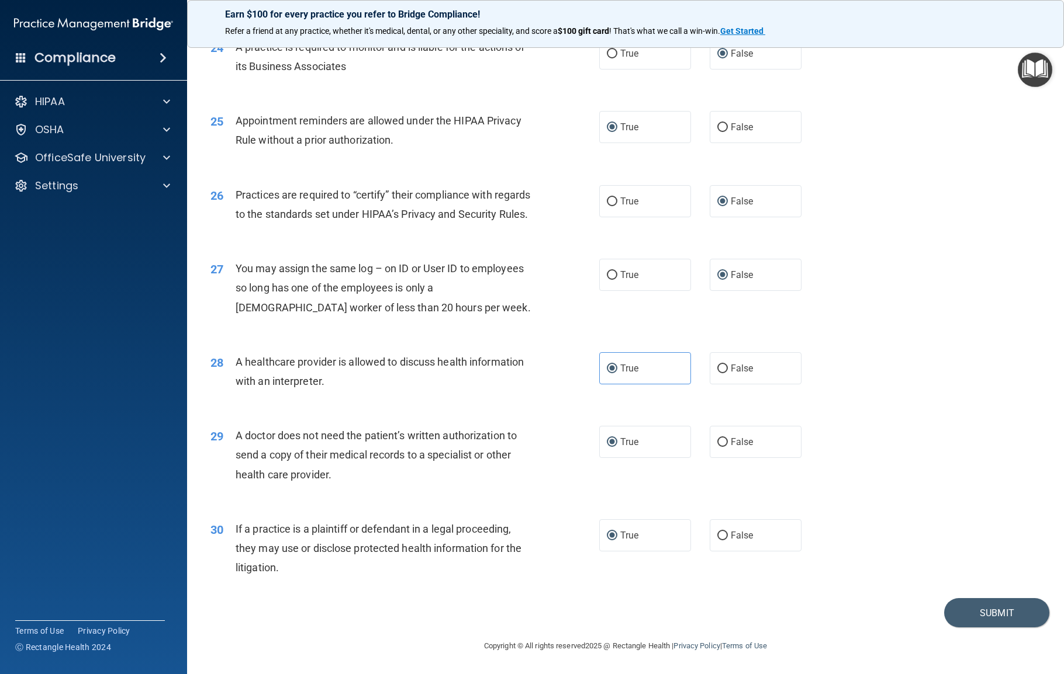
scroll to position [2240, 0]
click at [797, 506] on button "Submit" at bounding box center [996, 613] width 105 height 30
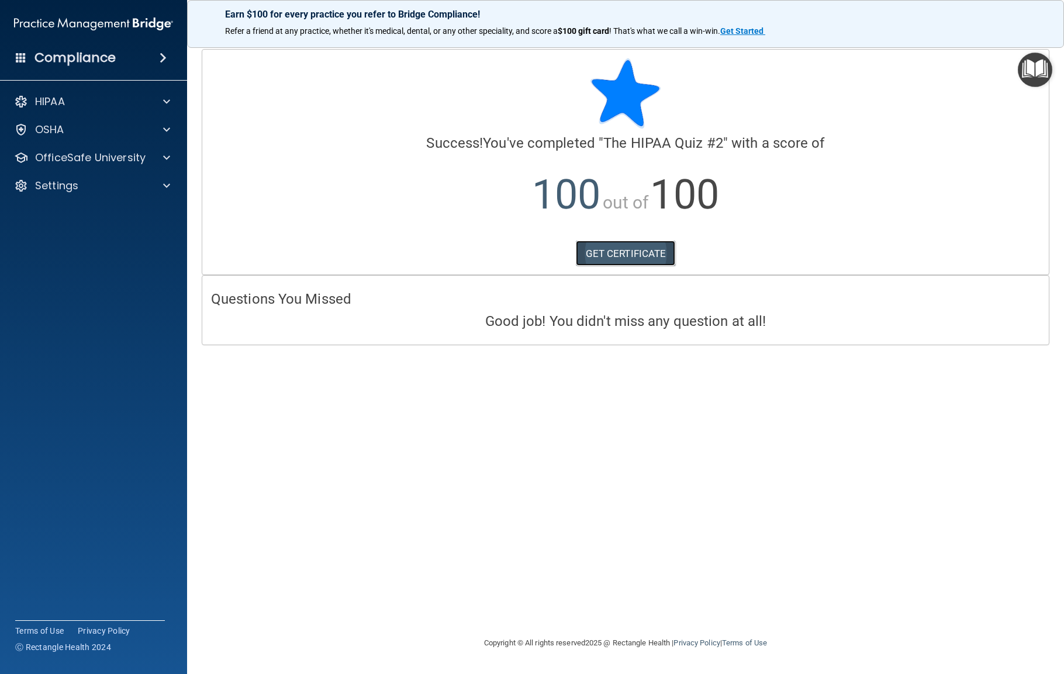
click at [657, 250] on link "GET CERTIFICATE" at bounding box center [626, 254] width 100 height 26
click at [60, 103] on p "HIPAA" at bounding box center [50, 102] width 30 height 14
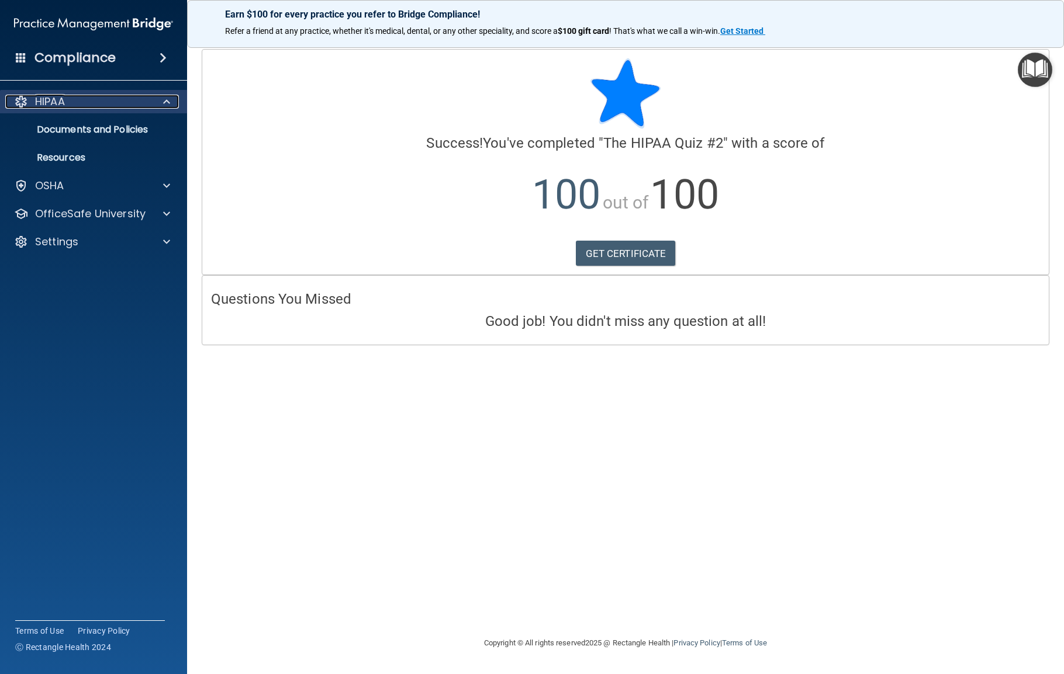
click at [60, 101] on p "HIPAA" at bounding box center [50, 102] width 30 height 14
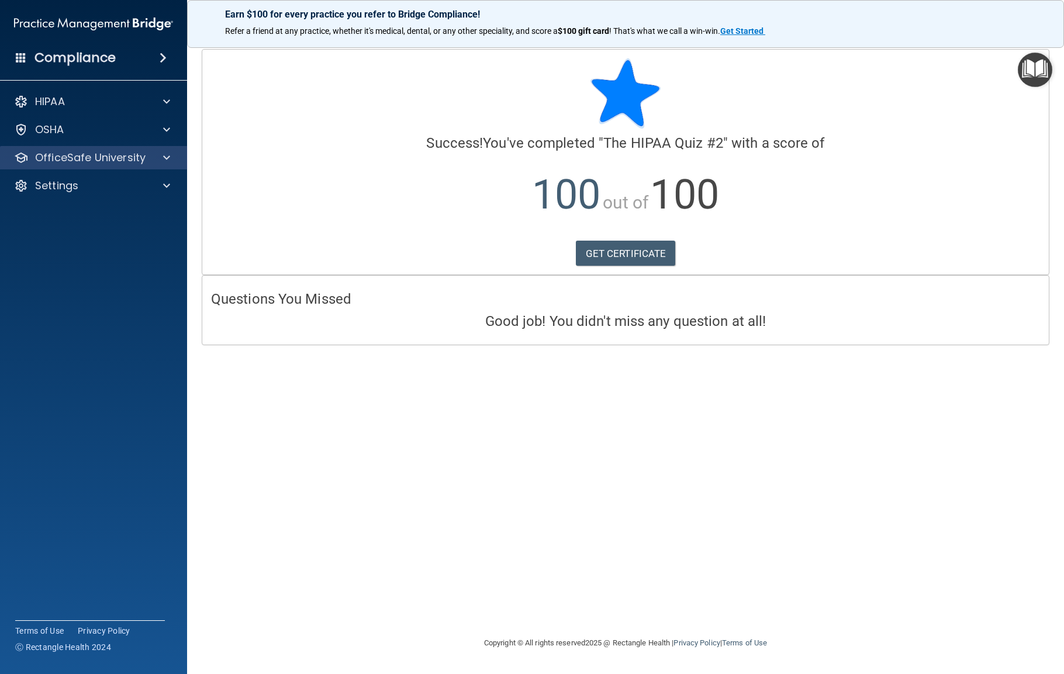
click at [85, 150] on div "OfficeSafe University" at bounding box center [94, 157] width 188 height 23
click at [103, 153] on p "OfficeSafe University" at bounding box center [90, 158] width 110 height 14
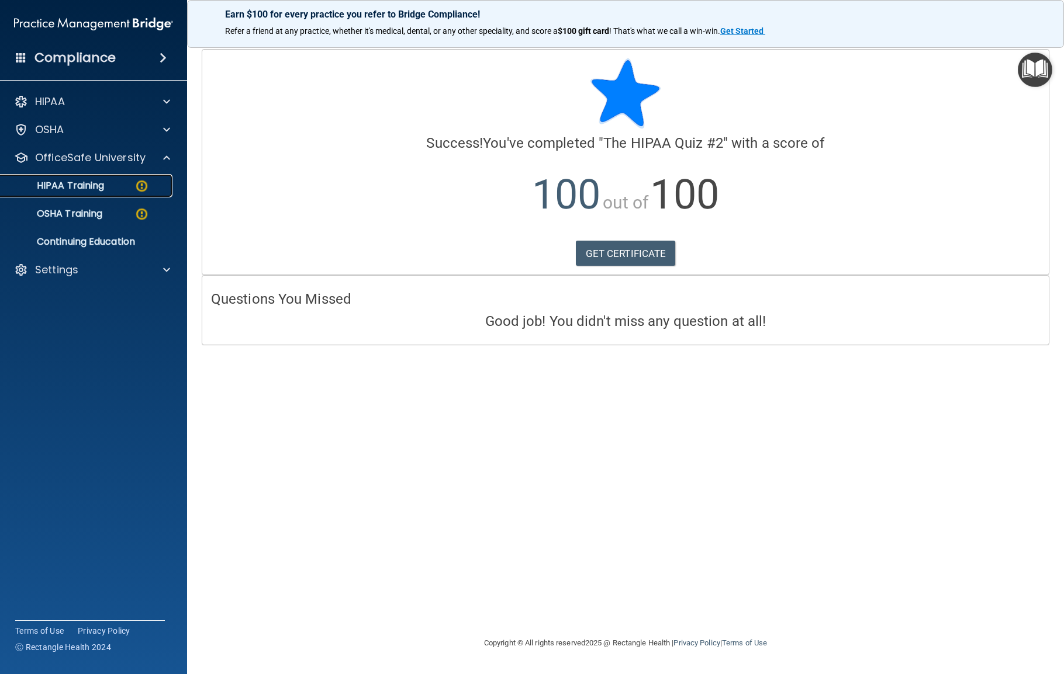
click at [122, 184] on div "HIPAA Training" at bounding box center [88, 186] width 160 height 12
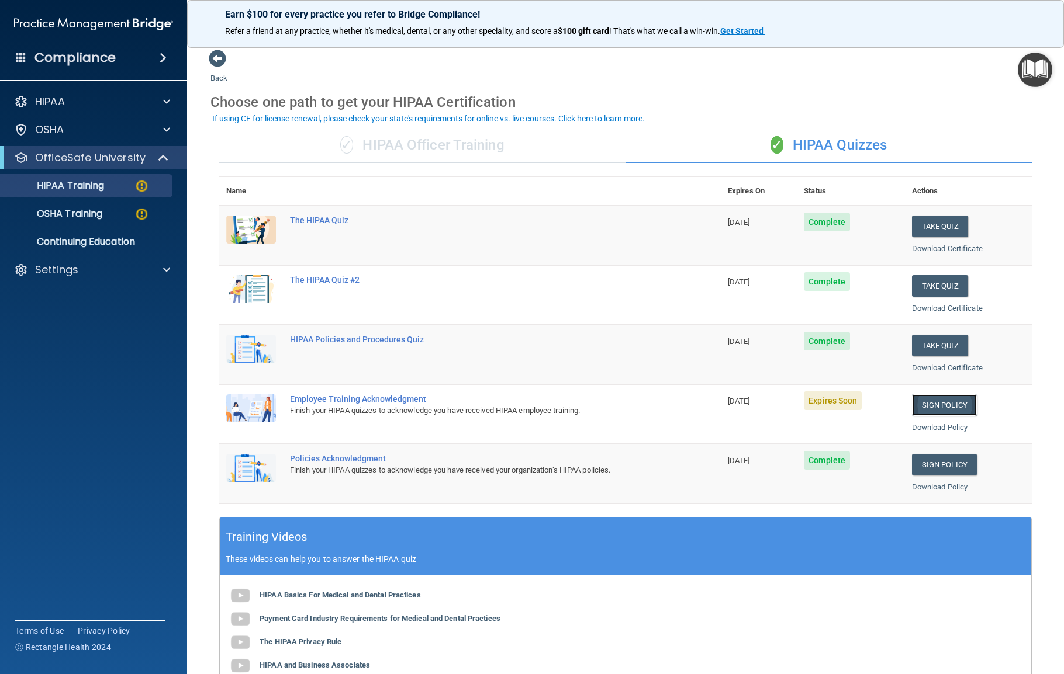
click at [797, 402] on link "Sign Policy" at bounding box center [944, 406] width 65 height 22
click at [797, 407] on link "Sign Policy" at bounding box center [944, 406] width 65 height 22
click at [797, 430] on link "Download Policy" at bounding box center [940, 427] width 56 height 9
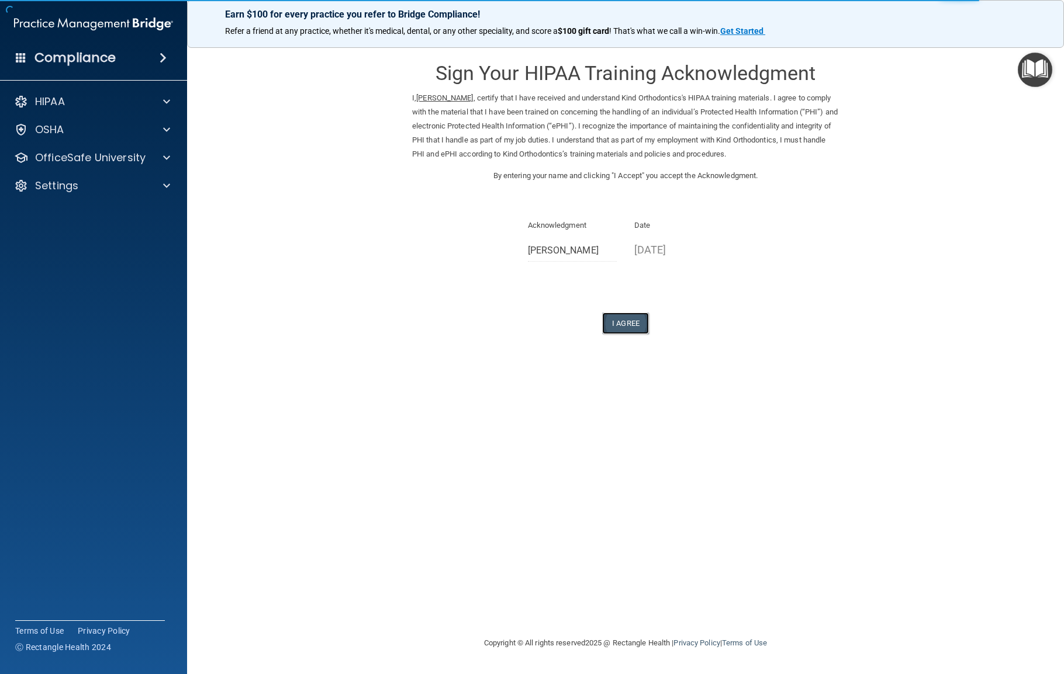
click at [630, 326] on button "I Agree" at bounding box center [625, 324] width 47 height 22
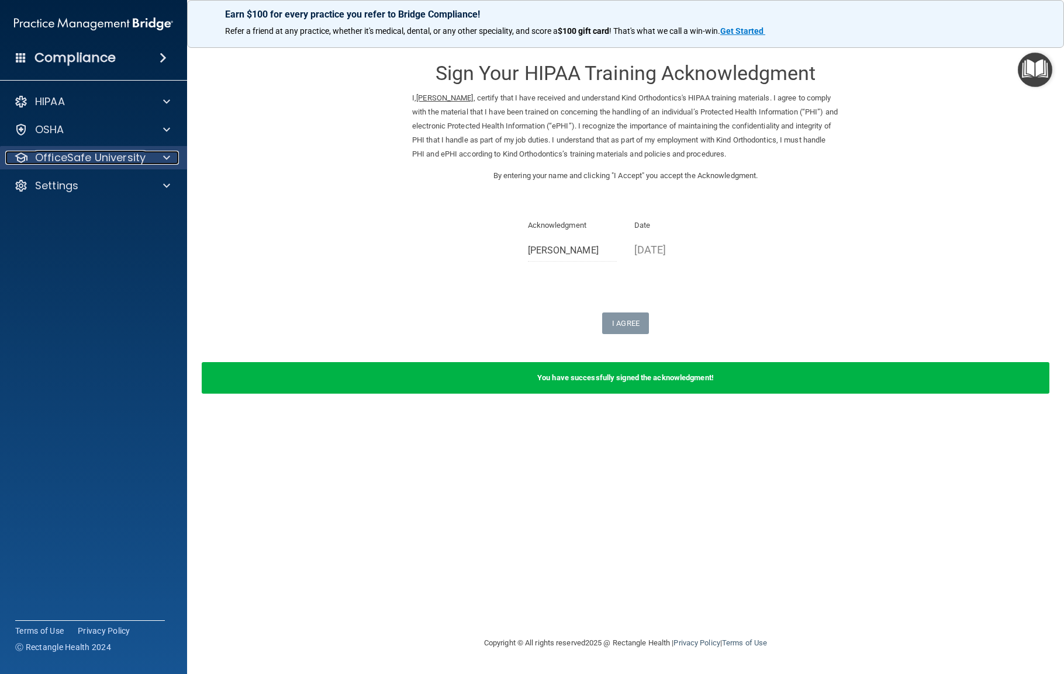
click at [76, 158] on p "OfficeSafe University" at bounding box center [90, 158] width 110 height 14
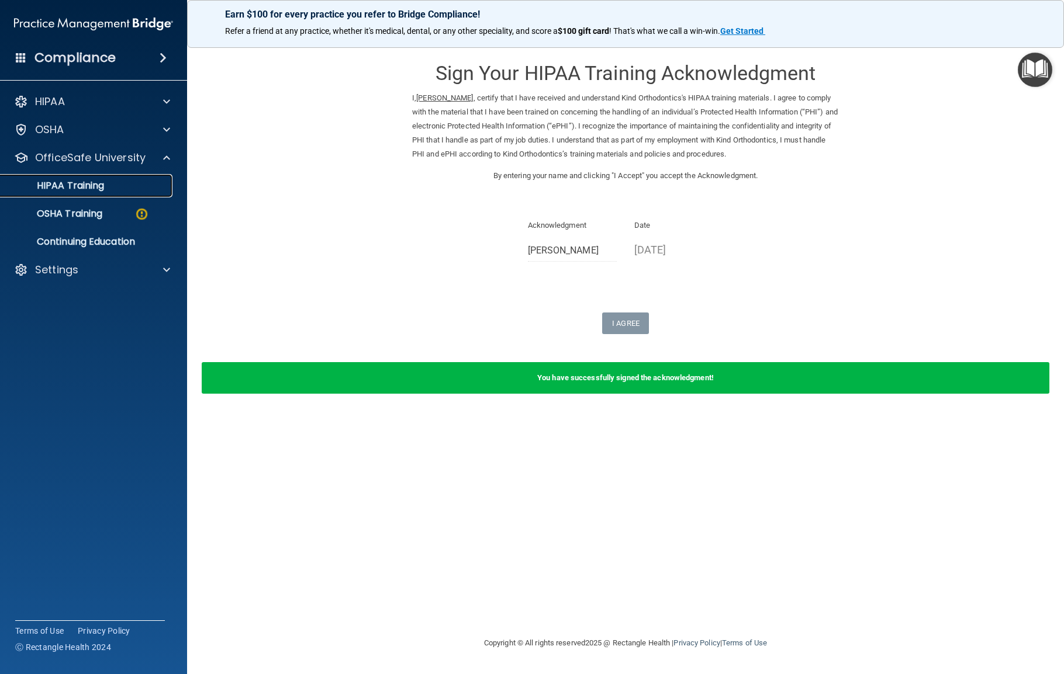
click at [101, 189] on p "HIPAA Training" at bounding box center [56, 186] width 96 height 12
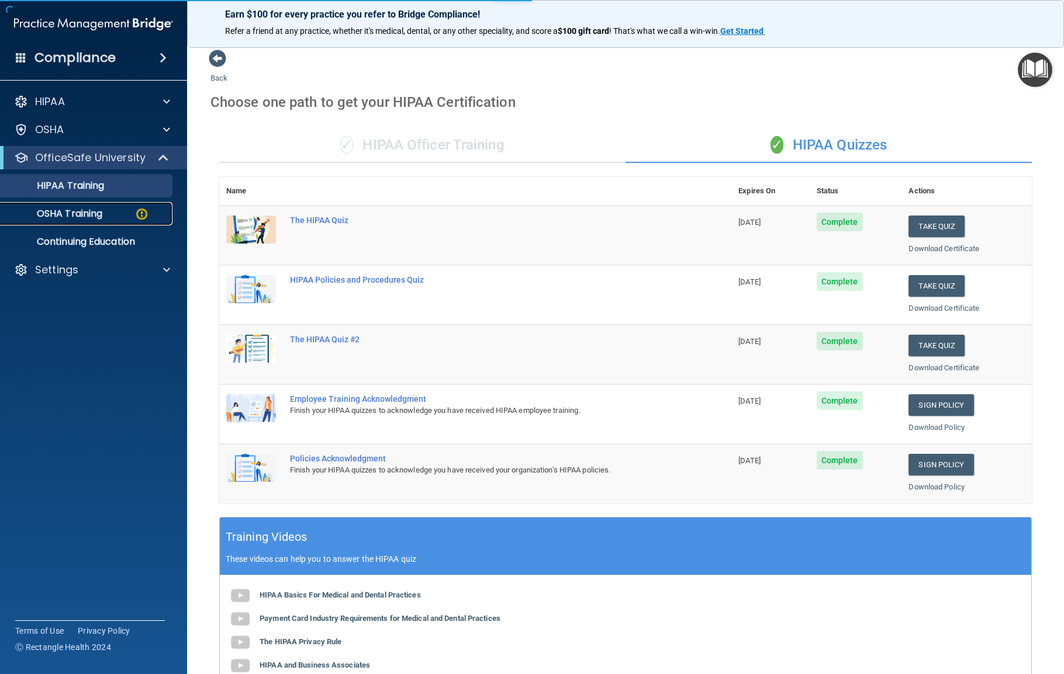
click at [92, 213] on p "OSHA Training" at bounding box center [55, 214] width 95 height 12
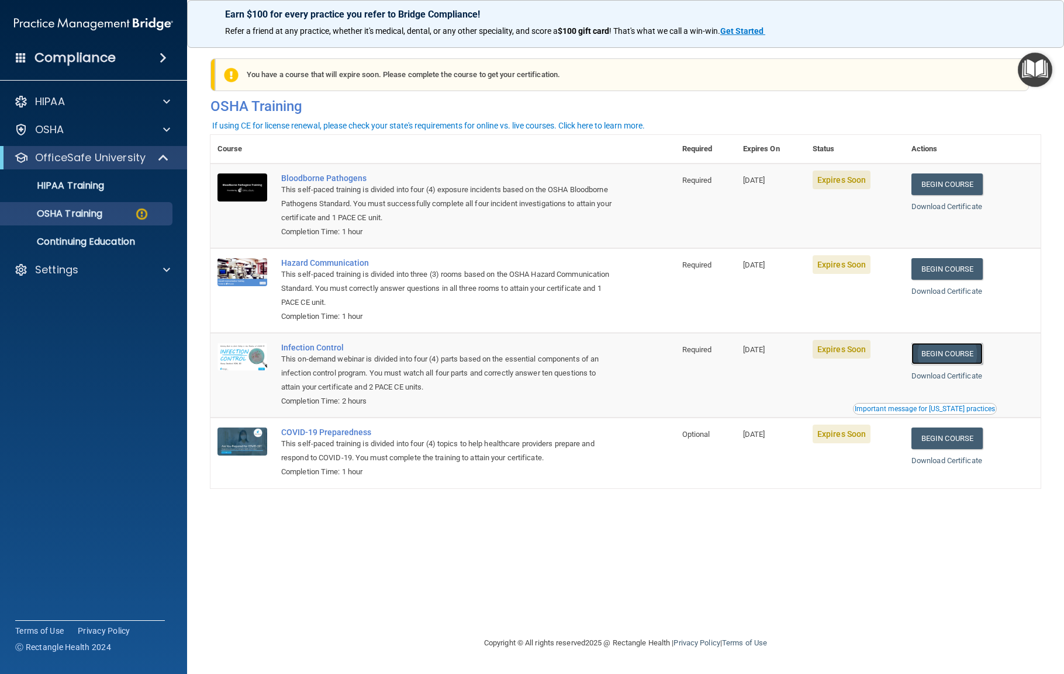
click at [969, 354] on link "Begin Course" at bounding box center [946, 354] width 71 height 22
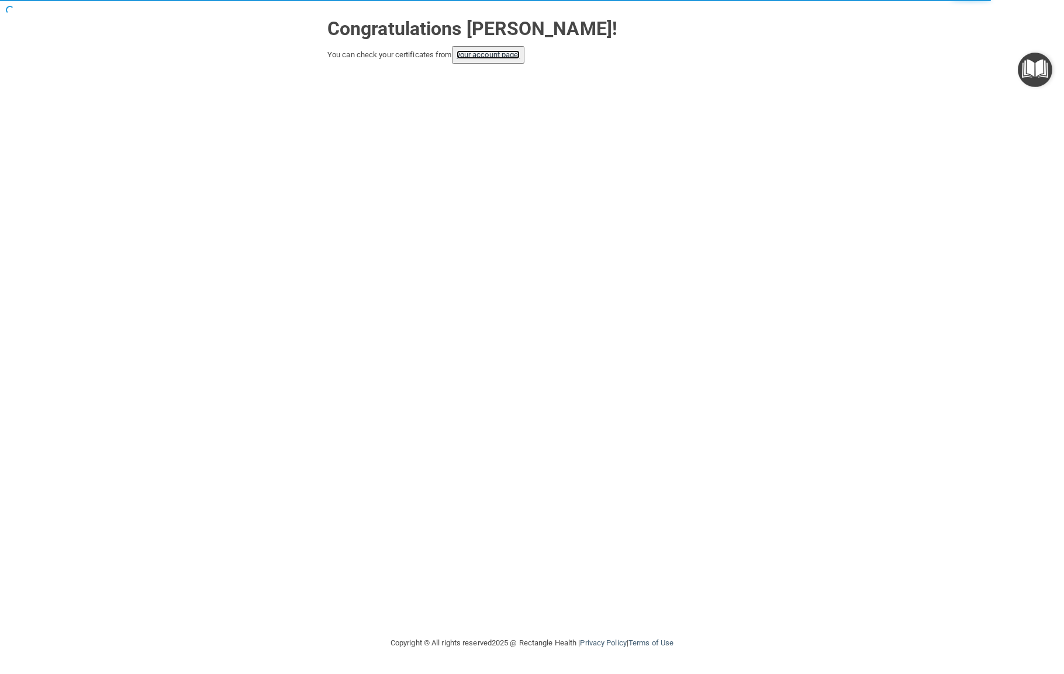
click at [492, 52] on link "your account page!" at bounding box center [488, 54] width 64 height 9
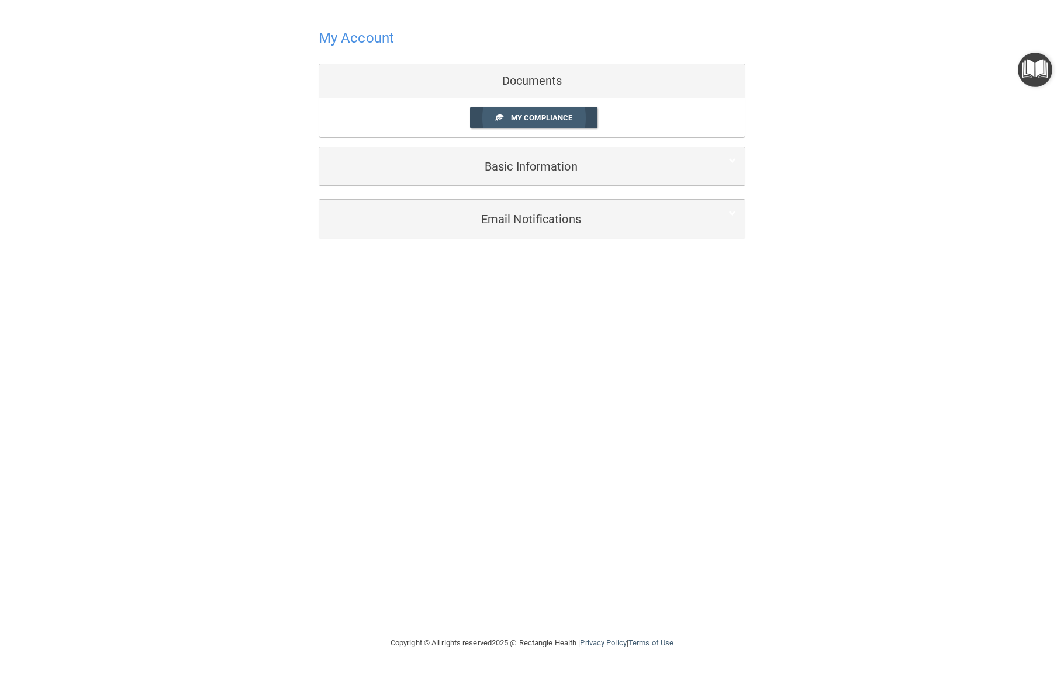
click at [552, 118] on span "My Compliance" at bounding box center [541, 117] width 61 height 9
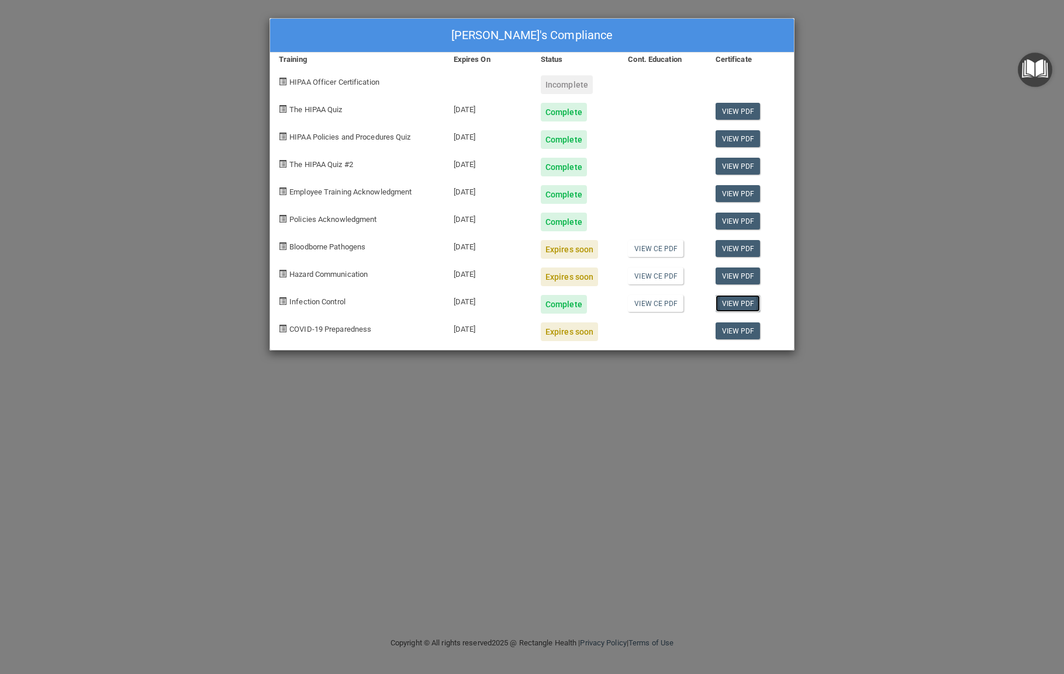
click at [731, 307] on link "View PDF" at bounding box center [737, 303] width 45 height 17
click at [881, 194] on div "Beverly Angeles's Compliance Training Expires On Status Cont. Education Certifi…" at bounding box center [532, 337] width 1064 height 674
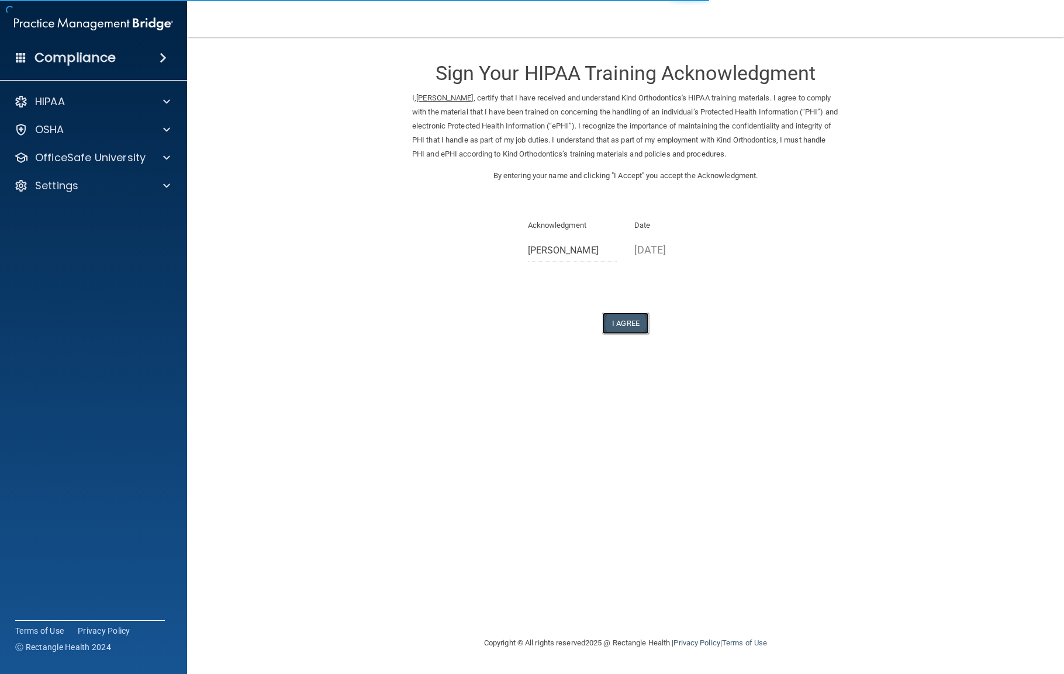
click at [620, 326] on button "I Agree" at bounding box center [625, 324] width 47 height 22
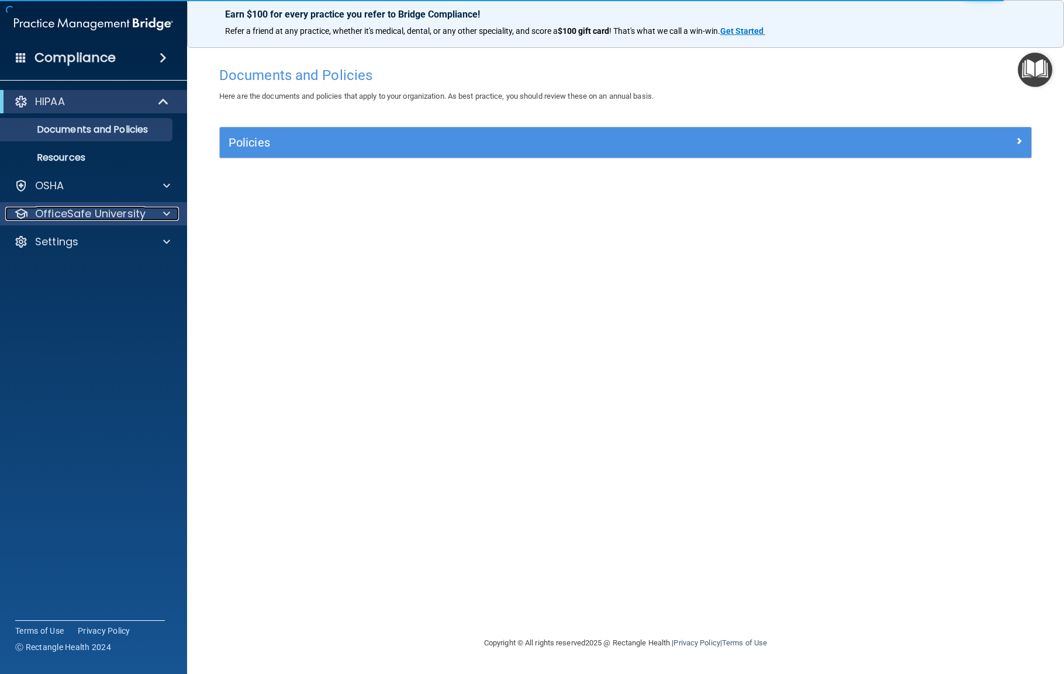
click at [106, 209] on p "OfficeSafe University" at bounding box center [90, 214] width 110 height 14
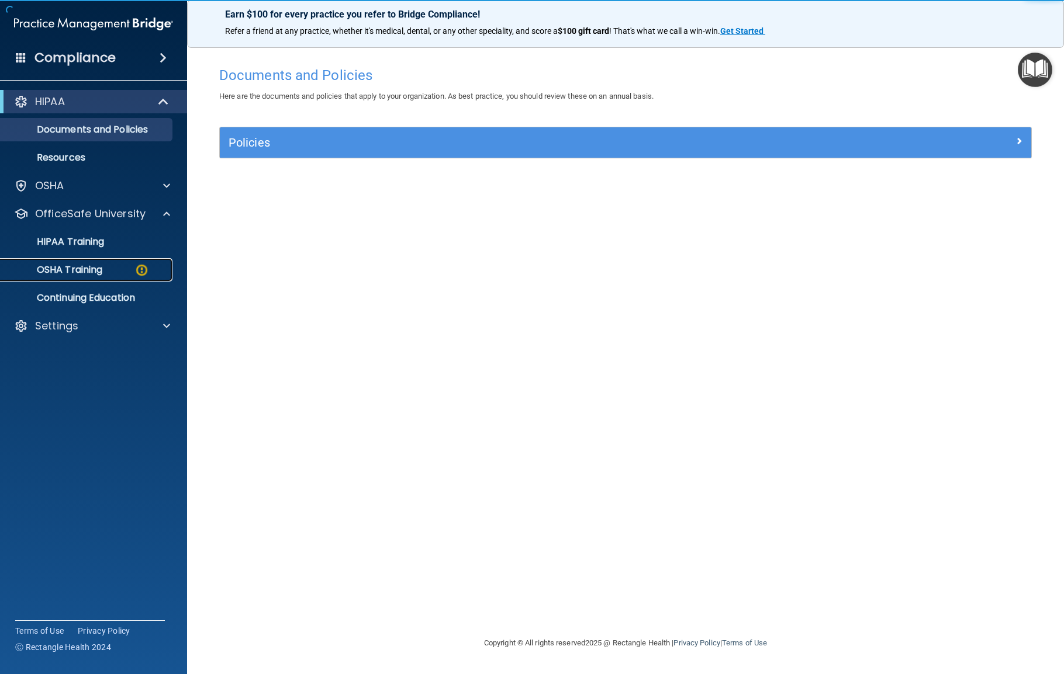
click at [110, 265] on div "OSHA Training" at bounding box center [88, 270] width 160 height 12
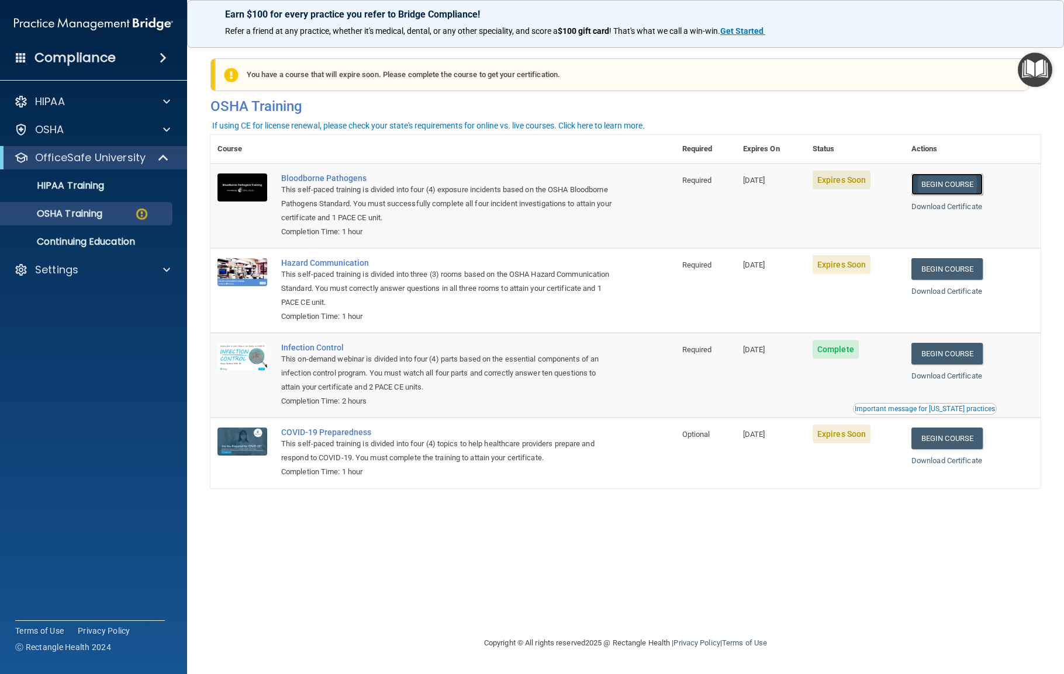
click at [936, 184] on link "Begin Course" at bounding box center [946, 185] width 71 height 22
click at [130, 269] on div "Settings" at bounding box center [77, 270] width 145 height 14
click at [83, 331] on p "Sign Out" at bounding box center [88, 326] width 160 height 12
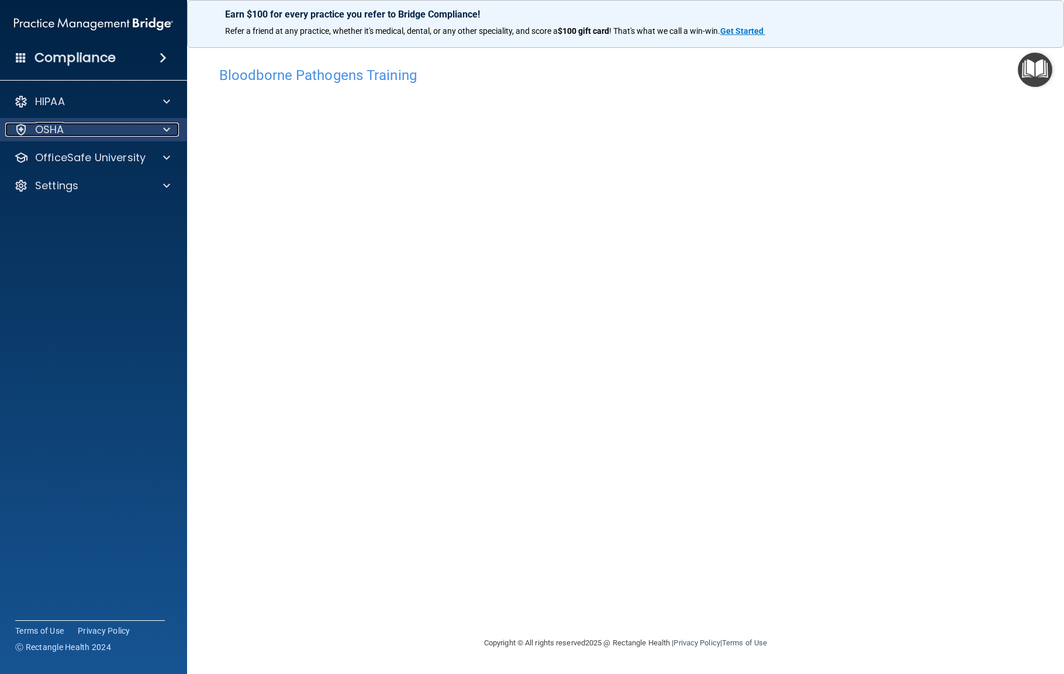
click at [90, 127] on div "OSHA" at bounding box center [77, 130] width 145 height 14
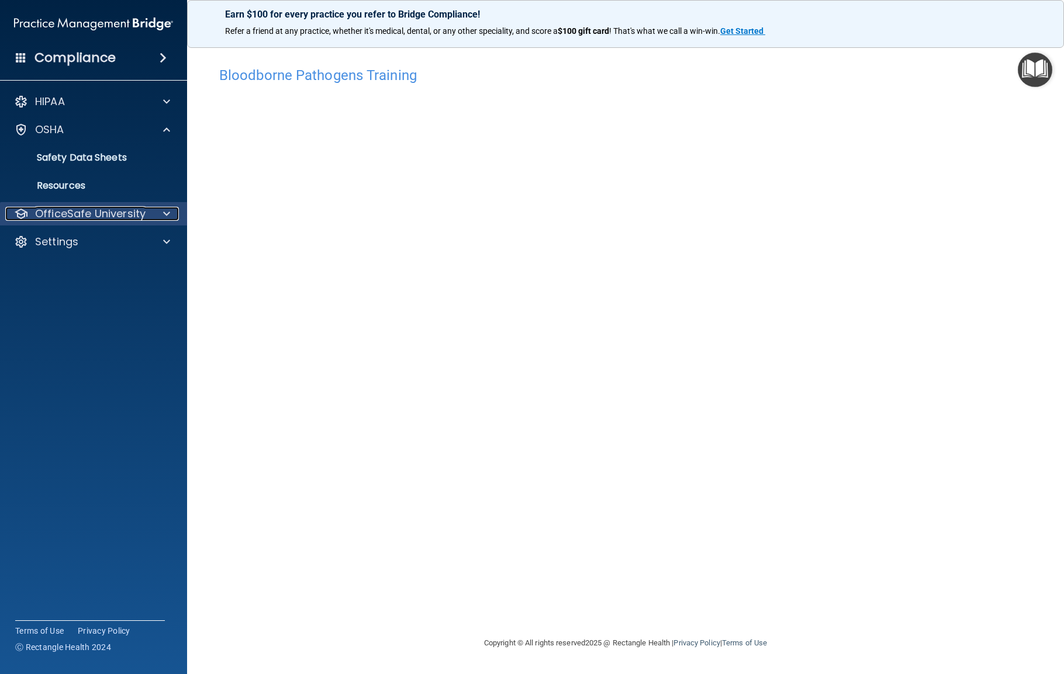
click at [98, 209] on p "OfficeSafe University" at bounding box center [90, 214] width 110 height 14
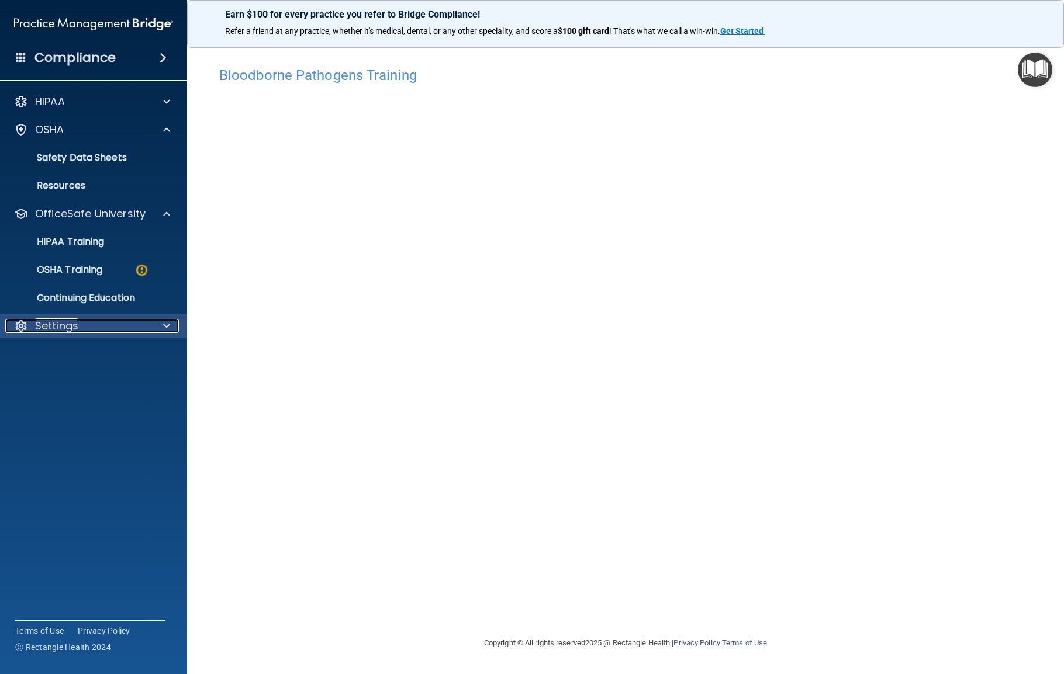
click at [109, 330] on div "Settings" at bounding box center [77, 326] width 145 height 14
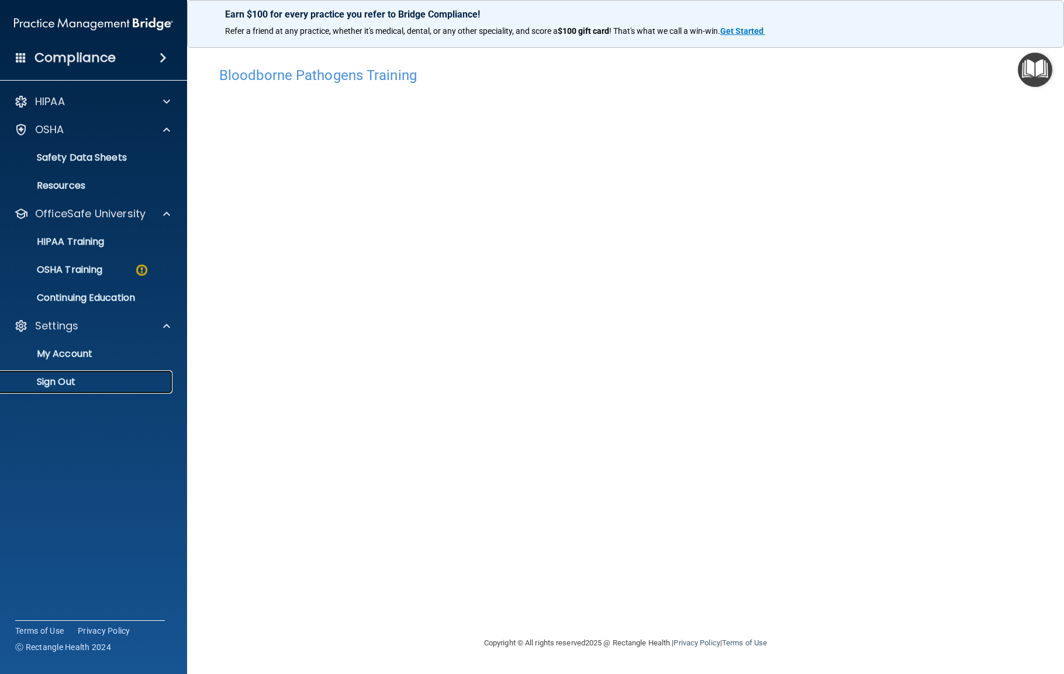
click at [78, 379] on p "Sign Out" at bounding box center [88, 382] width 160 height 12
